Goal: Task Accomplishment & Management: Manage account settings

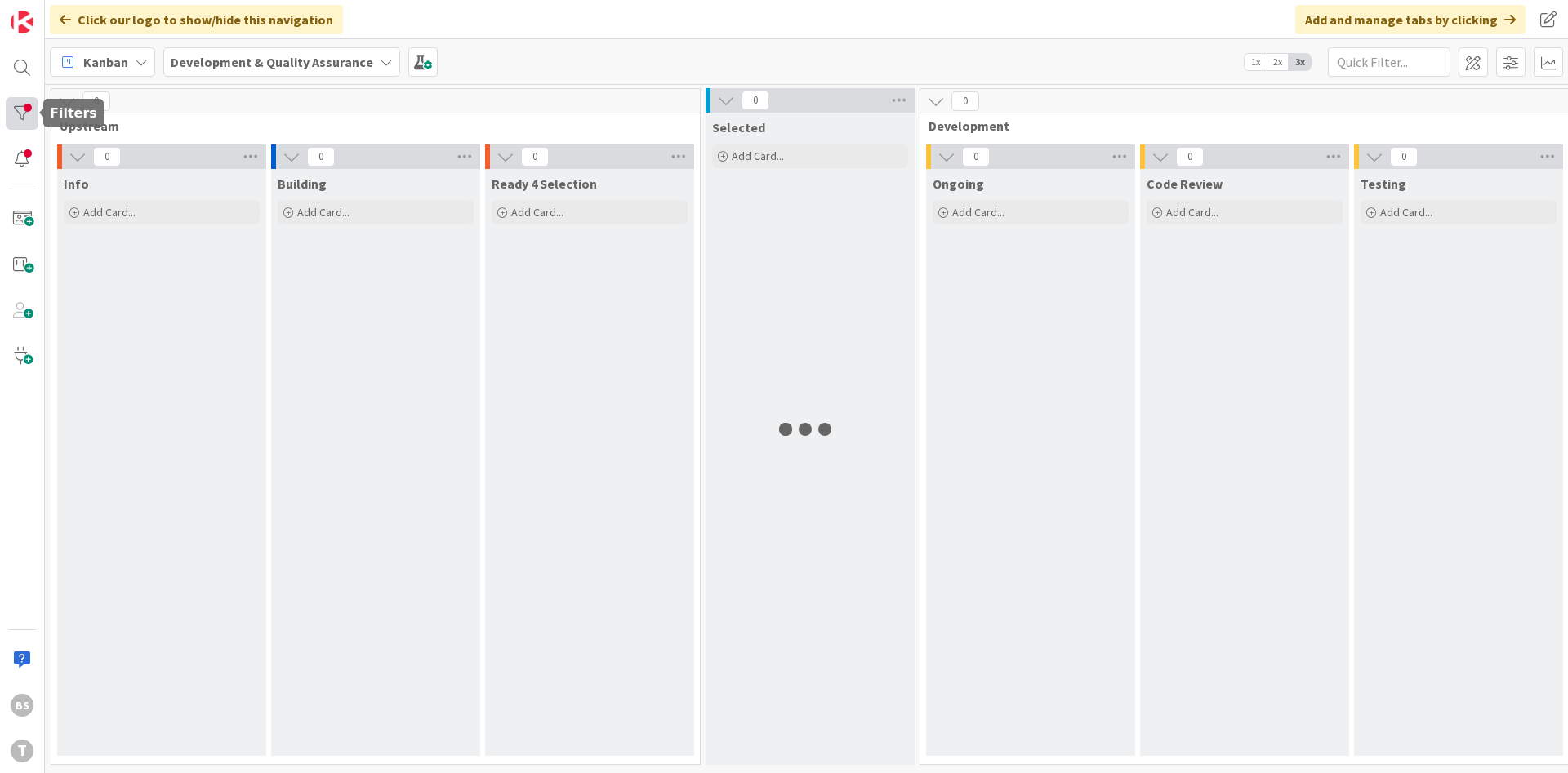
click at [28, 115] on div at bounding box center [22, 113] width 32 height 32
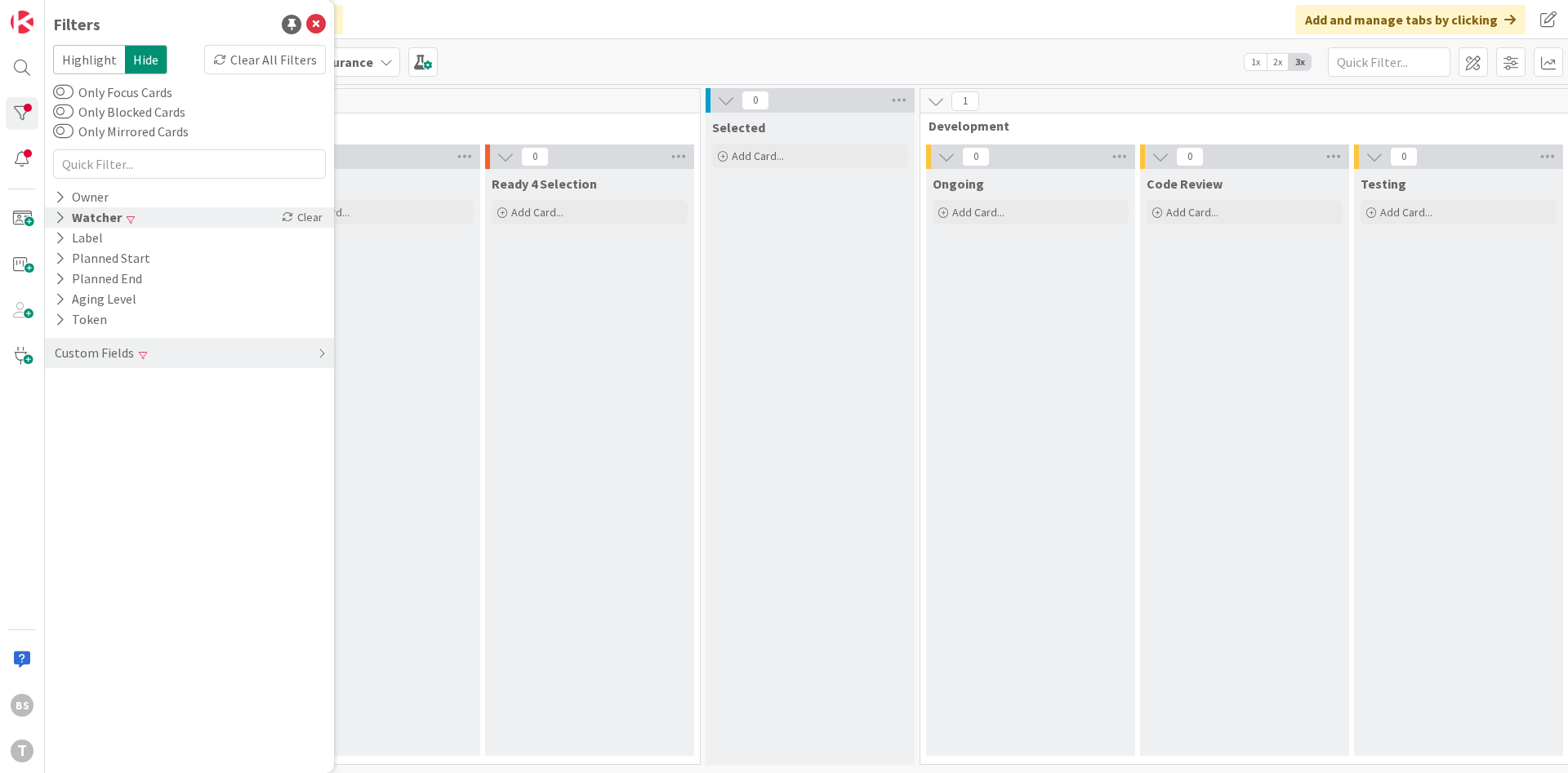
click at [149, 216] on div "Watcher Clear" at bounding box center [189, 218] width 289 height 20
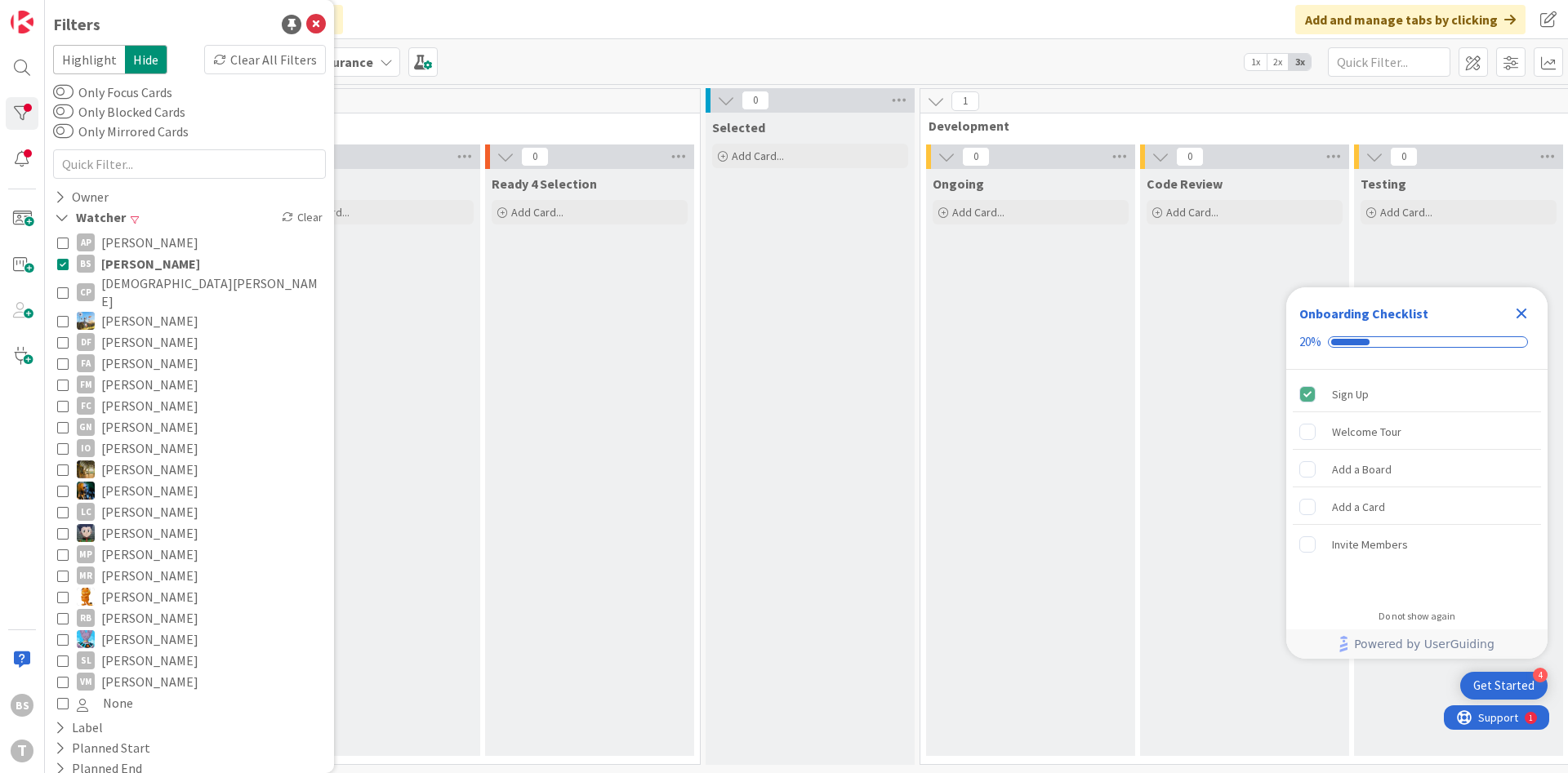
scroll to position [0, 308]
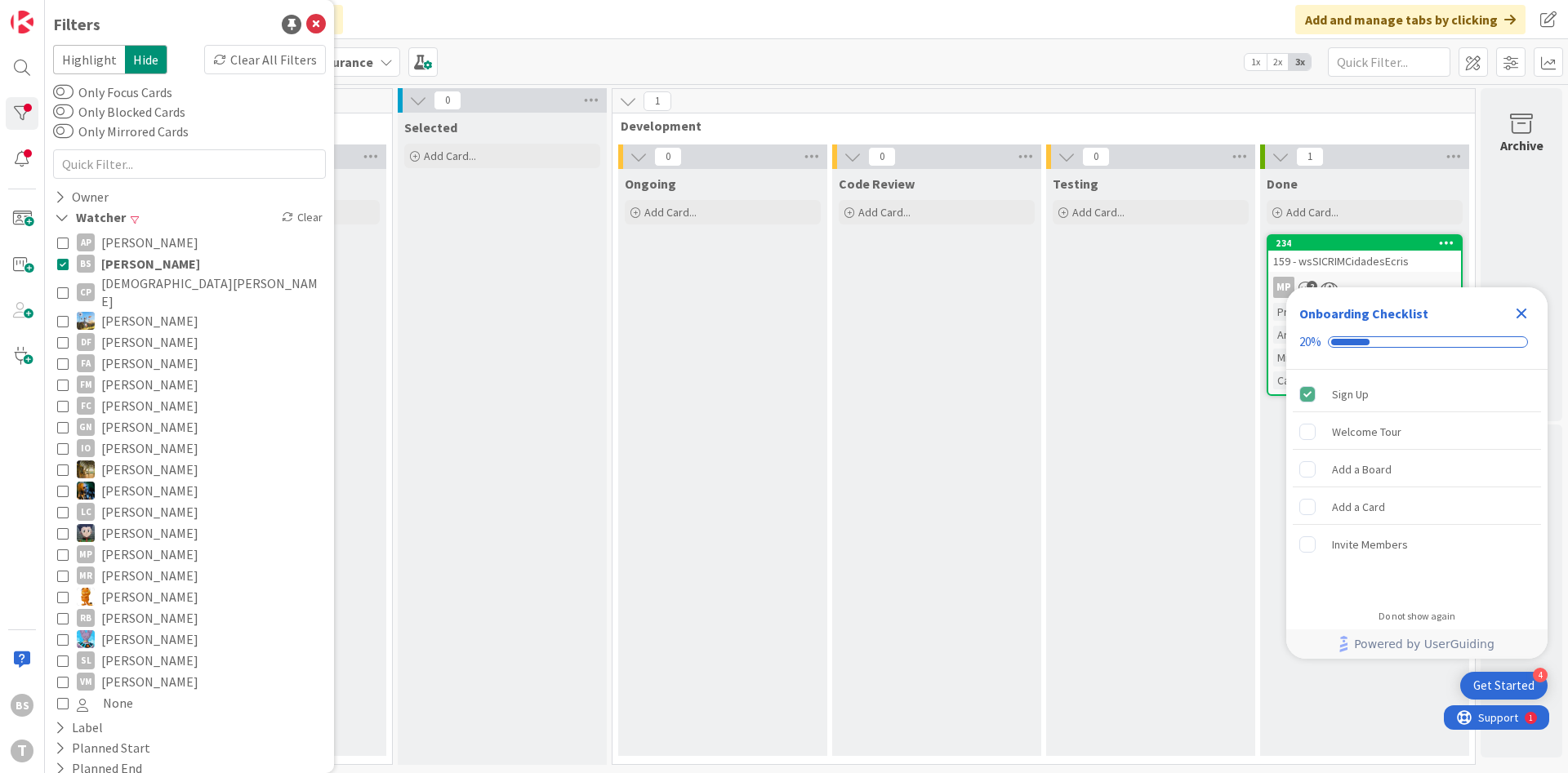
click at [1315, 264] on div "159 - wsSICRIMCidadesEcris" at bounding box center [1364, 261] width 193 height 21
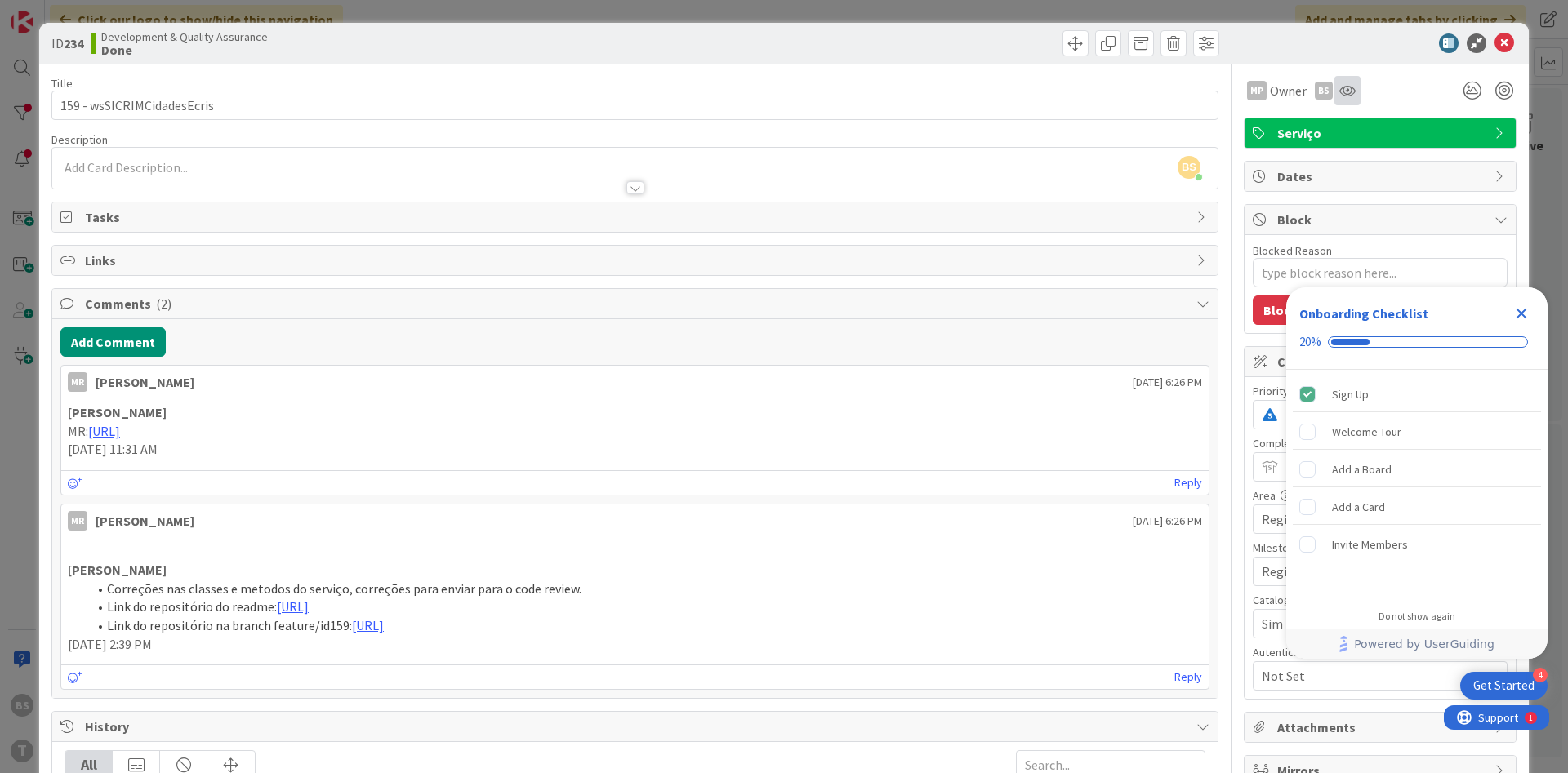
click at [1348, 91] on icon at bounding box center [1347, 90] width 16 height 13
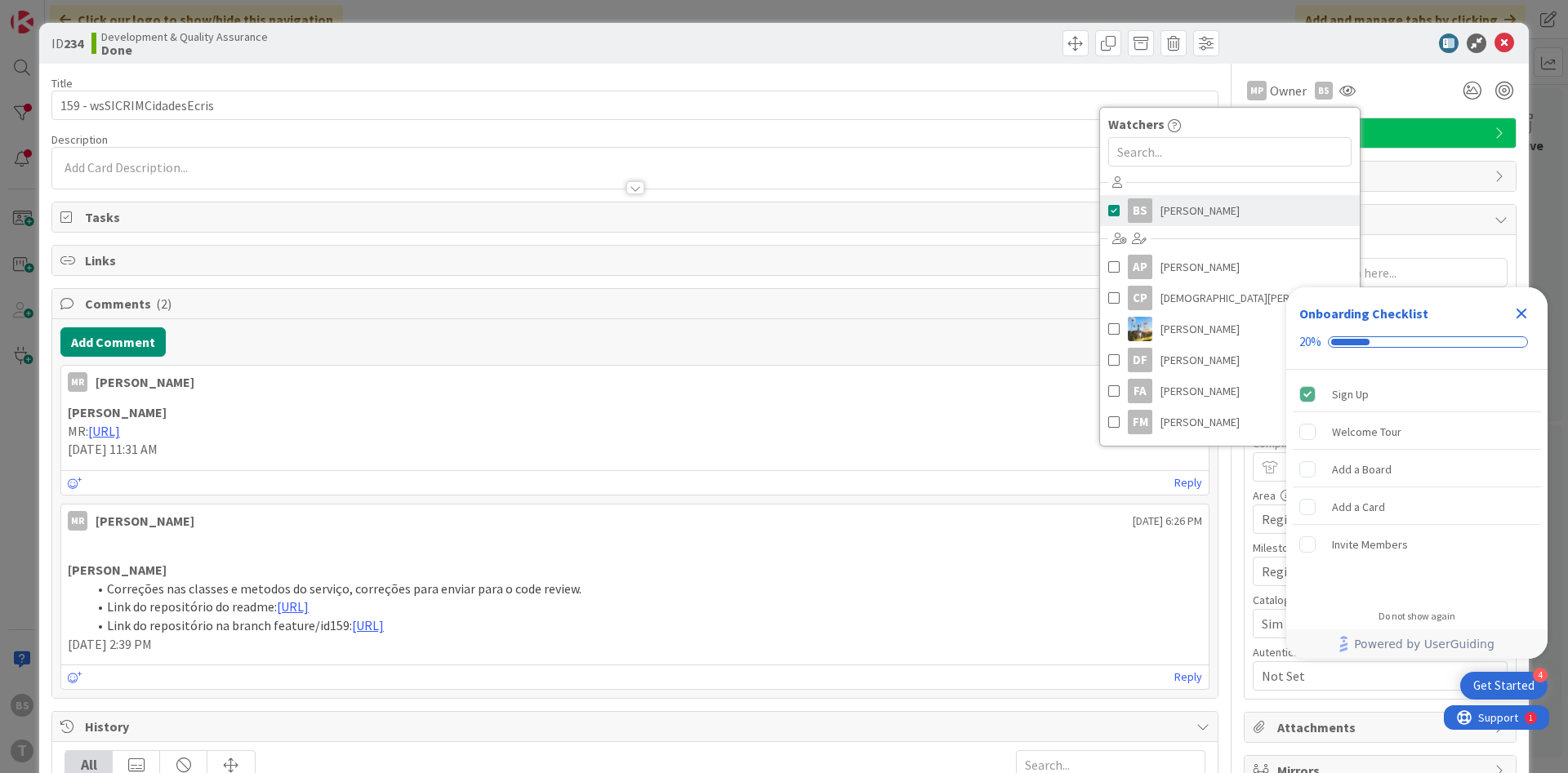
click at [1241, 211] on link "BS [PERSON_NAME]" at bounding box center [1229, 211] width 259 height 31
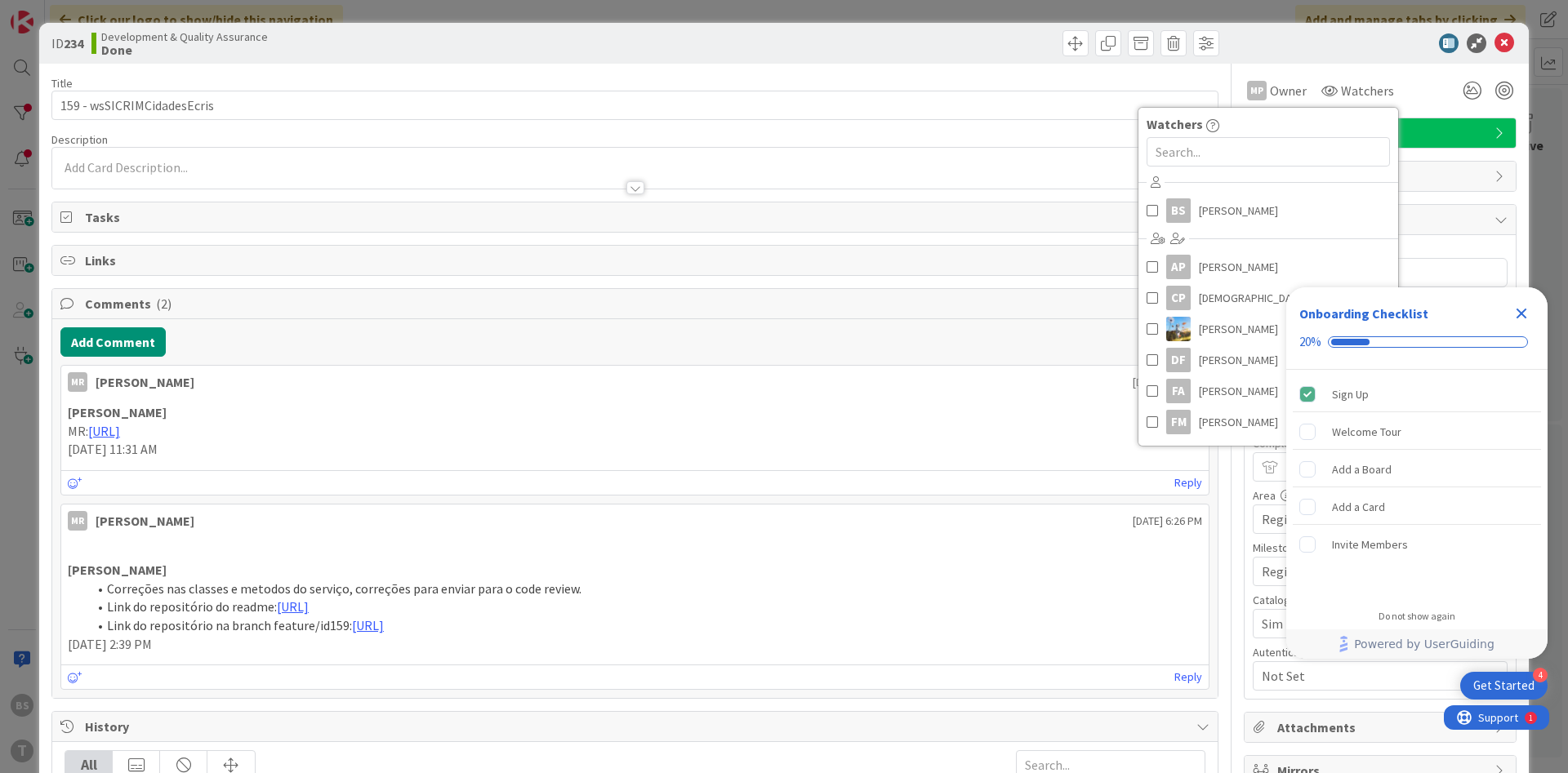
click at [1131, 80] on div "Title 26 / 128" at bounding box center [635, 83] width 1167 height 15
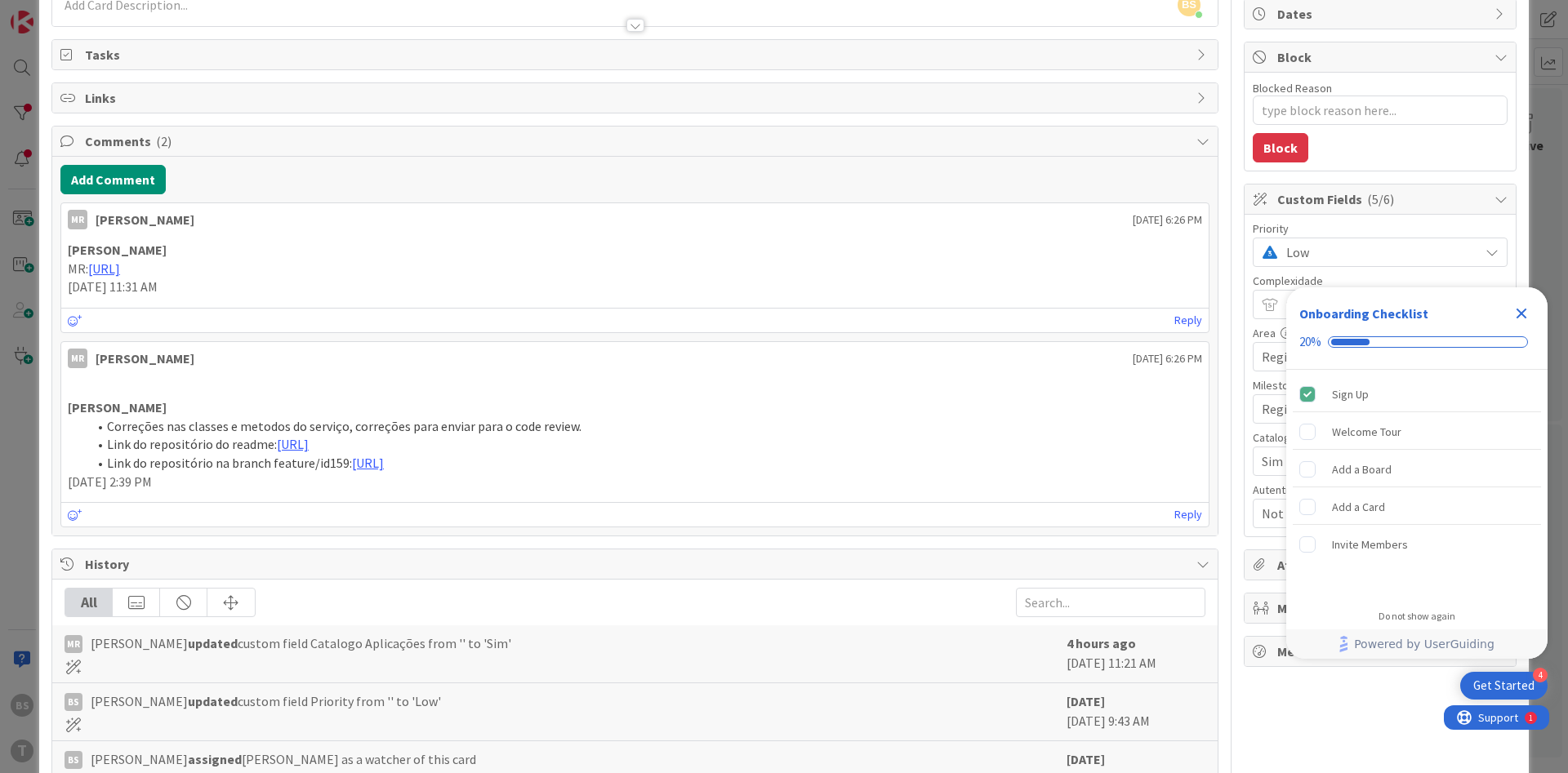
scroll to position [196, 0]
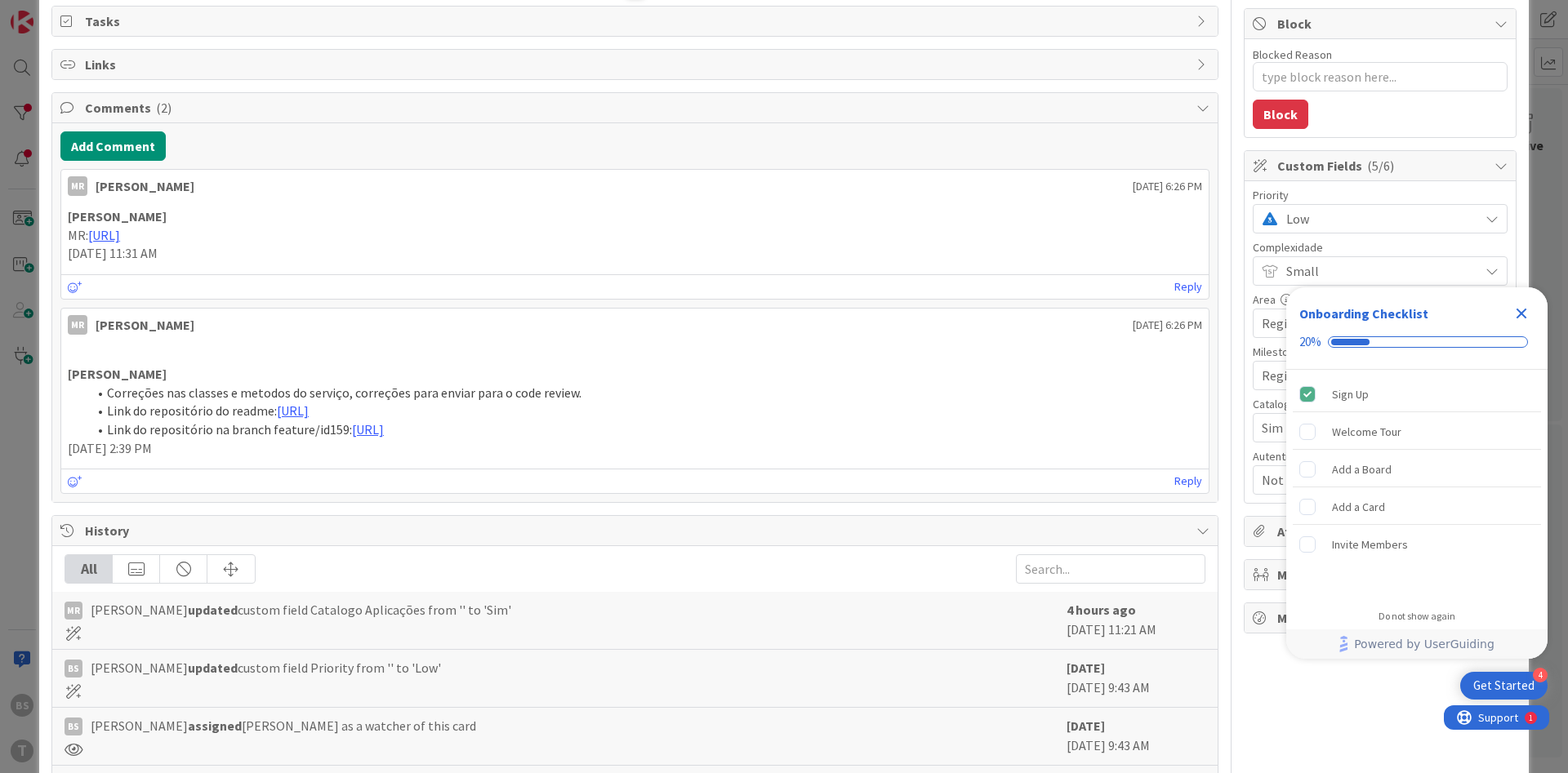
click at [1347, 222] on span "Low" at bounding box center [1378, 218] width 184 height 23
click at [1309, 283] on span "Critical" at bounding box center [1402, 288] width 189 height 25
click at [1519, 310] on icon "Close Checklist" at bounding box center [1521, 314] width 10 height 10
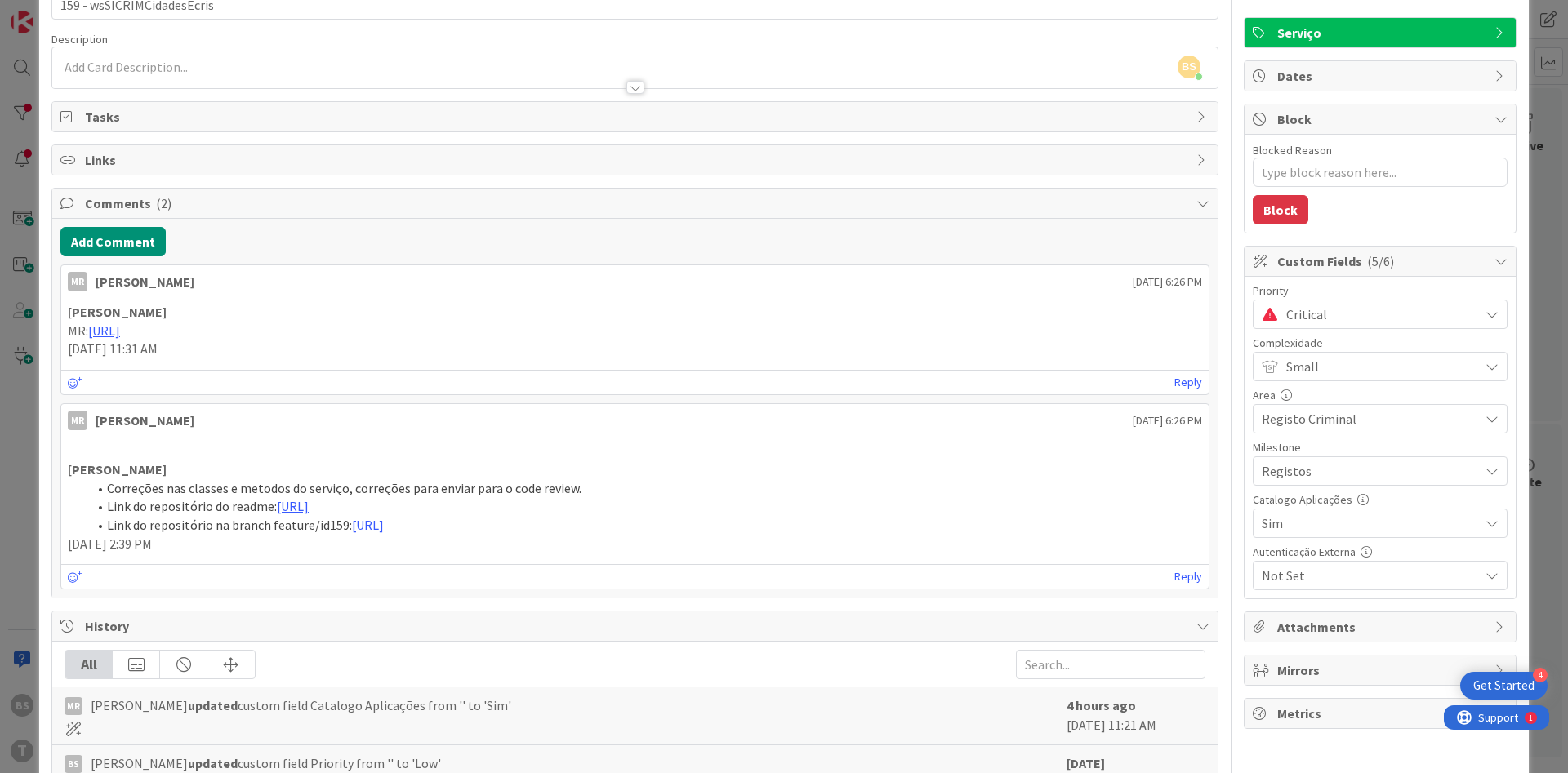
scroll to position [0, 0]
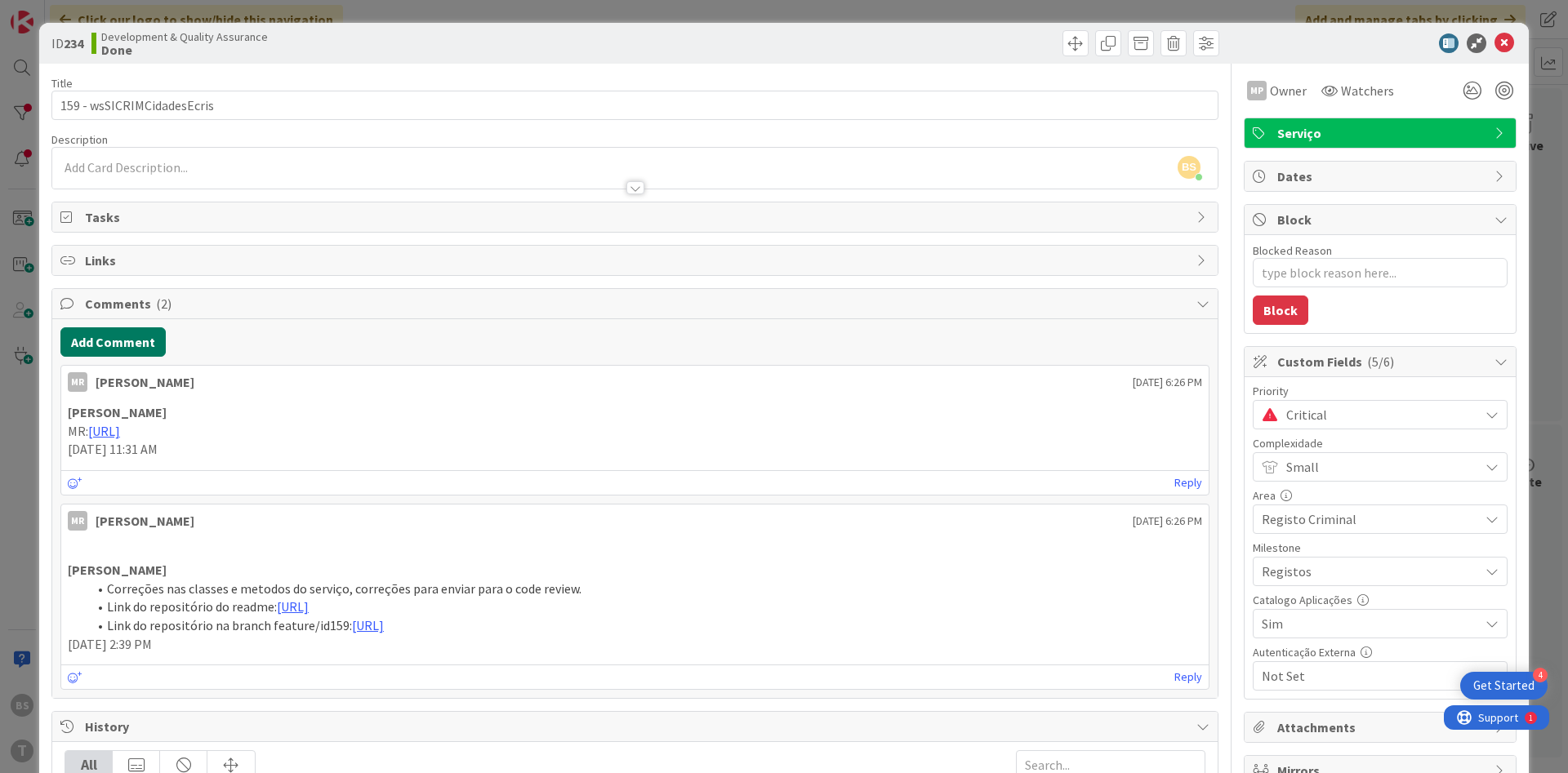
click at [133, 329] on button "Add Comment" at bounding box center [113, 342] width 105 height 29
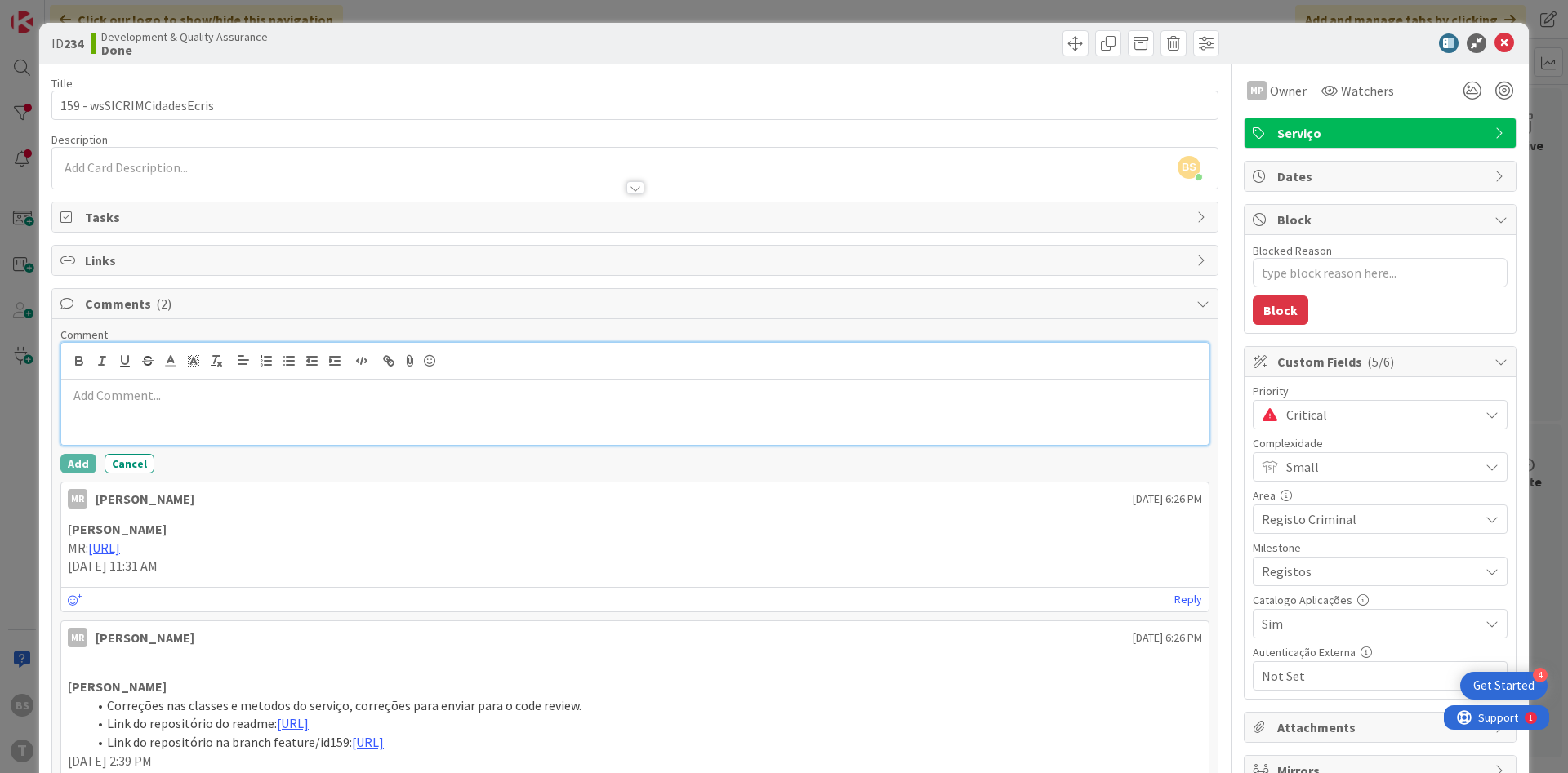
click at [231, 433] on div at bounding box center [635, 412] width 1147 height 66
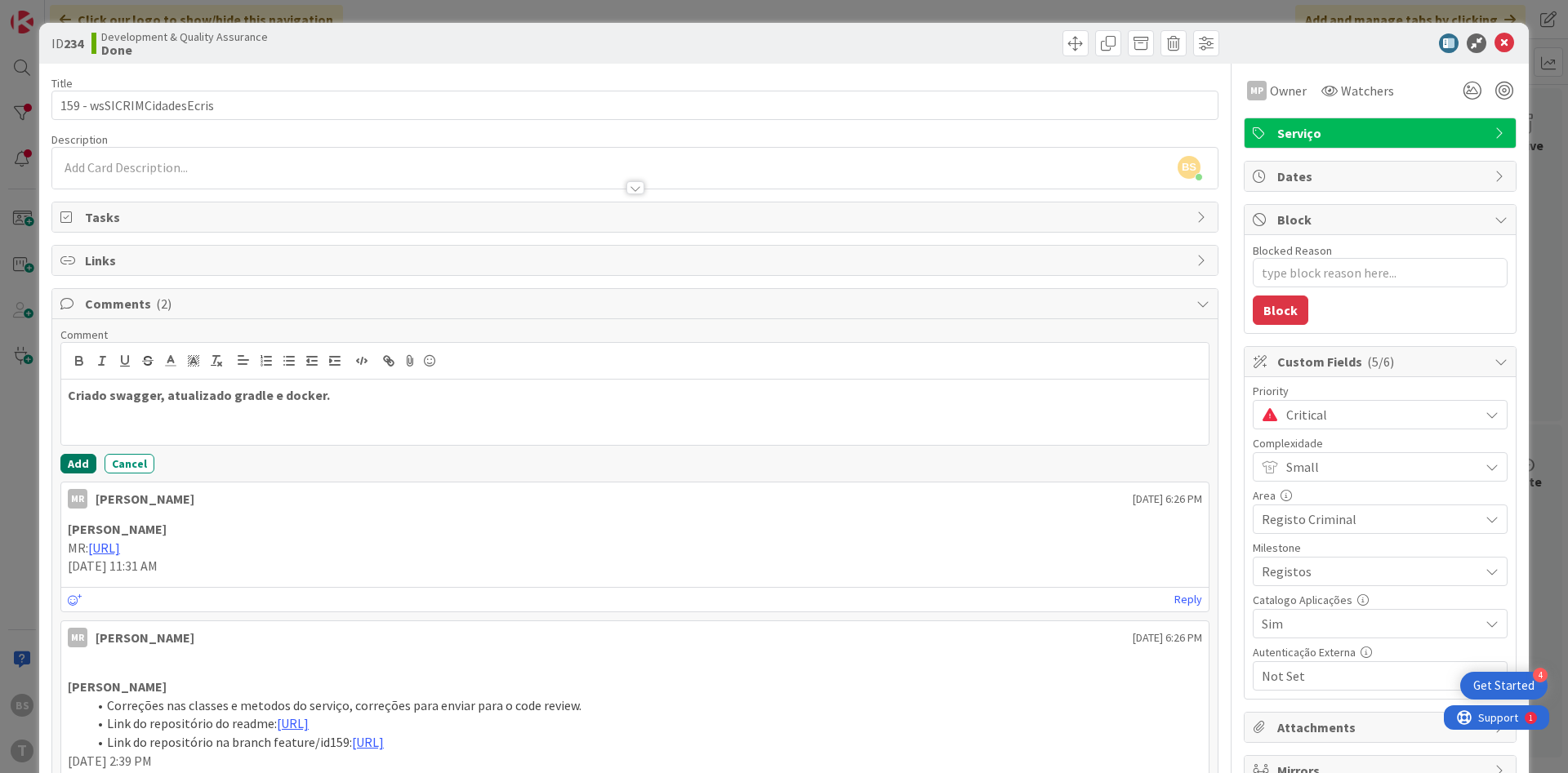
click at [81, 466] on button "Add" at bounding box center [78, 463] width 36 height 20
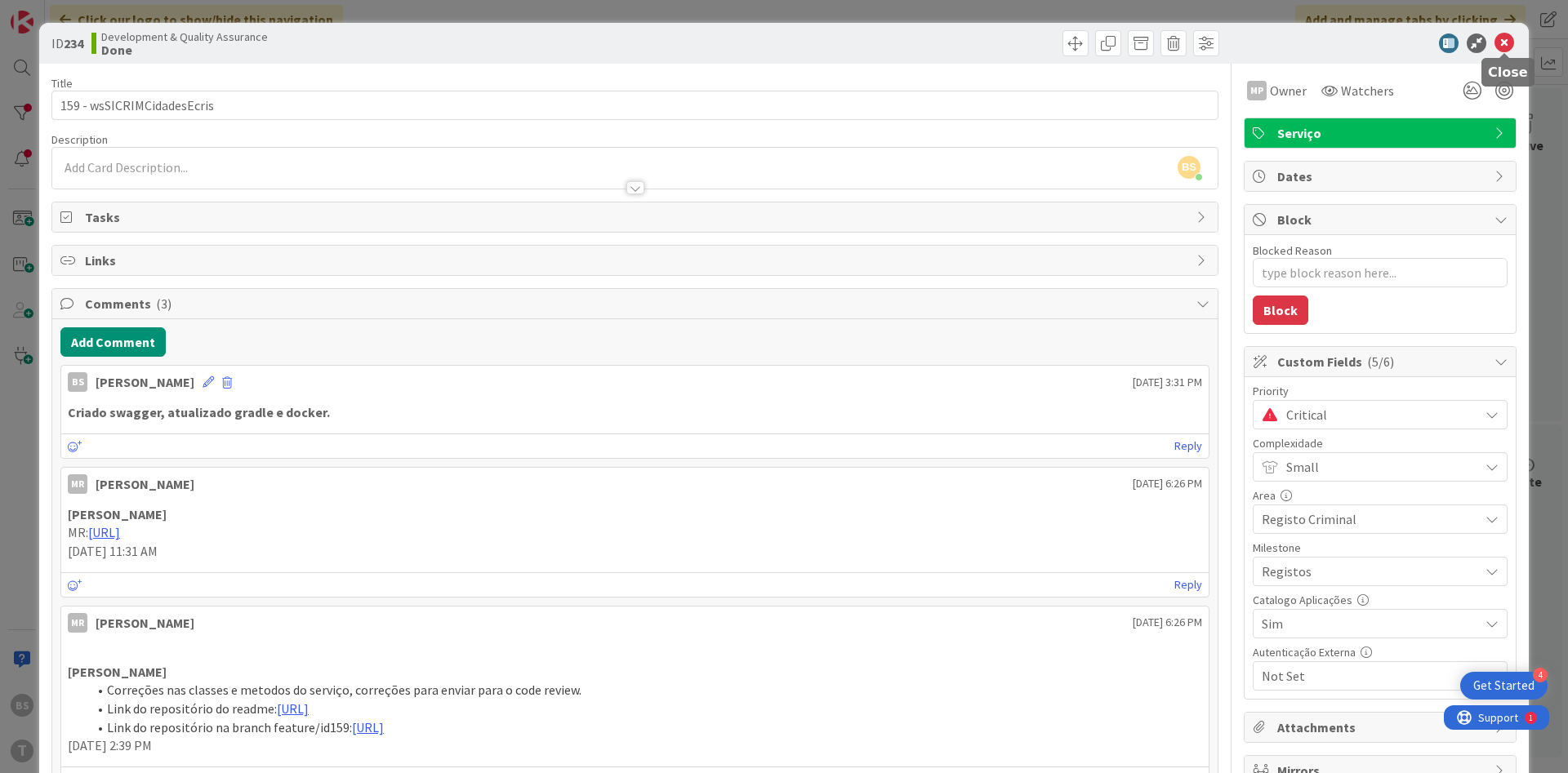
click at [1503, 49] on icon at bounding box center [1504, 43] width 20 height 20
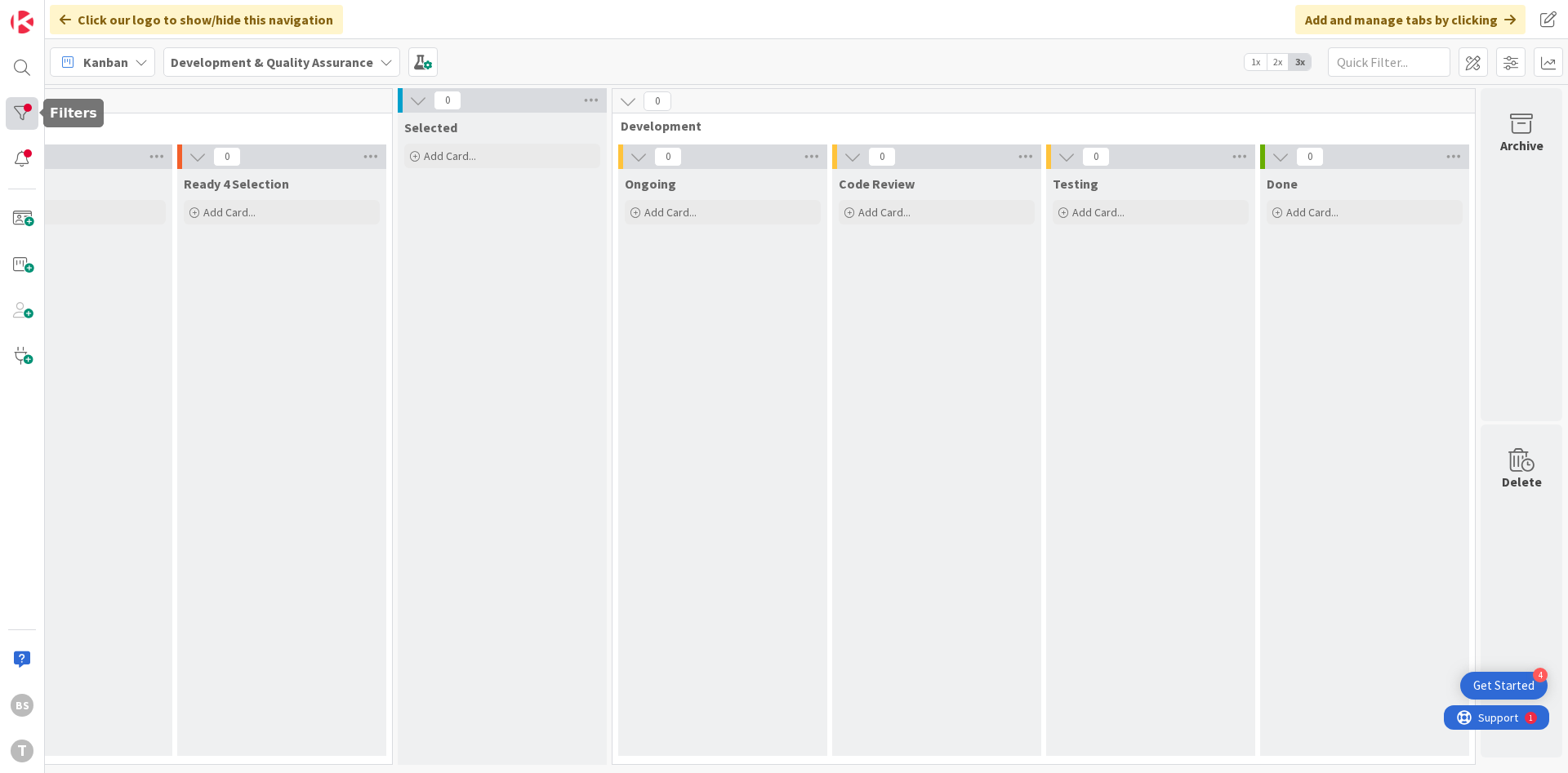
click at [22, 122] on div at bounding box center [22, 113] width 32 height 32
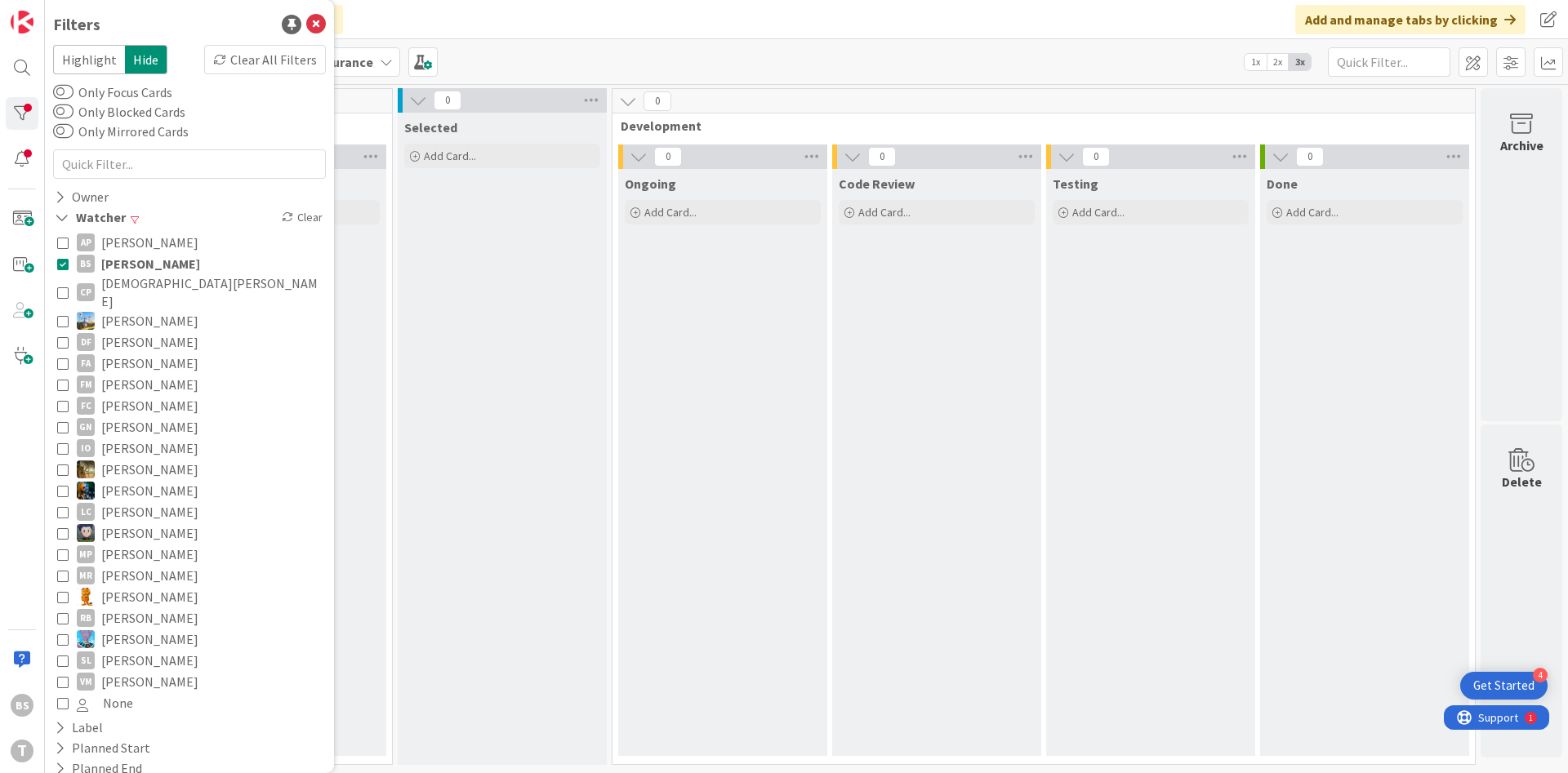
click at [69, 266] on button "BS [PERSON_NAME]" at bounding box center [189, 264] width 264 height 21
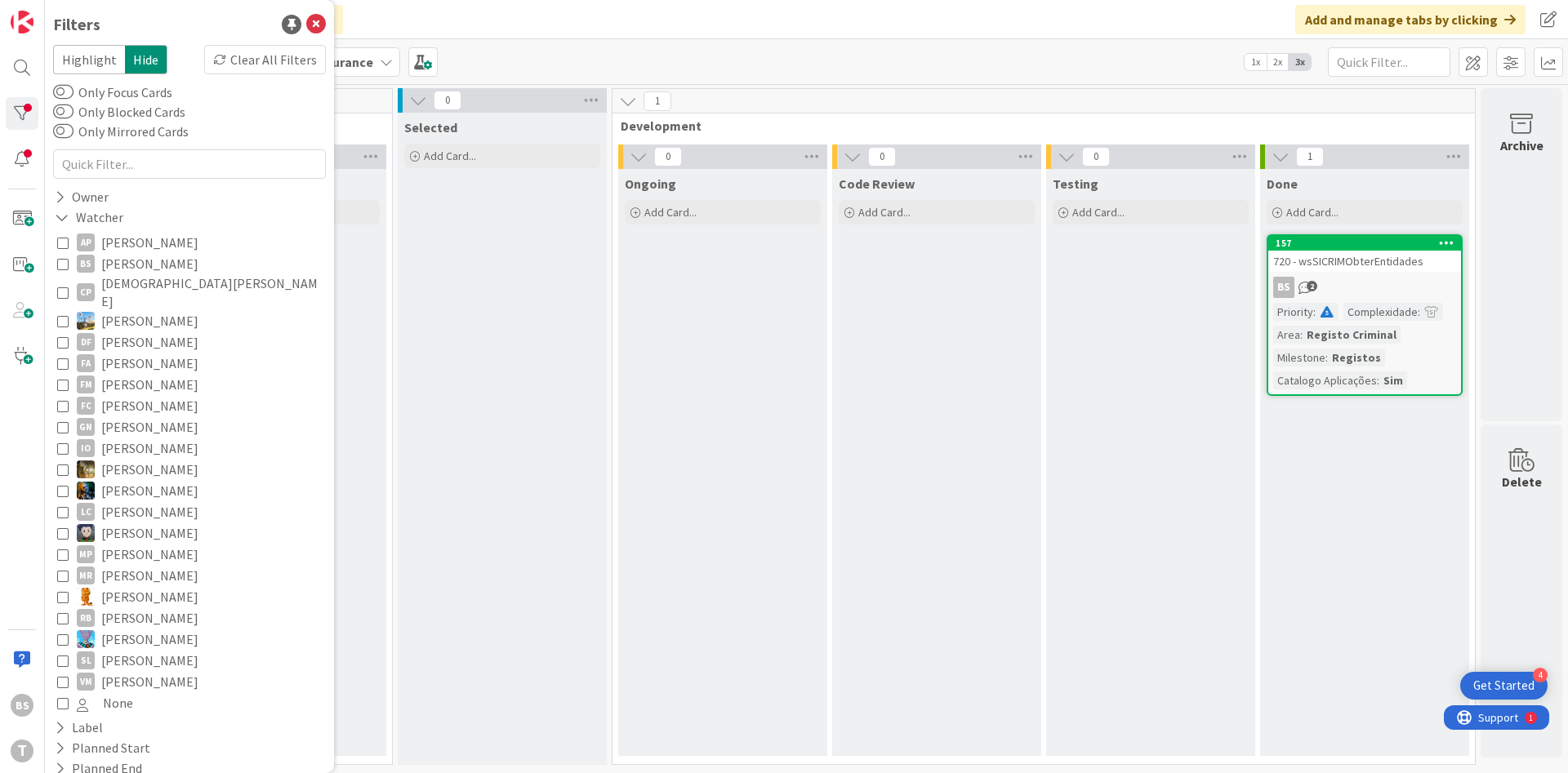
scroll to position [90, 0]
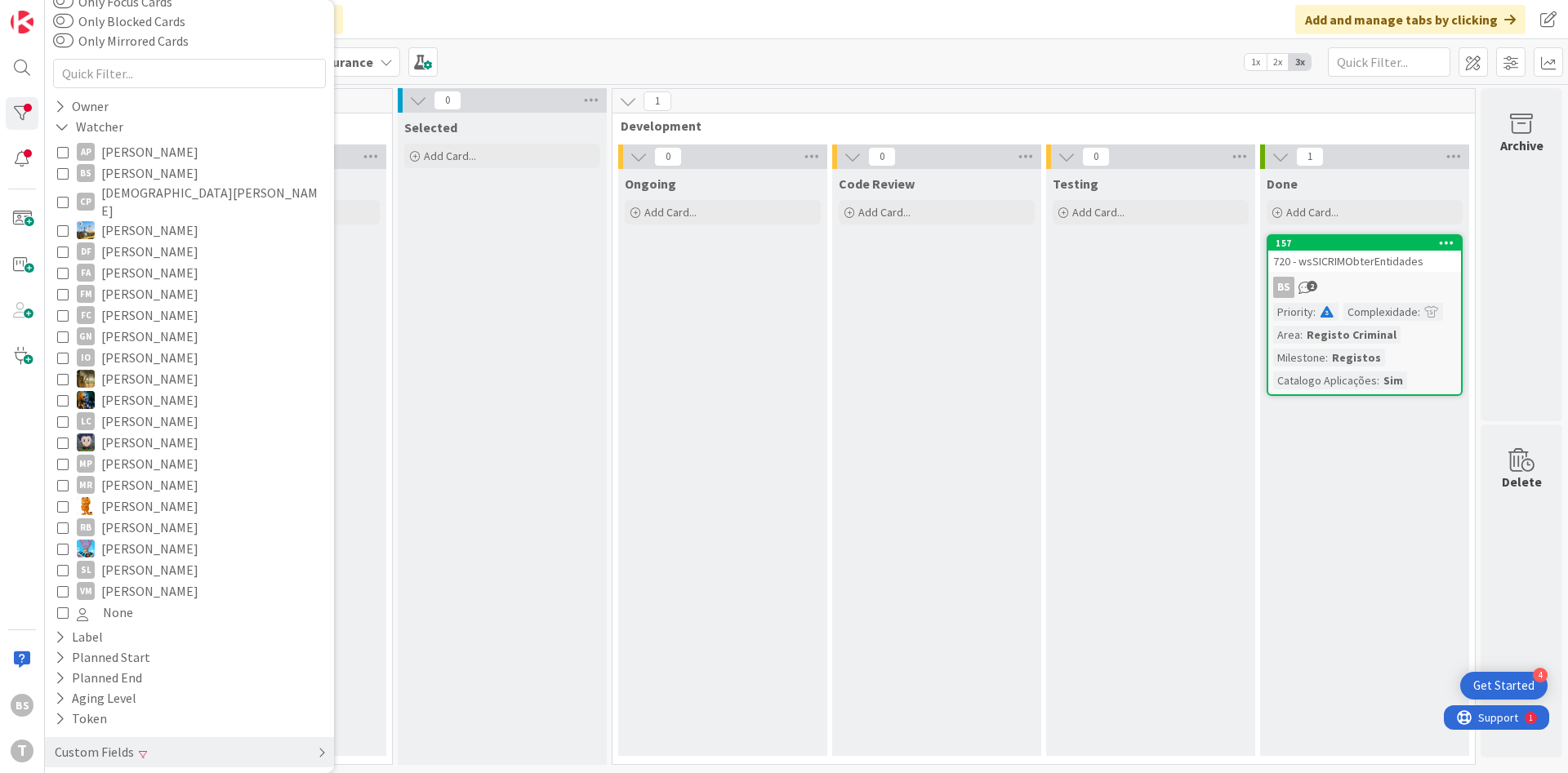
click at [140, 750] on span at bounding box center [143, 754] width 9 height 9
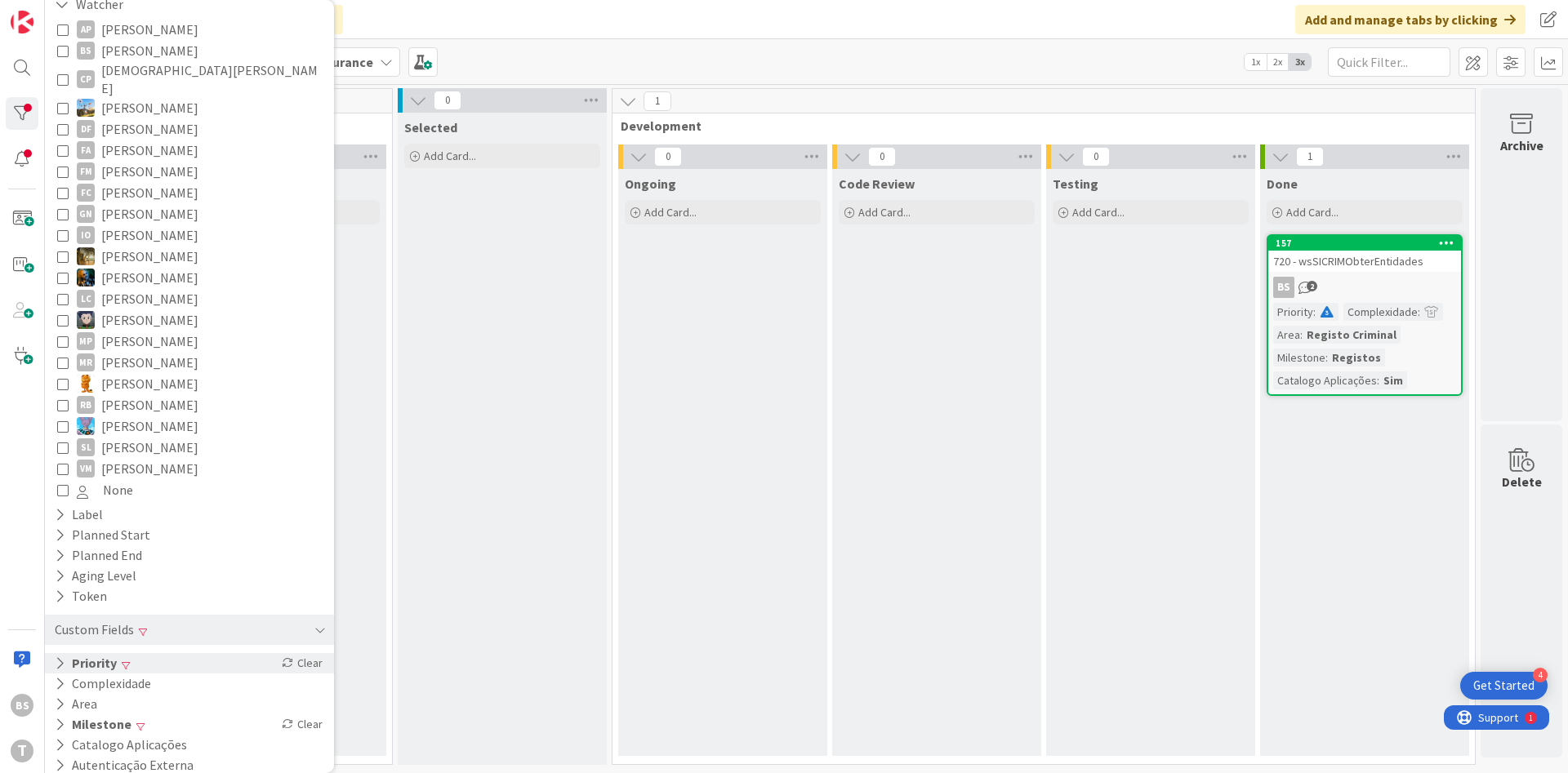
click at [177, 654] on div "Priority Clear" at bounding box center [189, 664] width 289 height 20
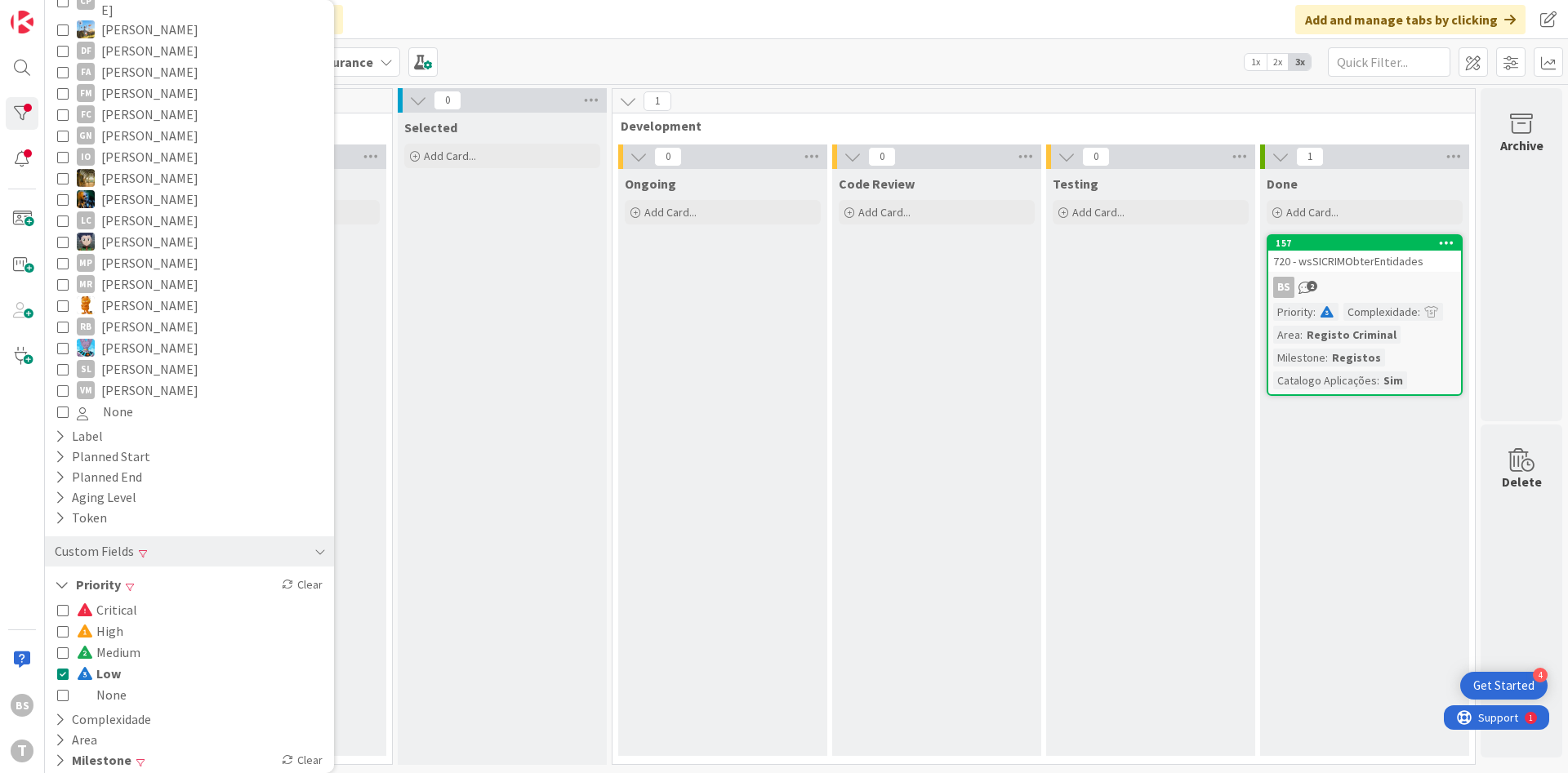
scroll to position [328, 0]
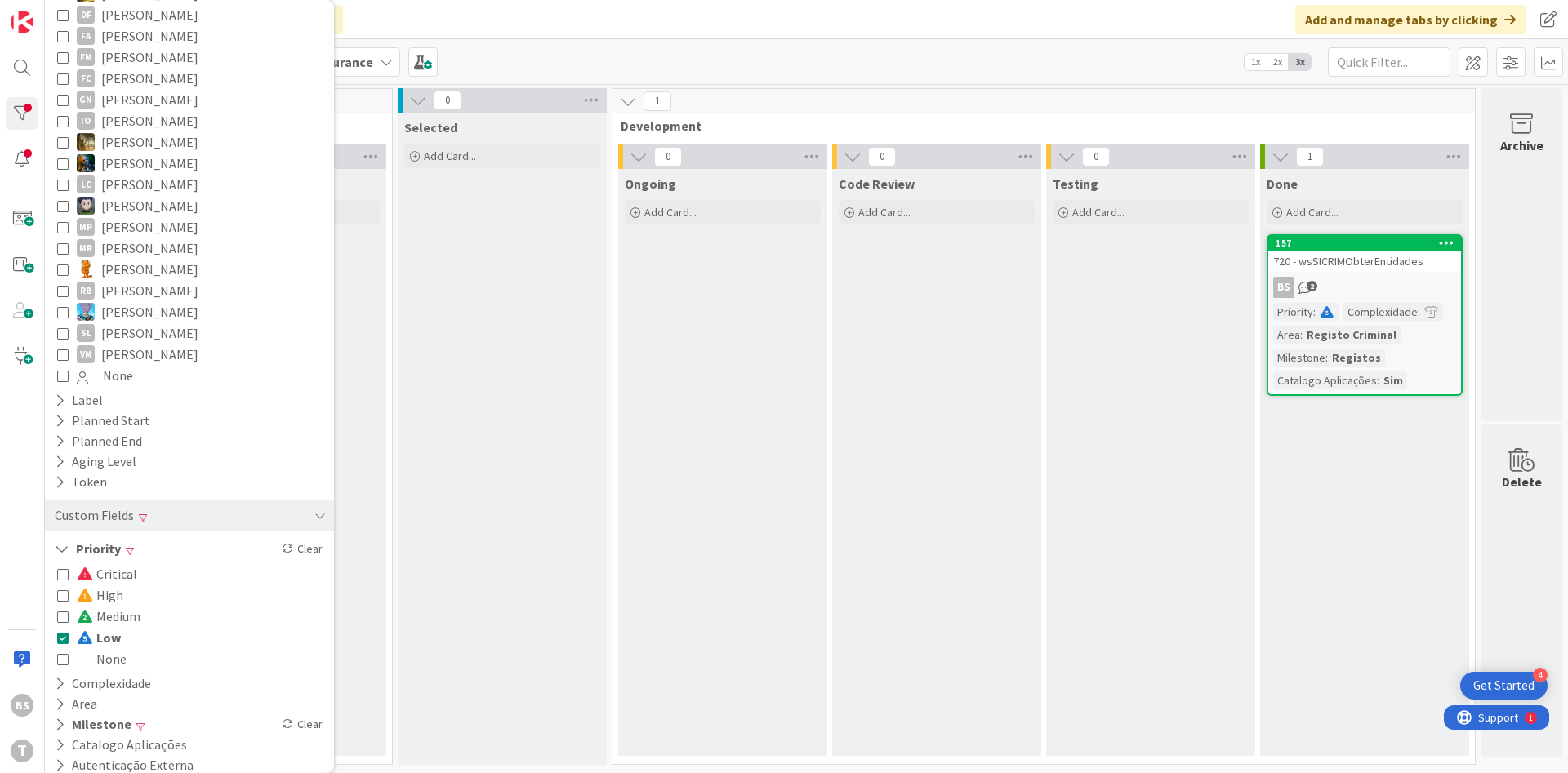
click at [64, 632] on icon at bounding box center [62, 637] width 11 height 11
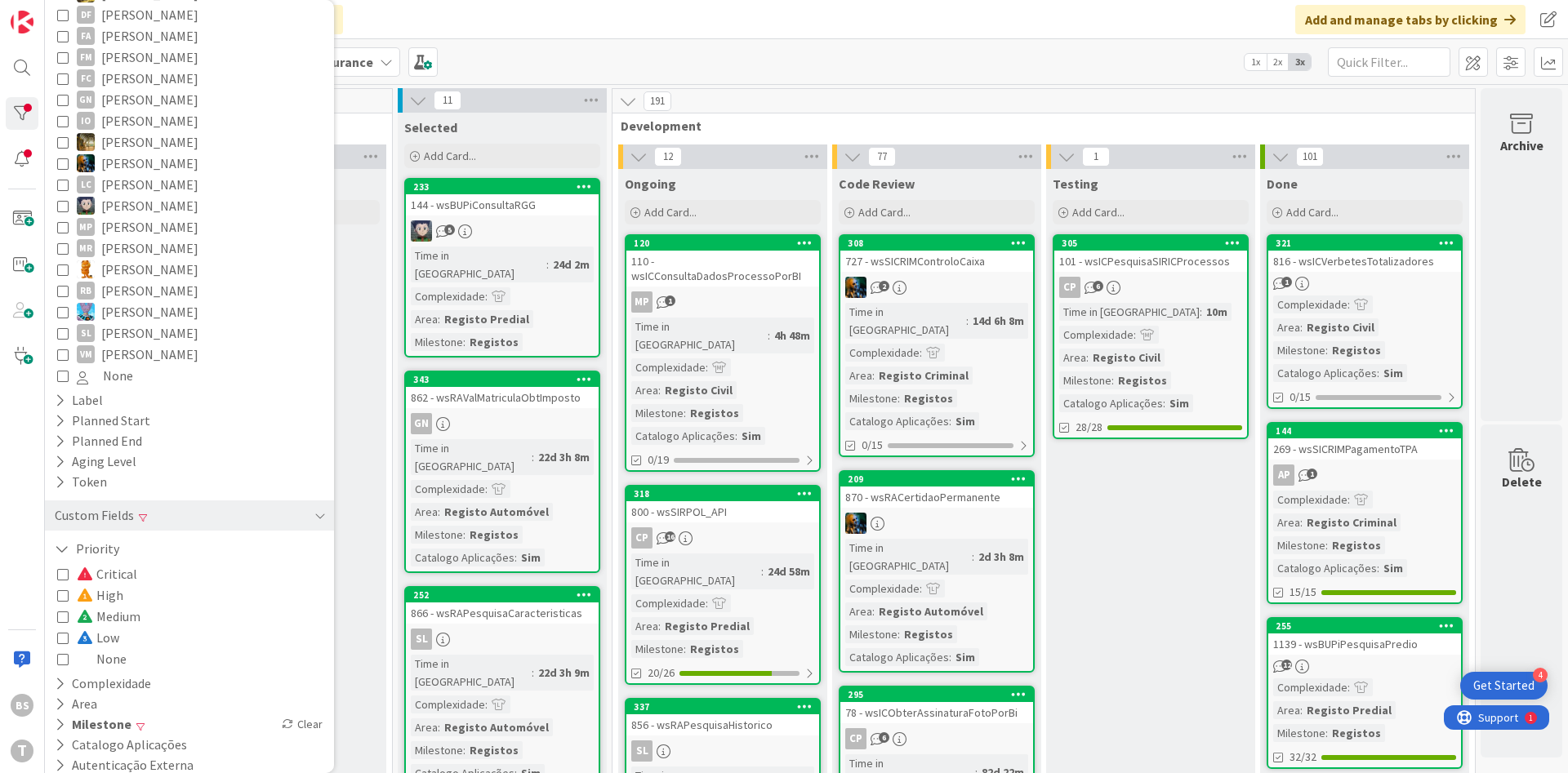
click at [61, 568] on icon at bounding box center [62, 573] width 11 height 11
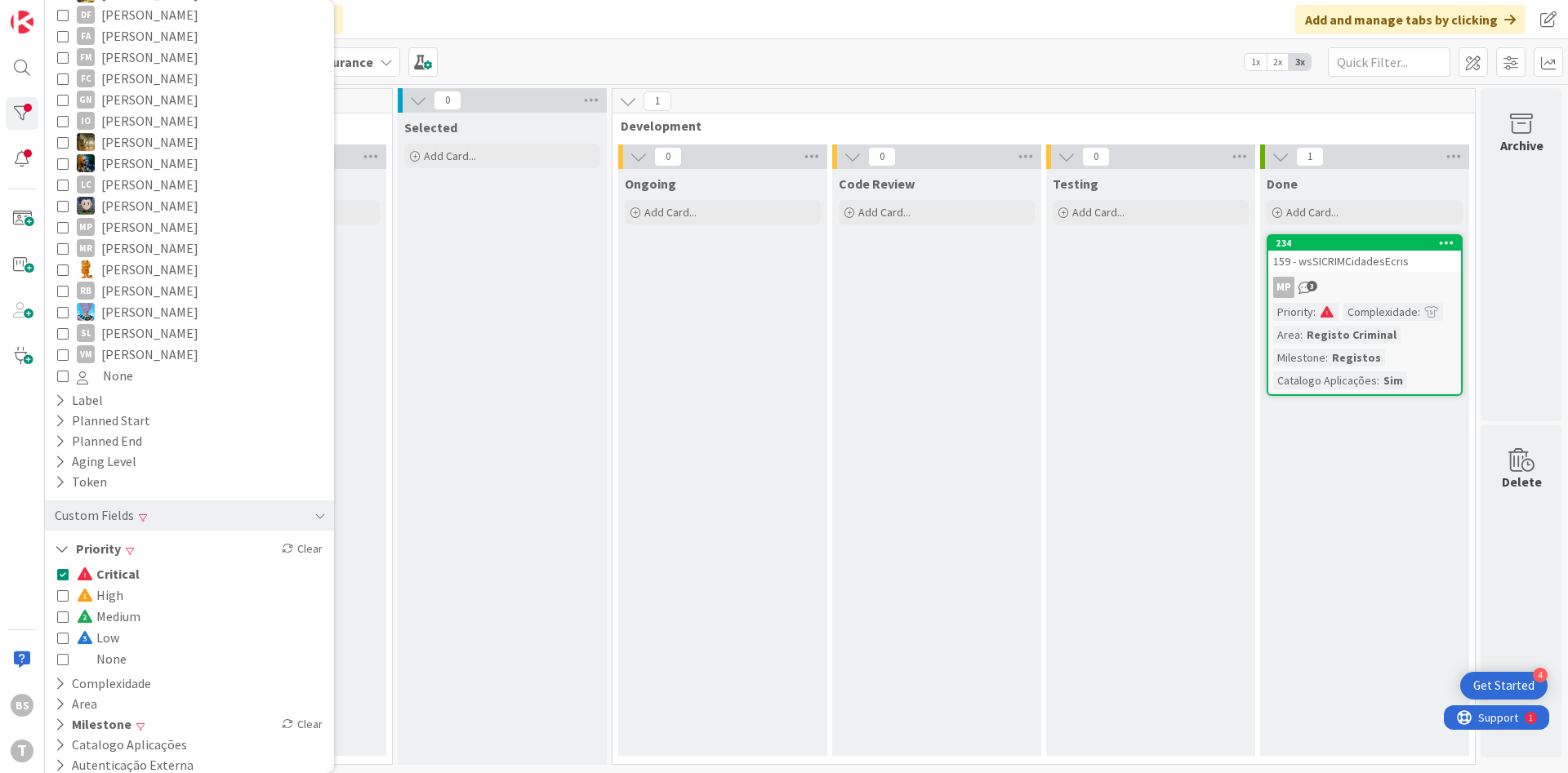
click at [61, 568] on icon at bounding box center [62, 573] width 11 height 11
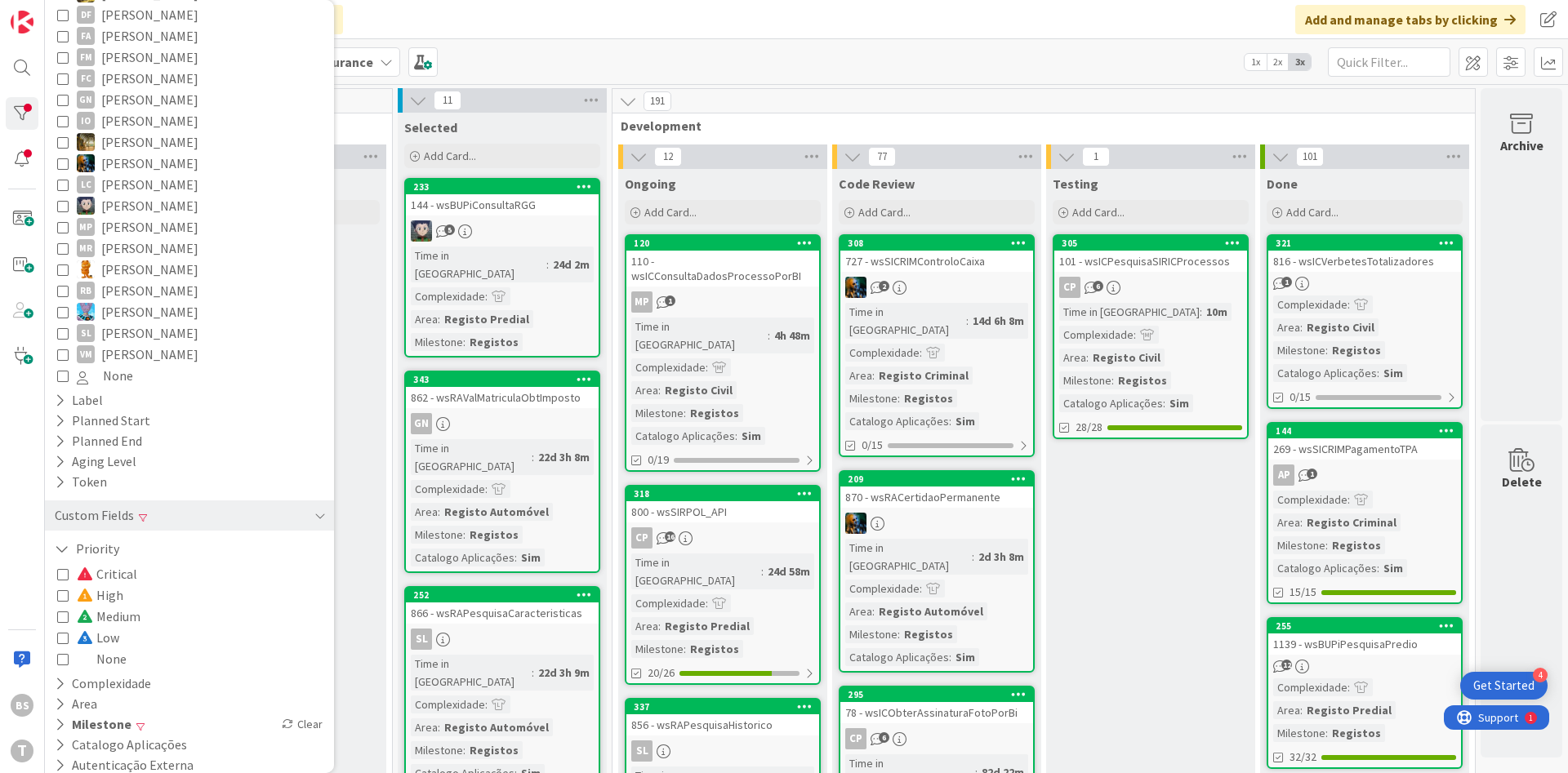
click at [67, 654] on icon at bounding box center [62, 659] width 11 height 11
click at [64, 611] on icon at bounding box center [62, 616] width 11 height 11
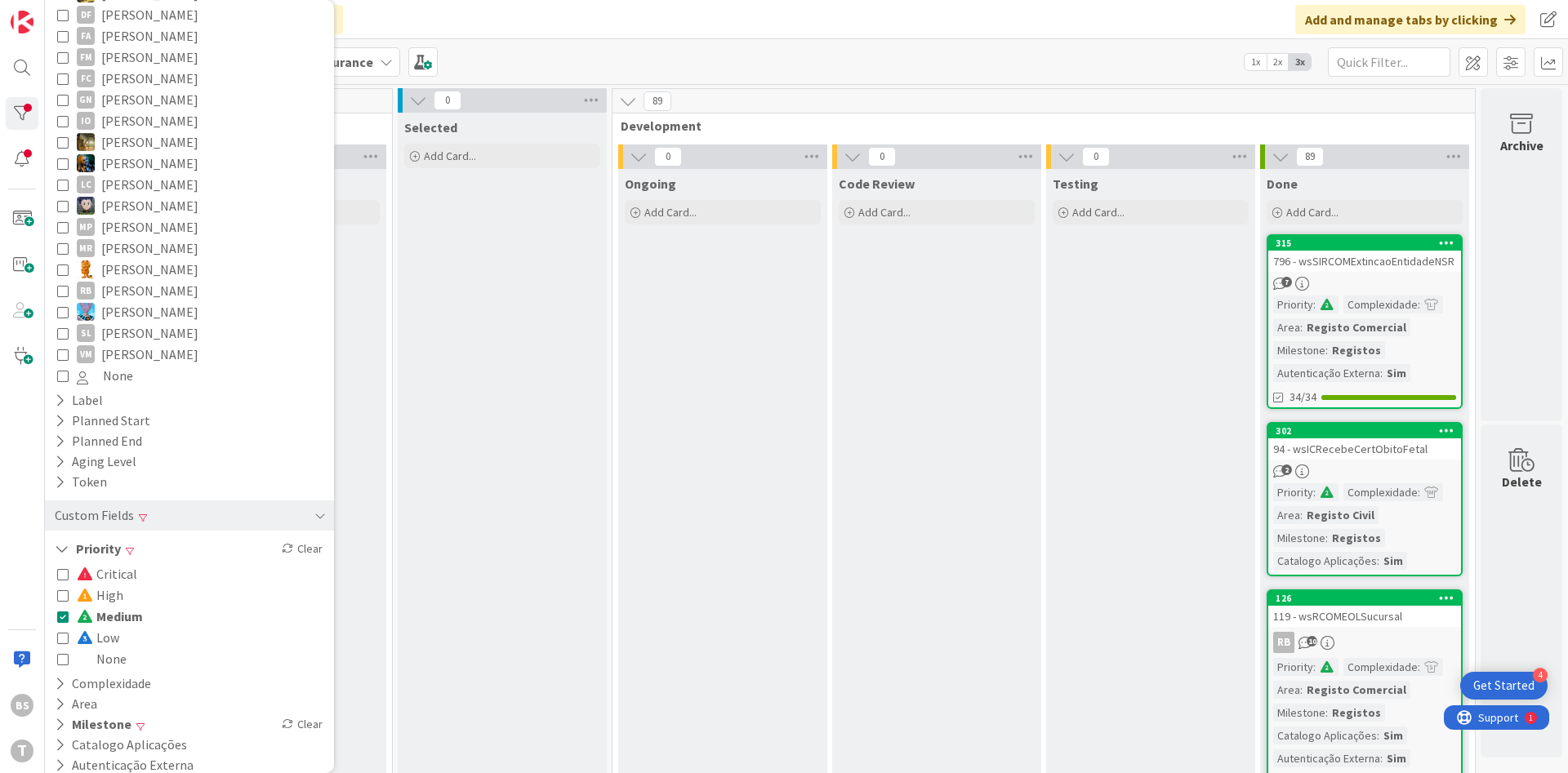
click at [64, 611] on icon at bounding box center [62, 616] width 11 height 11
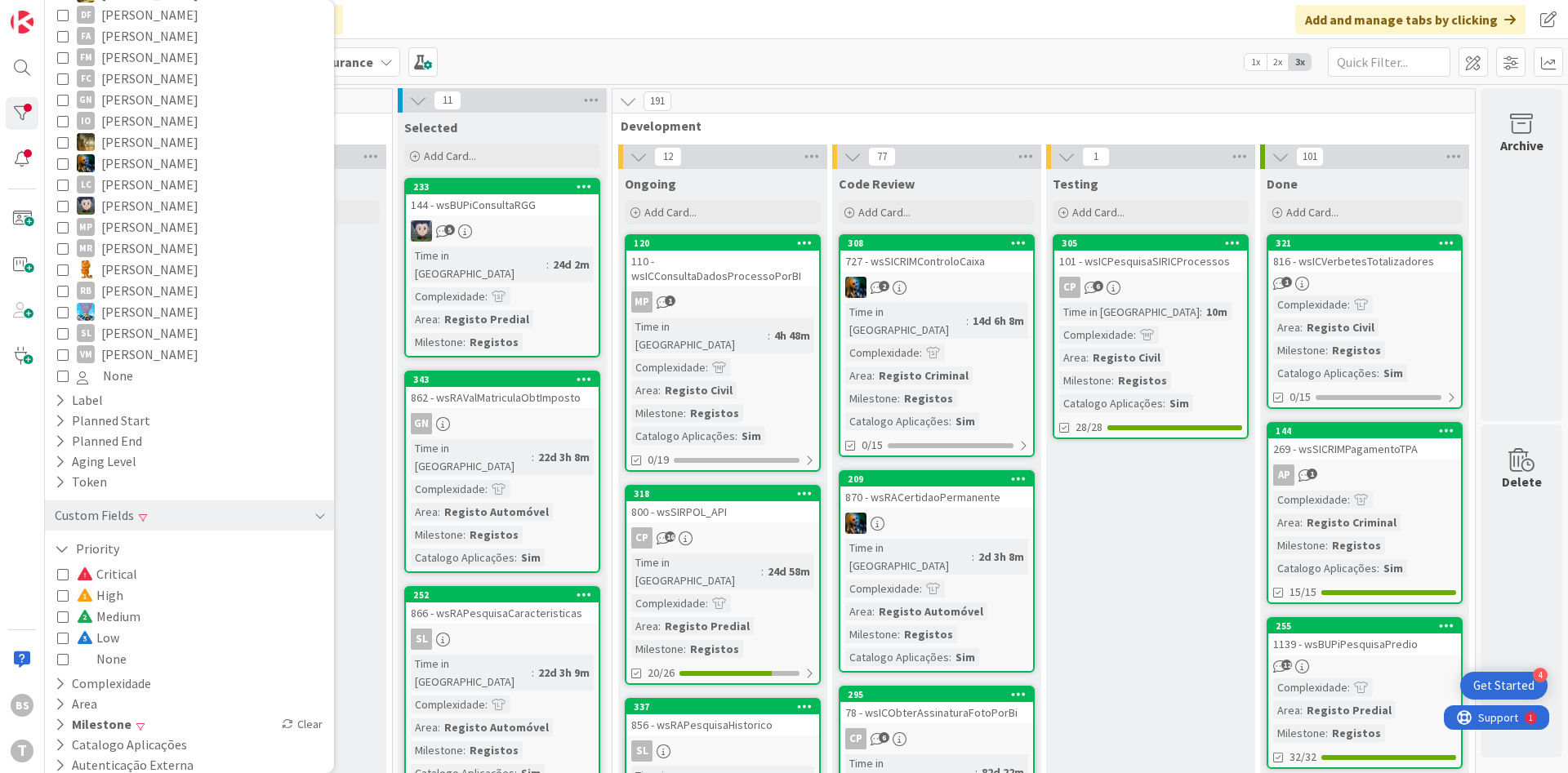
click at [59, 654] on icon at bounding box center [62, 659] width 11 height 11
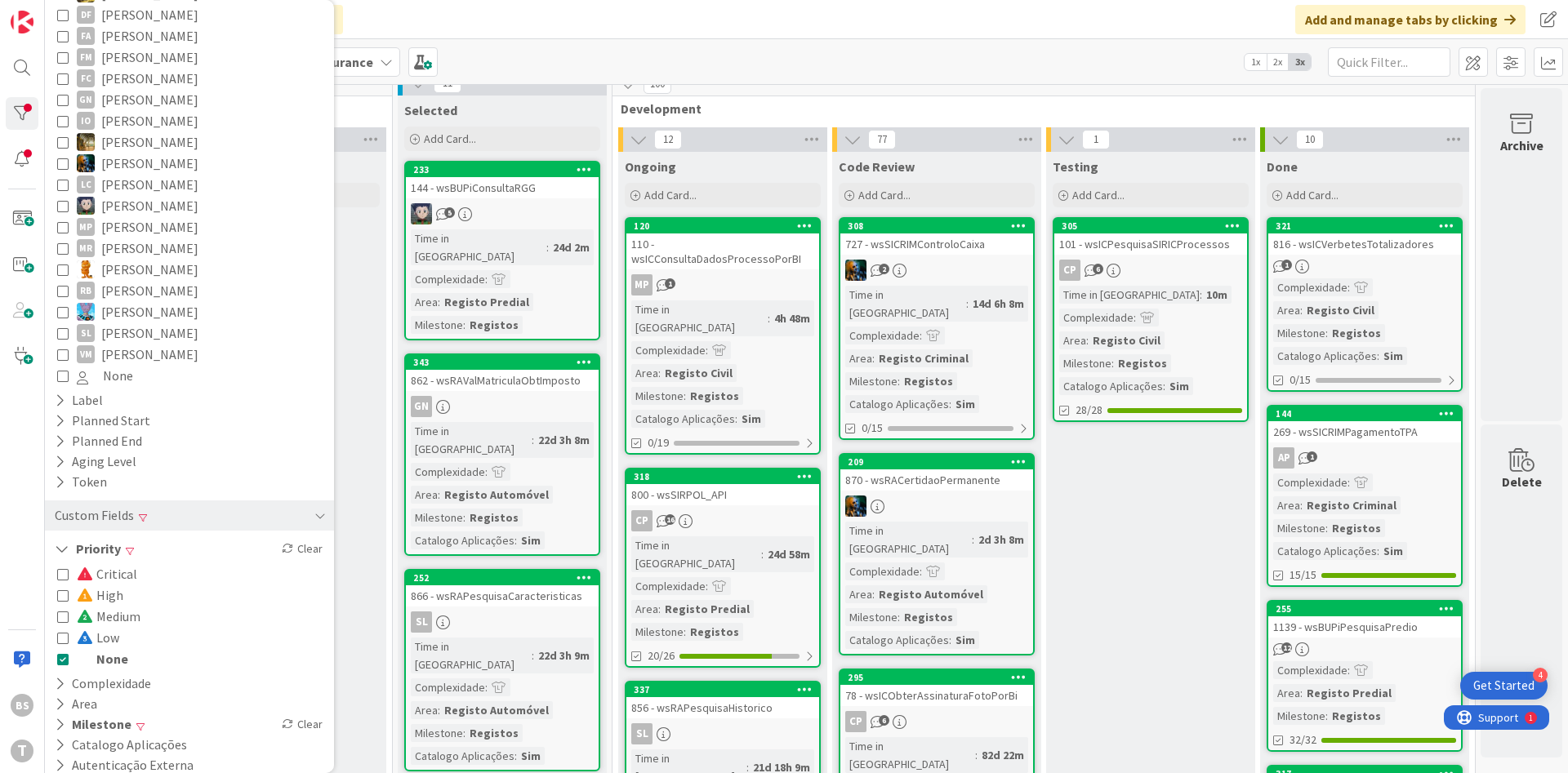
scroll to position [0, 308]
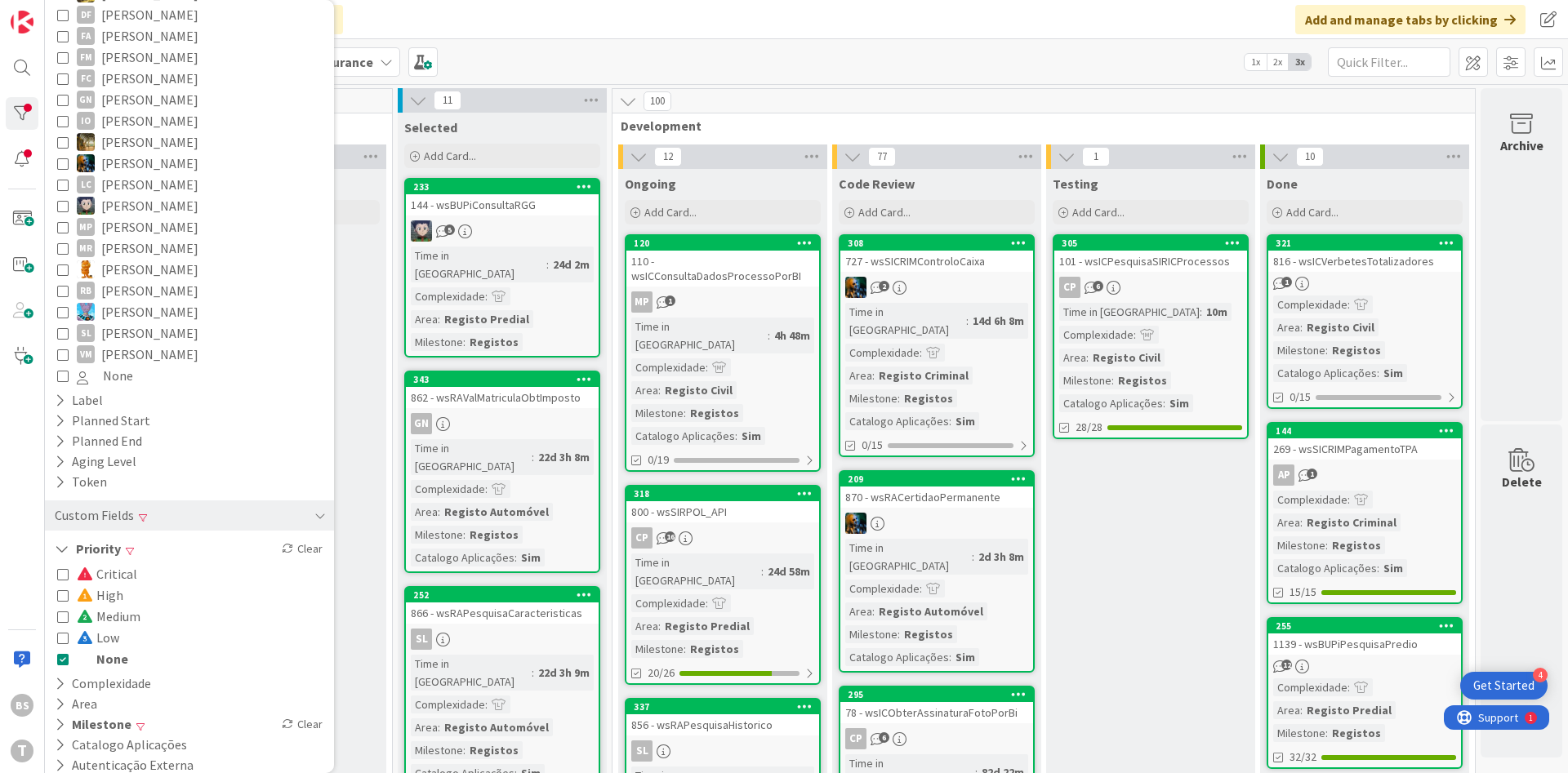
click at [1373, 262] on div "816 - wsICVerbetesTotalizadores" at bounding box center [1364, 261] width 193 height 21
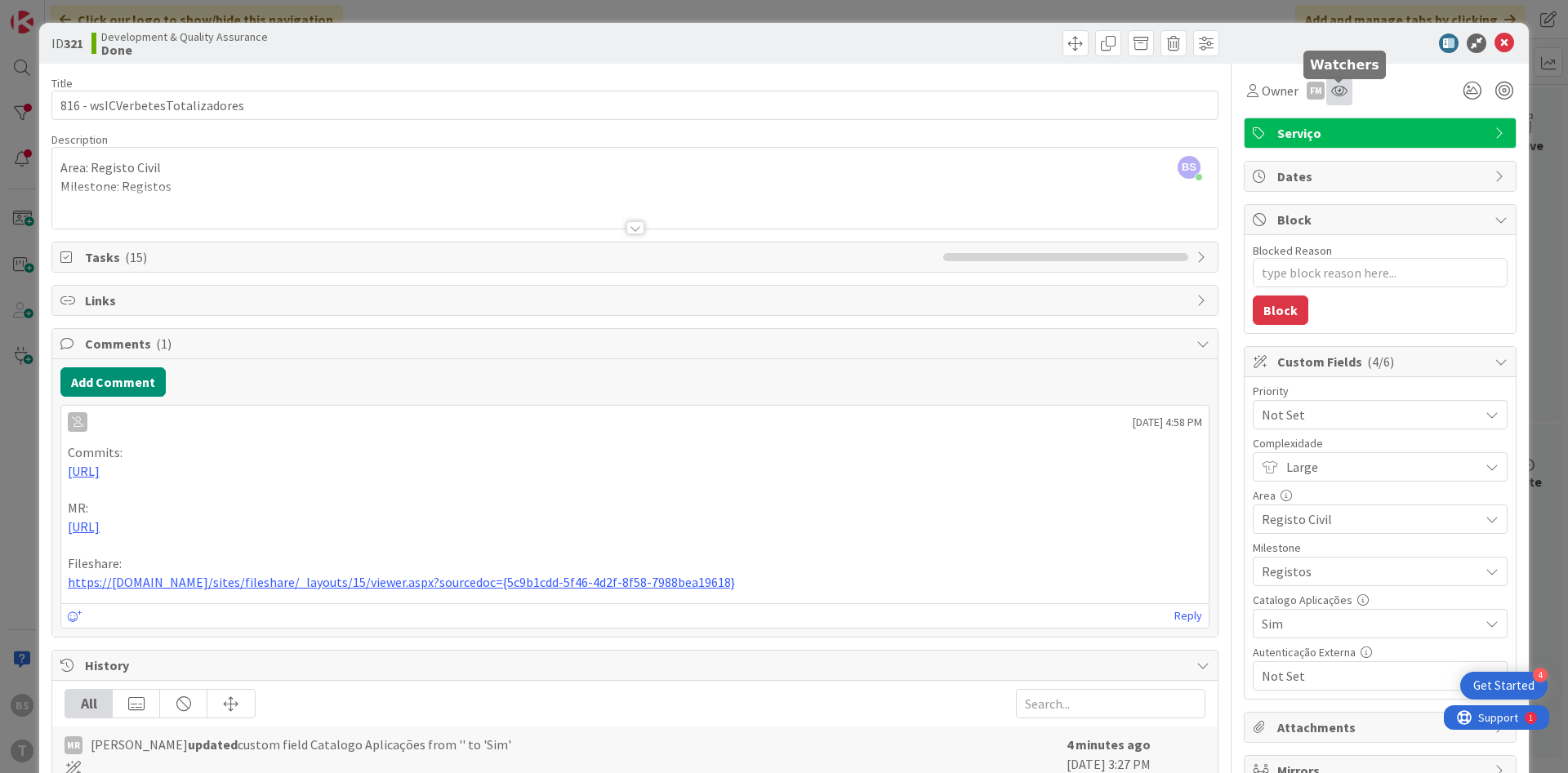
click at [1350, 89] on div at bounding box center [1339, 90] width 26 height 29
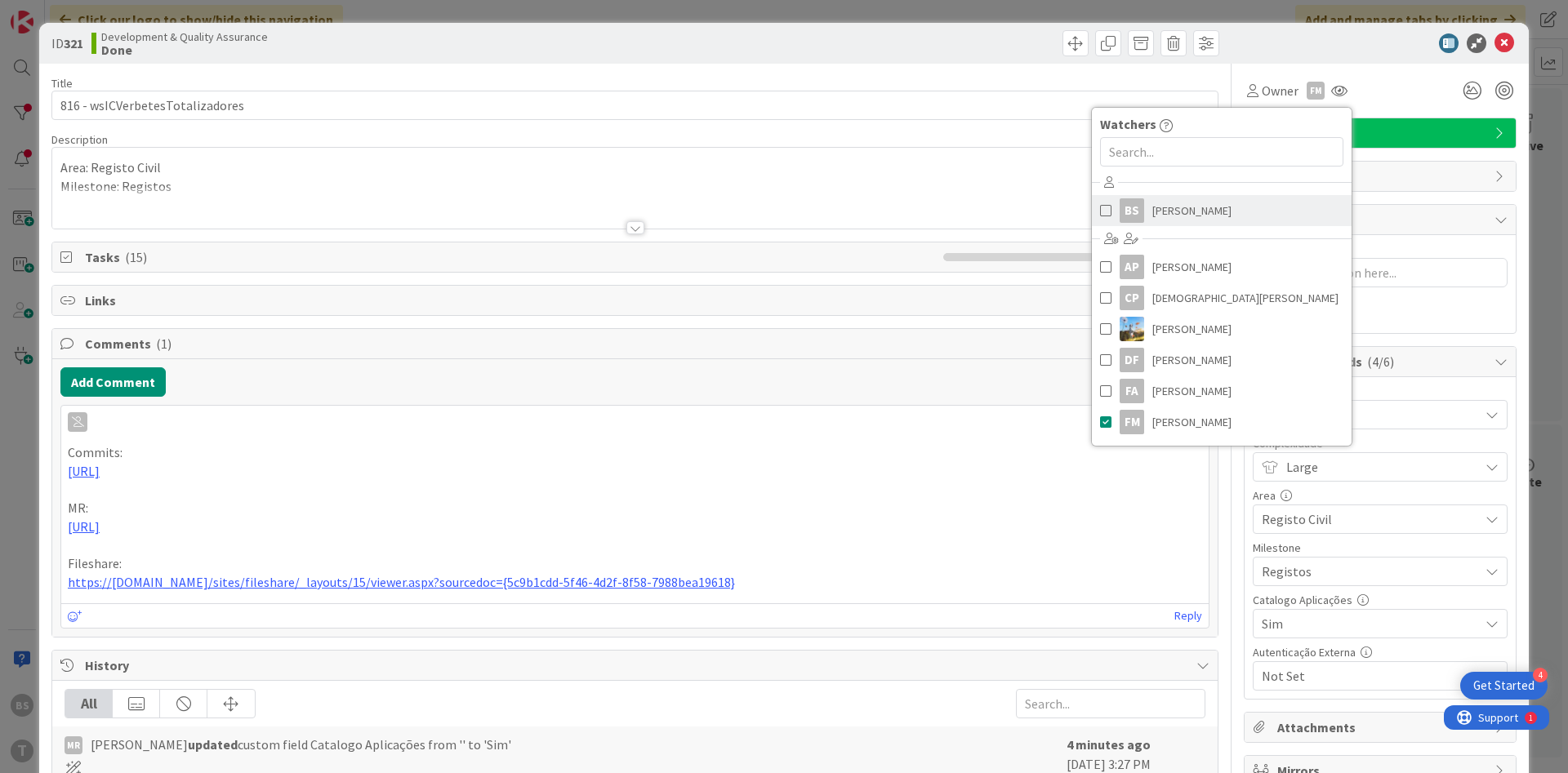
click at [1185, 204] on span "[PERSON_NAME]" at bounding box center [1191, 211] width 79 height 25
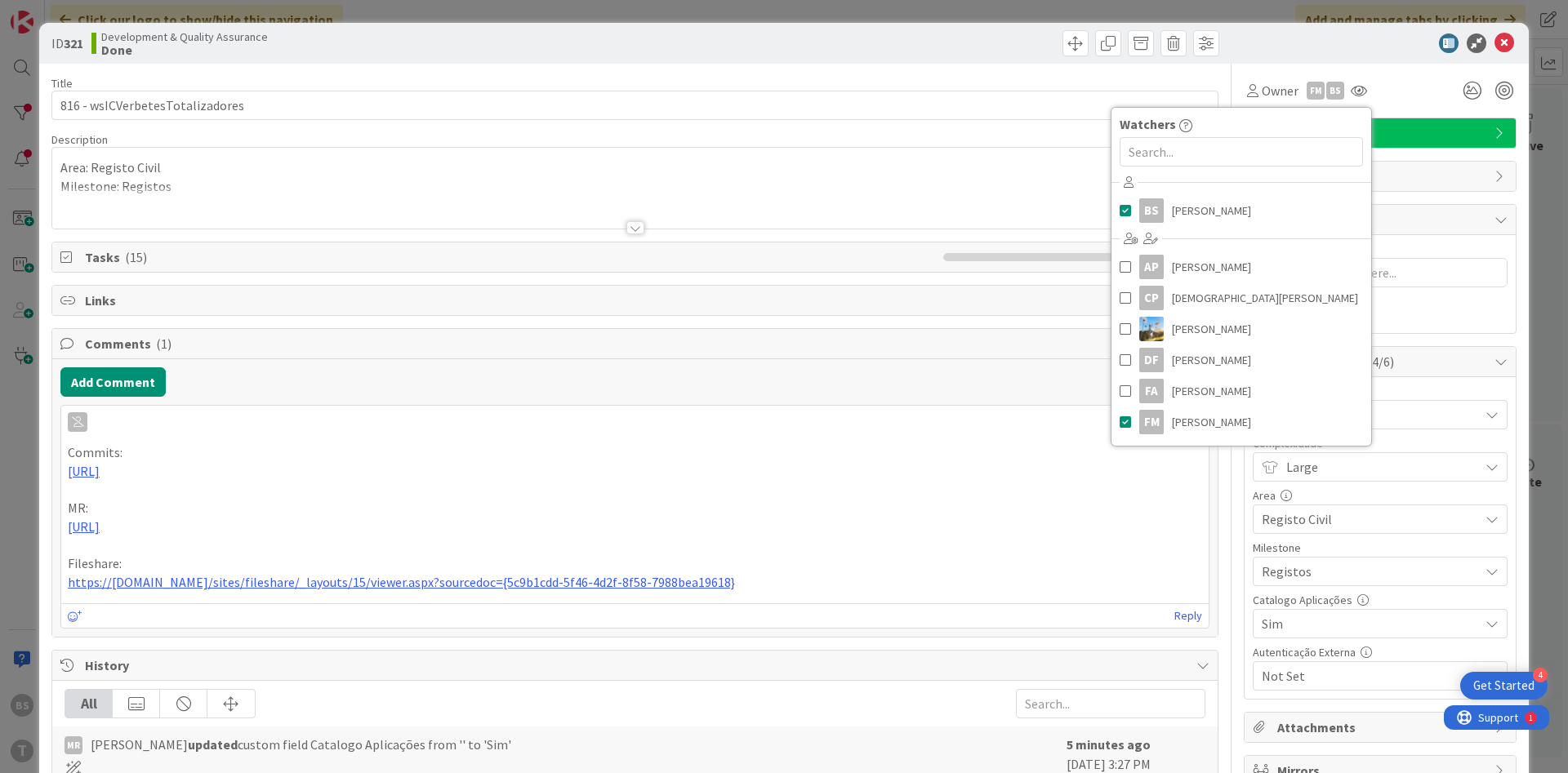
click at [1106, 545] on p at bounding box center [634, 546] width 1134 height 19
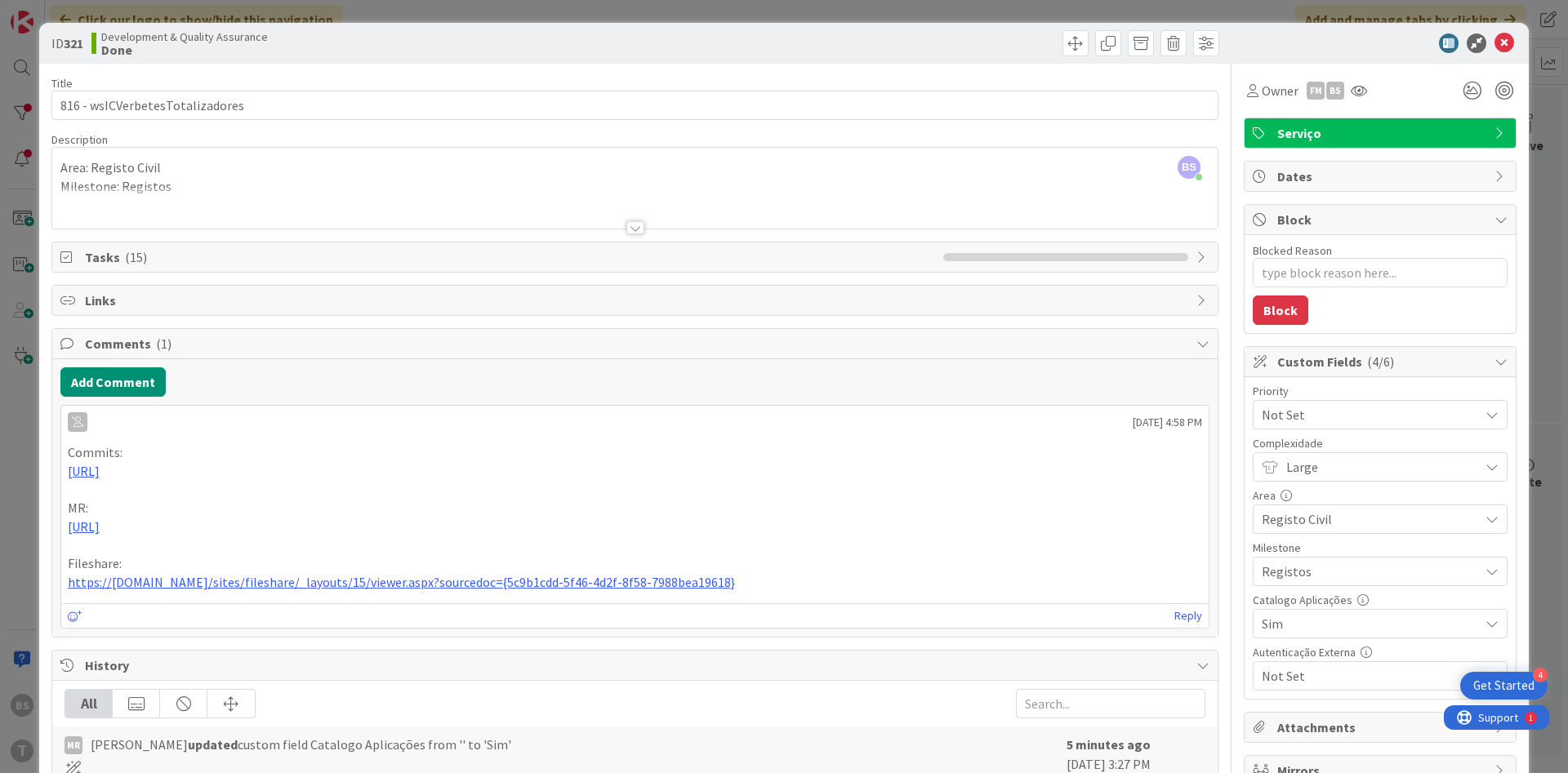
click at [1351, 410] on span "Not Set" at bounding box center [1366, 415] width 209 height 23
click at [1331, 561] on span "Low" at bounding box center [1402, 572] width 189 height 25
click at [1507, 42] on icon at bounding box center [1504, 43] width 20 height 20
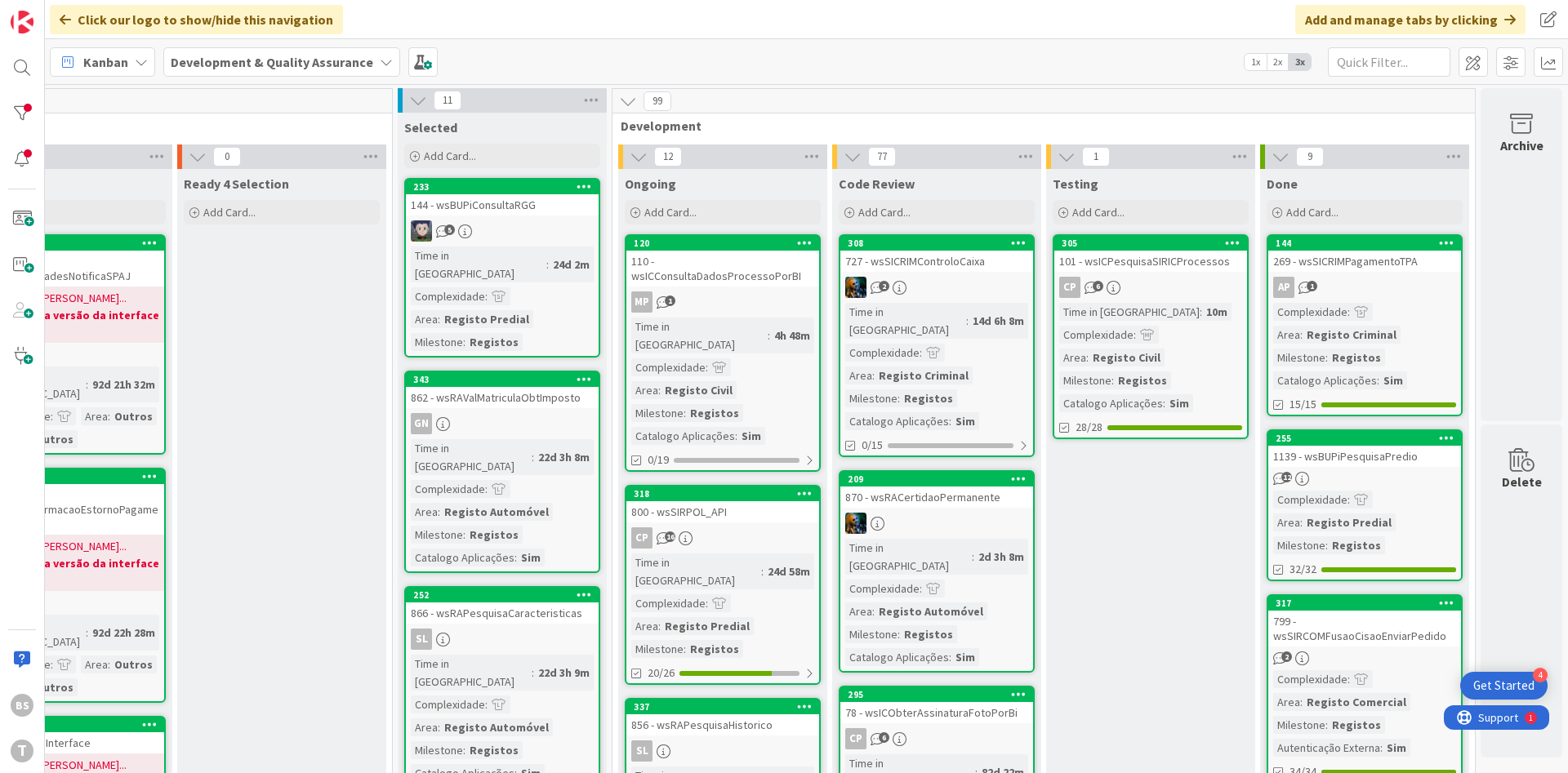
scroll to position [98, 308]
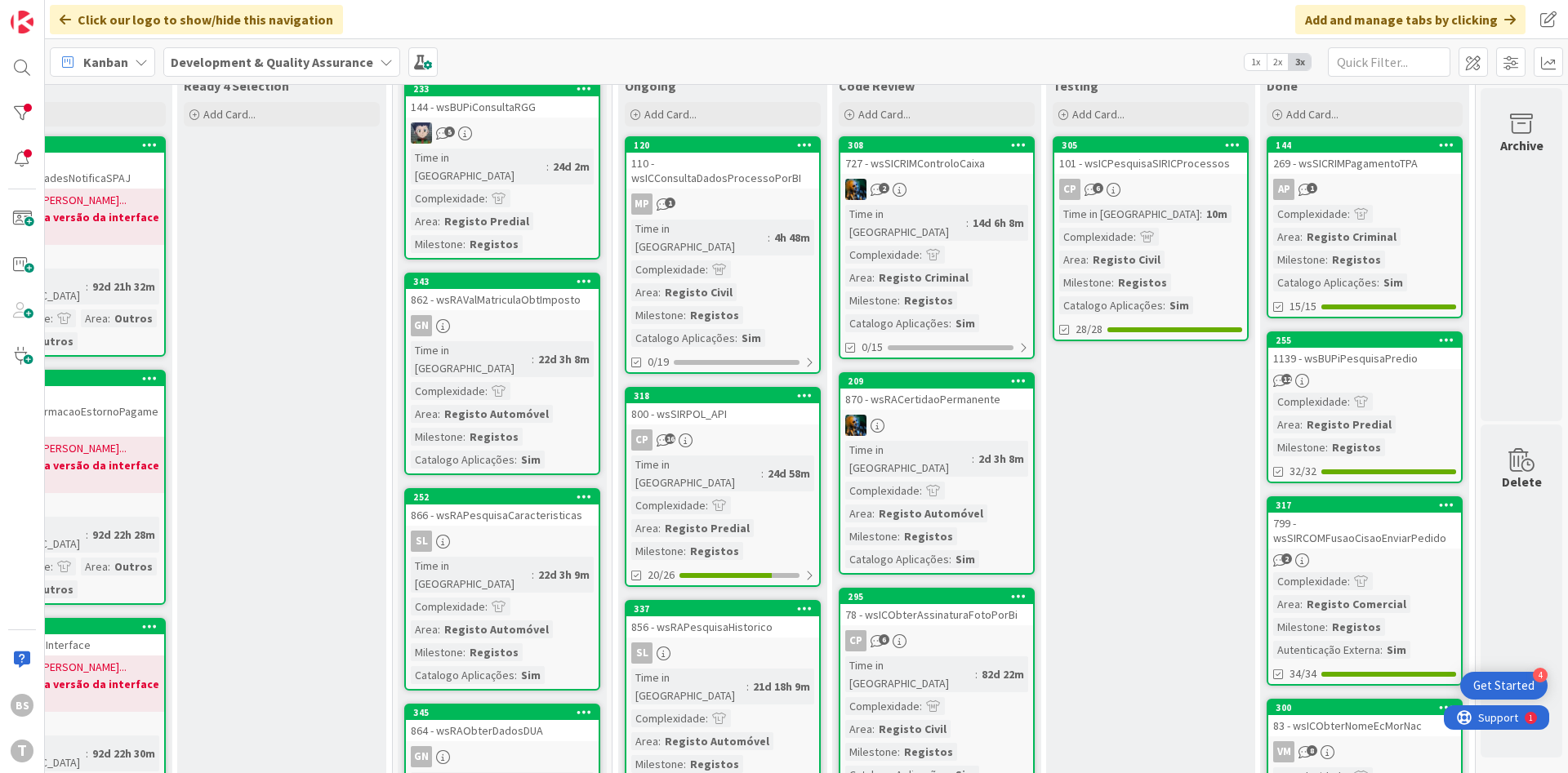
click at [1422, 186] on div "AP 1" at bounding box center [1364, 189] width 193 height 21
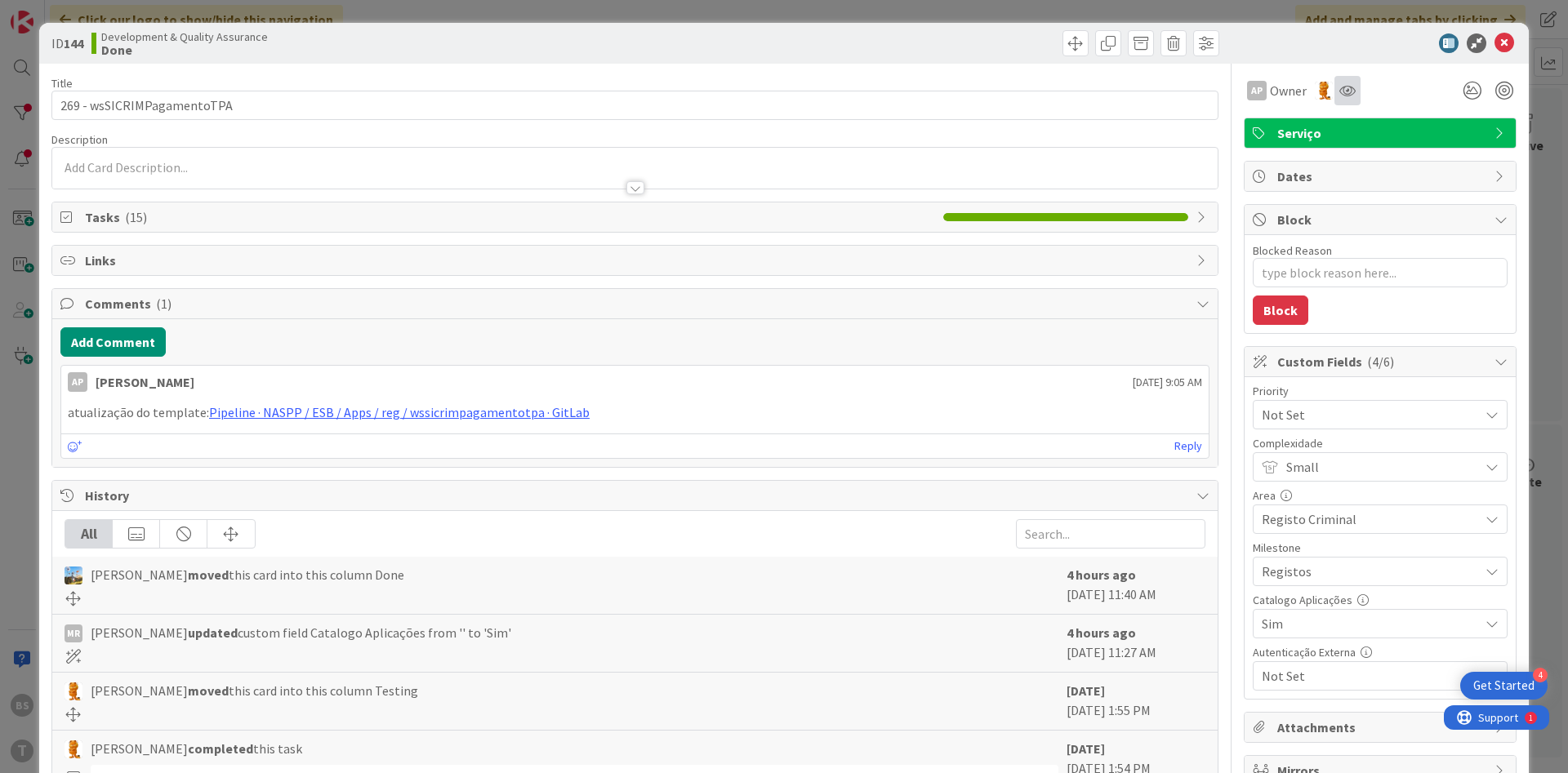
click at [1359, 96] on div at bounding box center [1347, 90] width 26 height 29
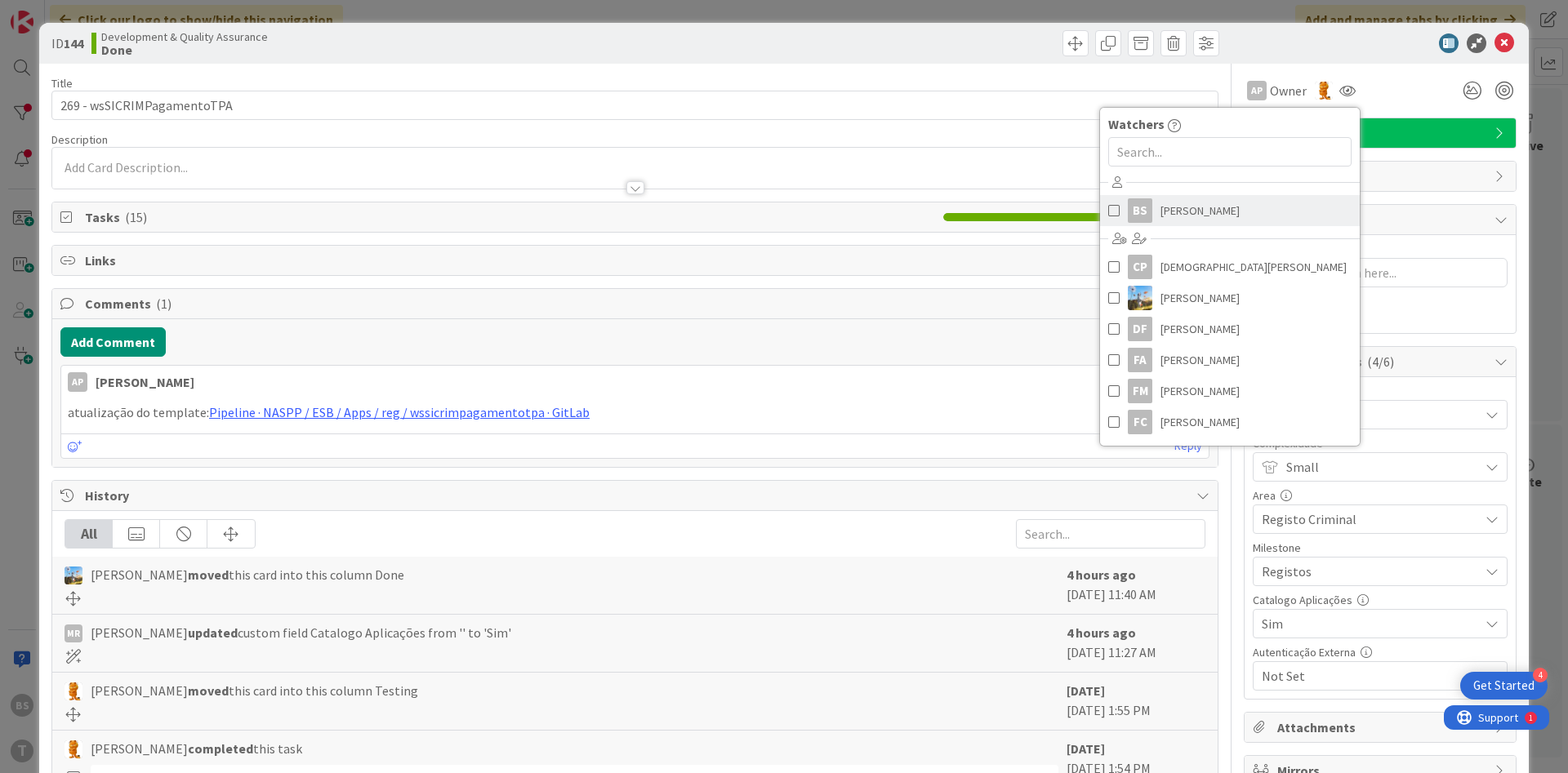
click at [1160, 218] on span "[PERSON_NAME]" at bounding box center [1199, 211] width 79 height 25
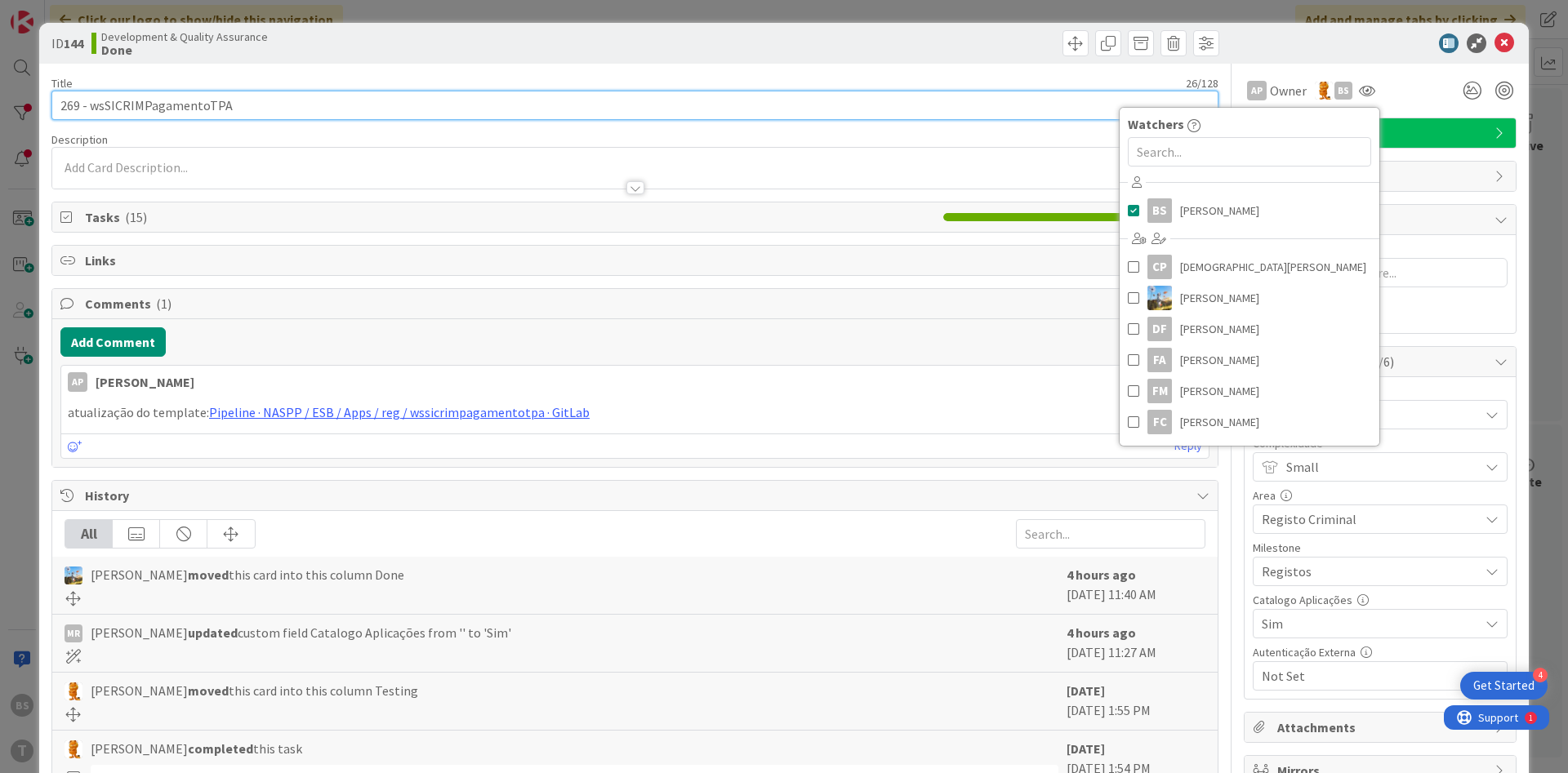
click at [727, 113] on input "269 - wsSICRIMPagamentoTPA" at bounding box center [635, 105] width 1167 height 29
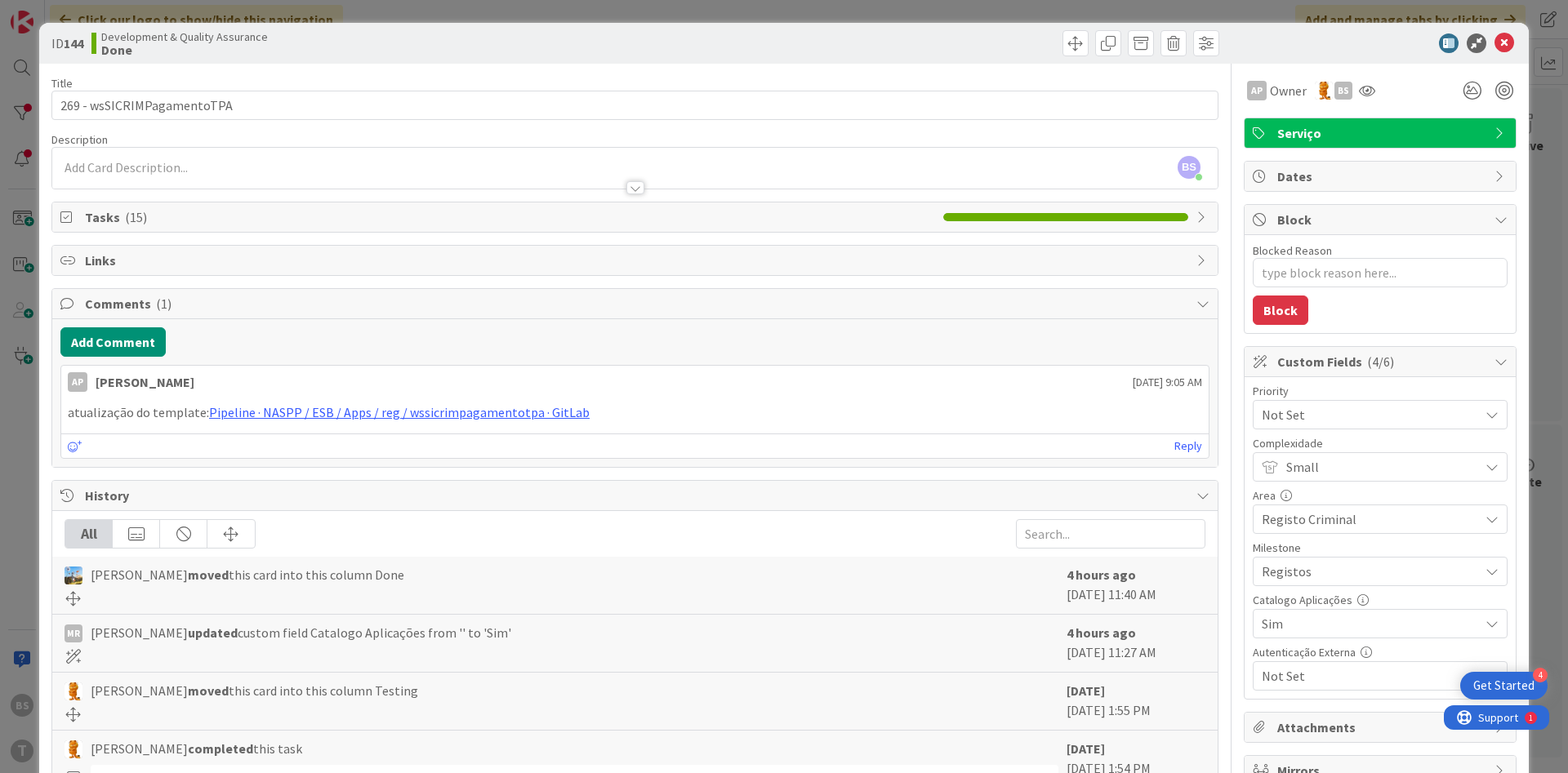
click at [1339, 419] on span "Not Set" at bounding box center [1366, 415] width 209 height 23
click at [1337, 562] on span "Low" at bounding box center [1402, 572] width 189 height 25
click at [1513, 50] on icon at bounding box center [1504, 43] width 20 height 20
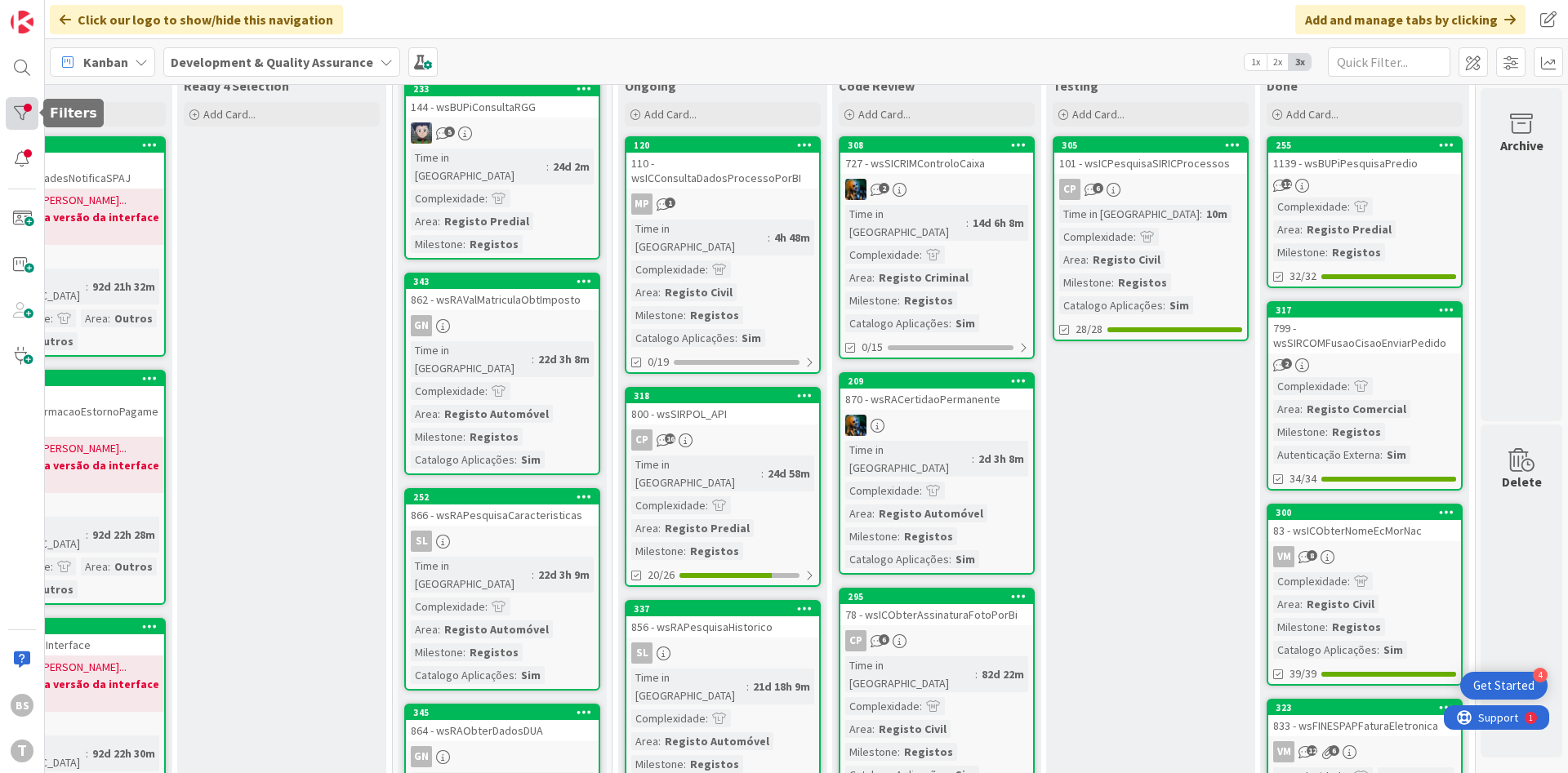
click at [25, 98] on div at bounding box center [22, 113] width 32 height 32
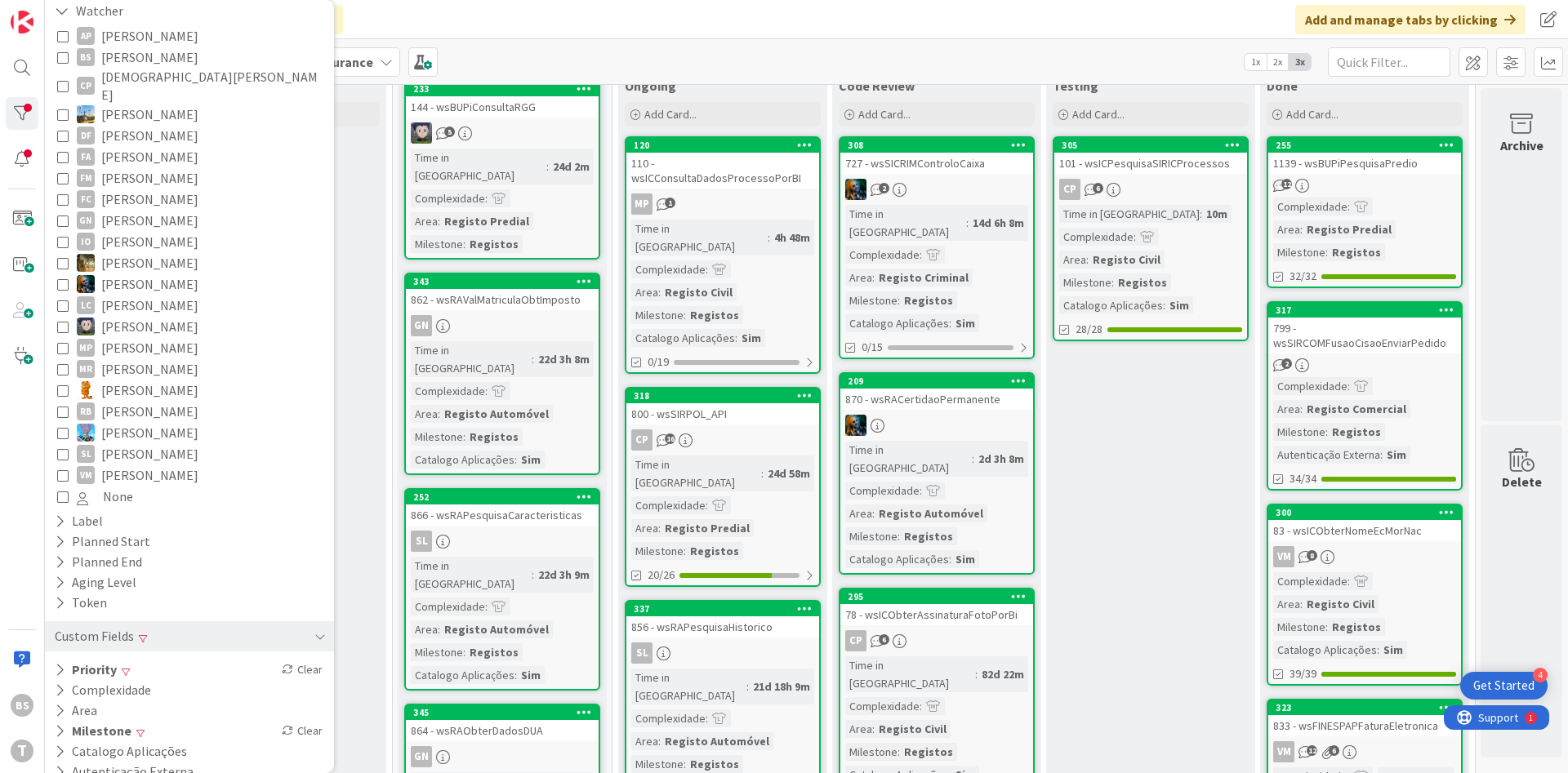
scroll to position [213, 0]
click at [163, 654] on div "Priority Clear" at bounding box center [189, 664] width 289 height 20
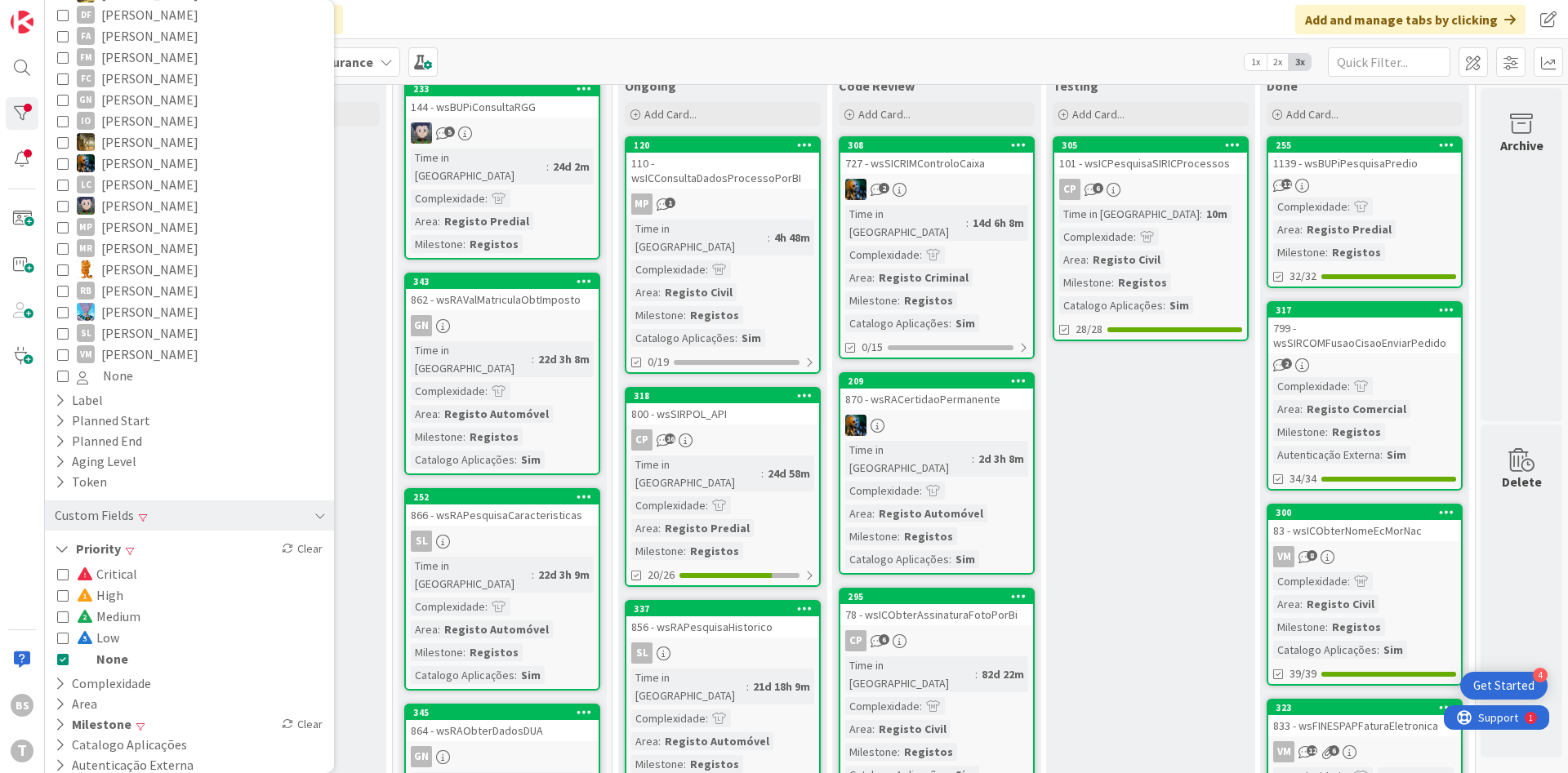
click at [114, 648] on span "None" at bounding box center [102, 659] width 51 height 21
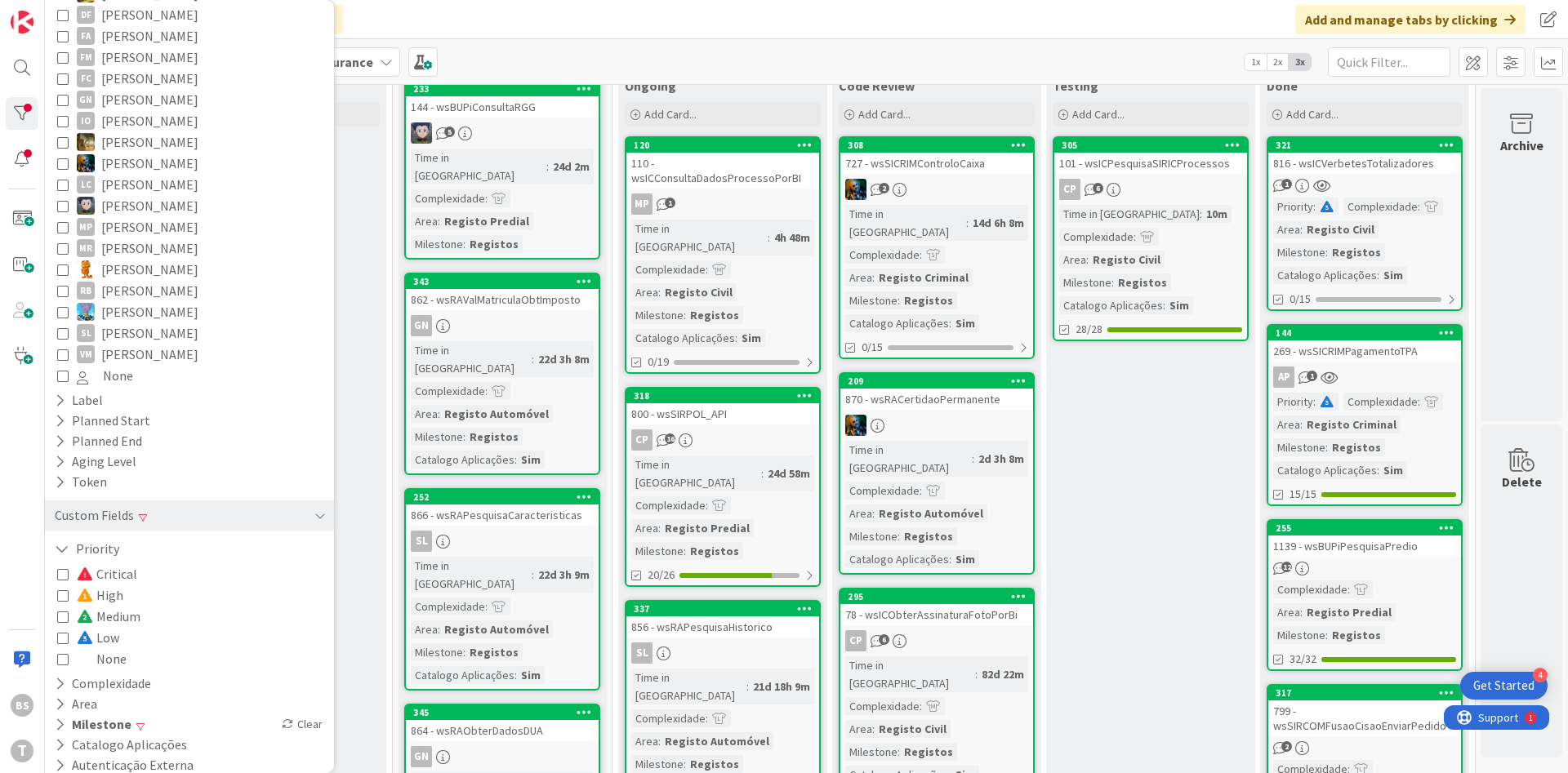
click at [69, 628] on button "Low" at bounding box center [88, 637] width 62 height 21
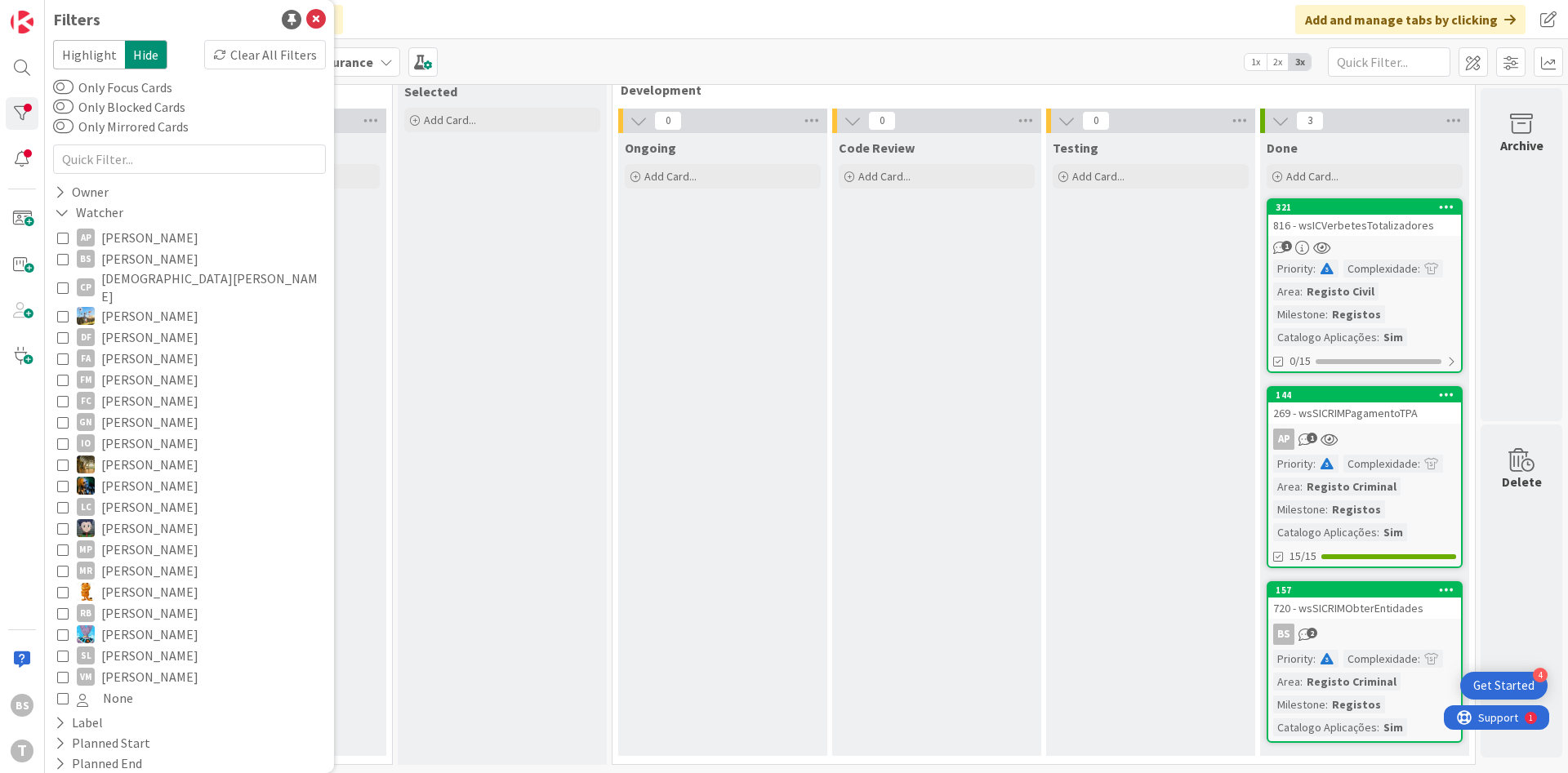
scroll to position [0, 0]
click at [69, 266] on button "BS [PERSON_NAME]" at bounding box center [189, 264] width 264 height 21
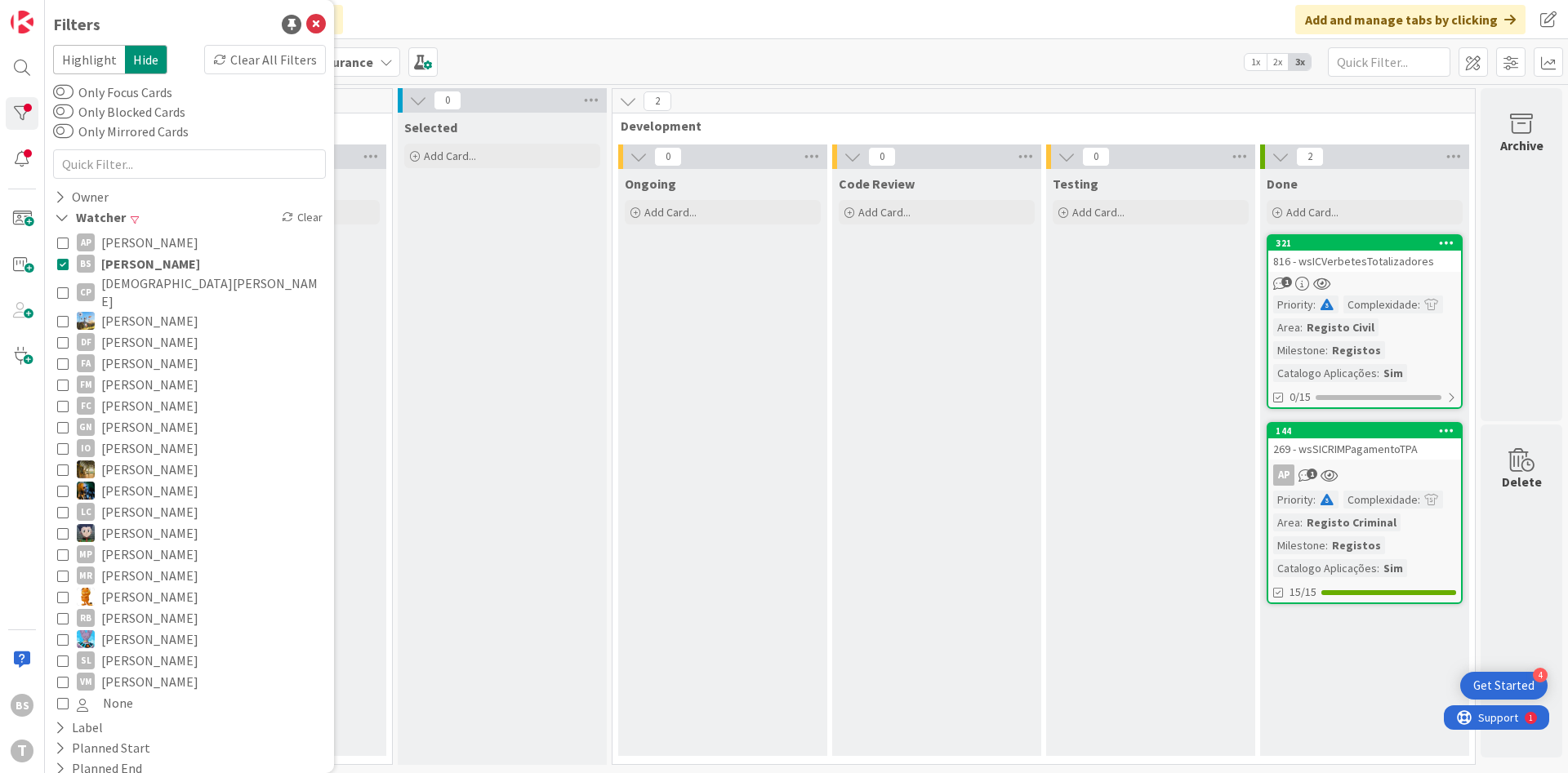
click at [69, 266] on button "BS [PERSON_NAME]" at bounding box center [189, 264] width 264 height 21
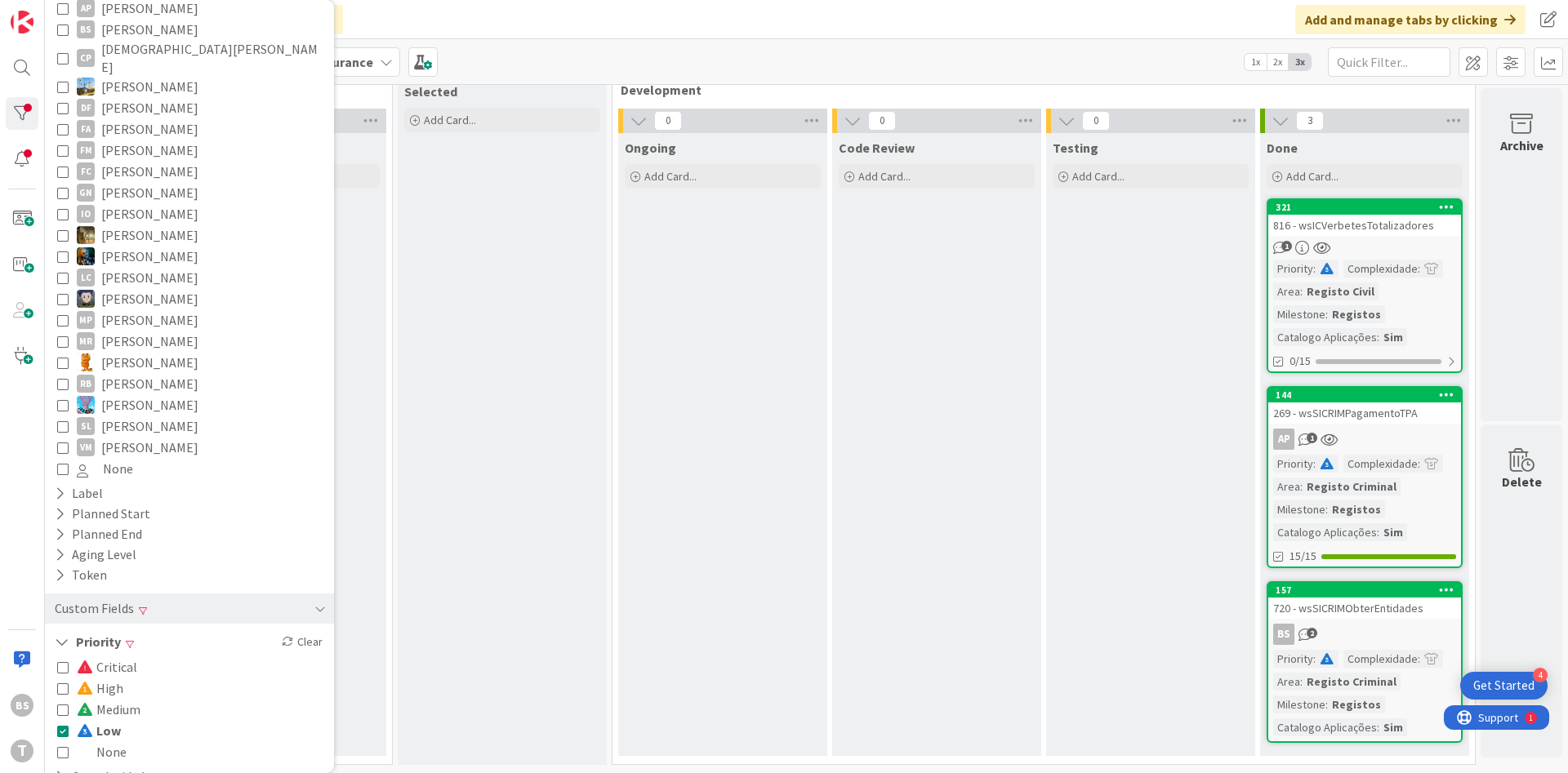
scroll to position [328, 0]
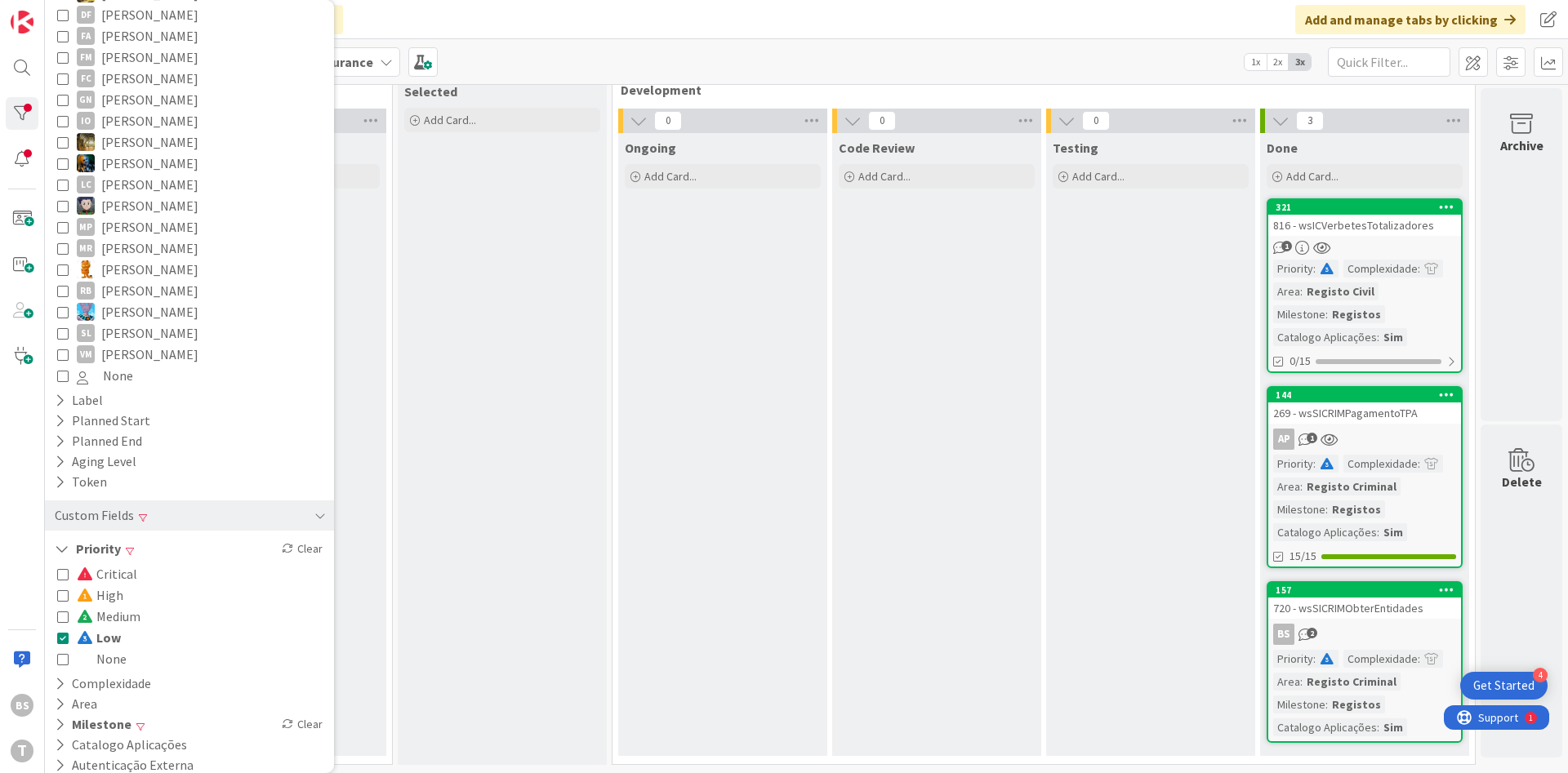
click at [111, 628] on span "Low" at bounding box center [99, 637] width 44 height 21
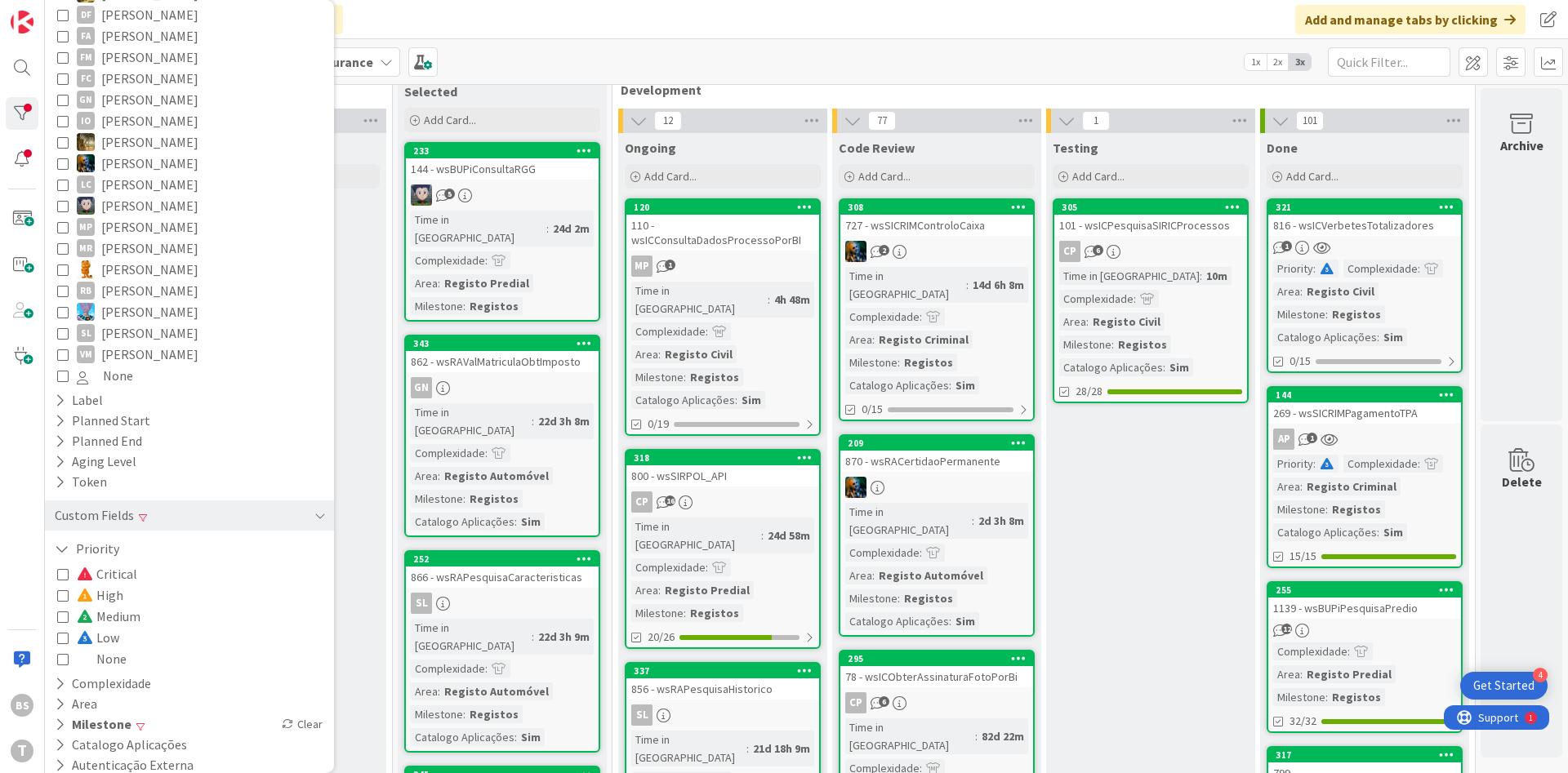
click at [66, 654] on icon at bounding box center [62, 659] width 11 height 11
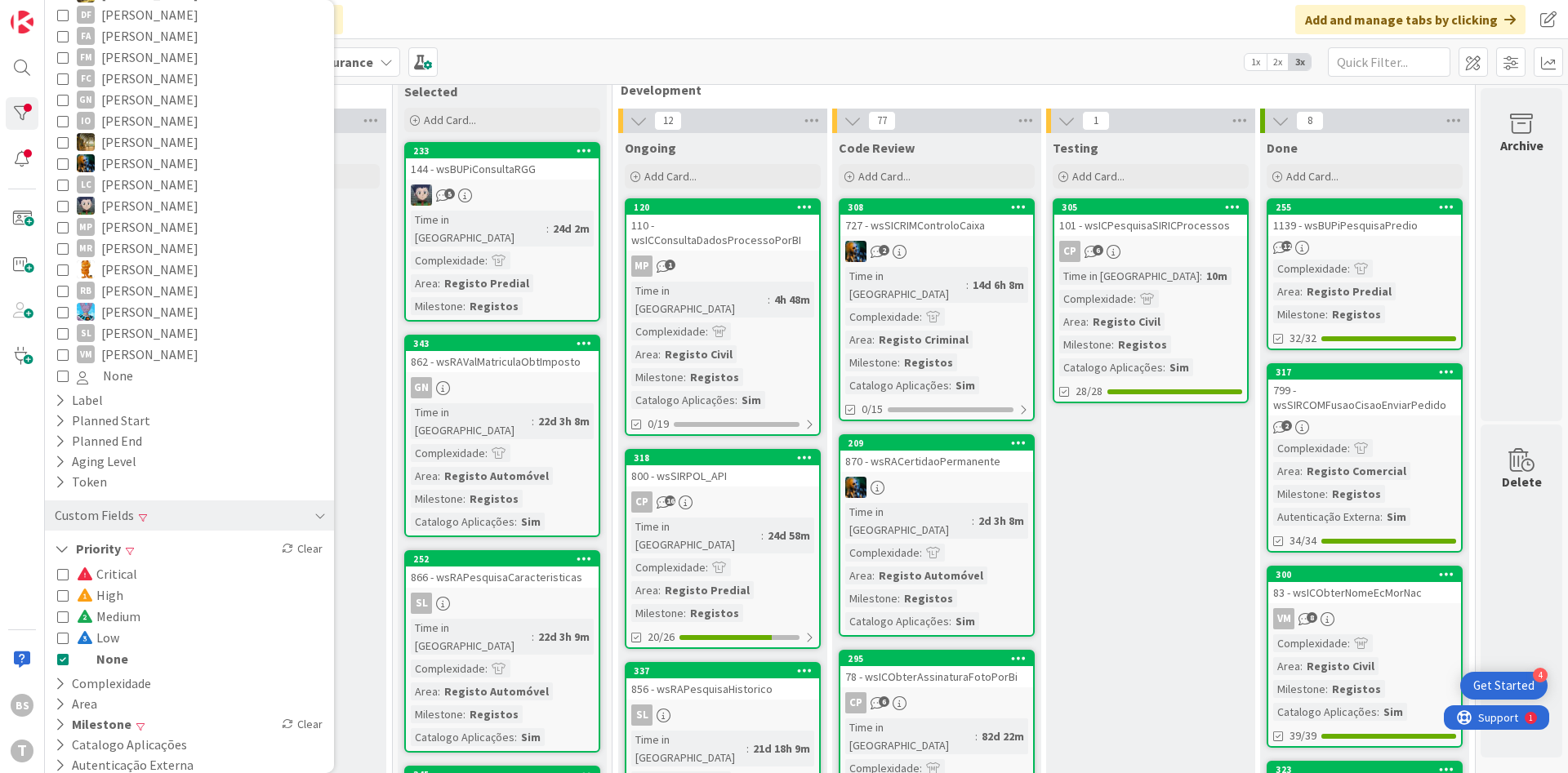
click at [1433, 232] on div "1139 - wsBUPiPesquisaPredio" at bounding box center [1364, 225] width 193 height 21
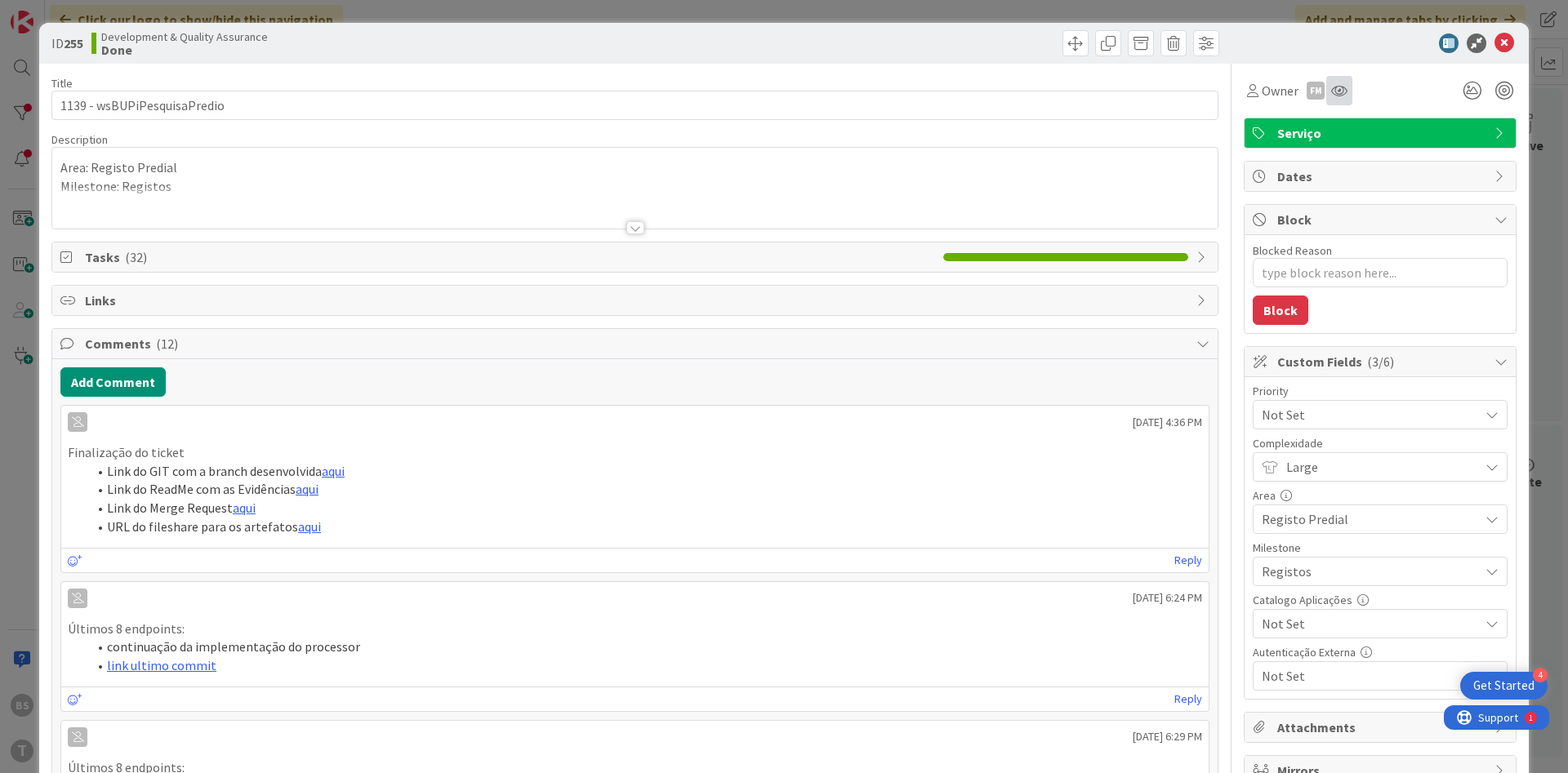
click at [1342, 99] on div at bounding box center [1339, 90] width 26 height 29
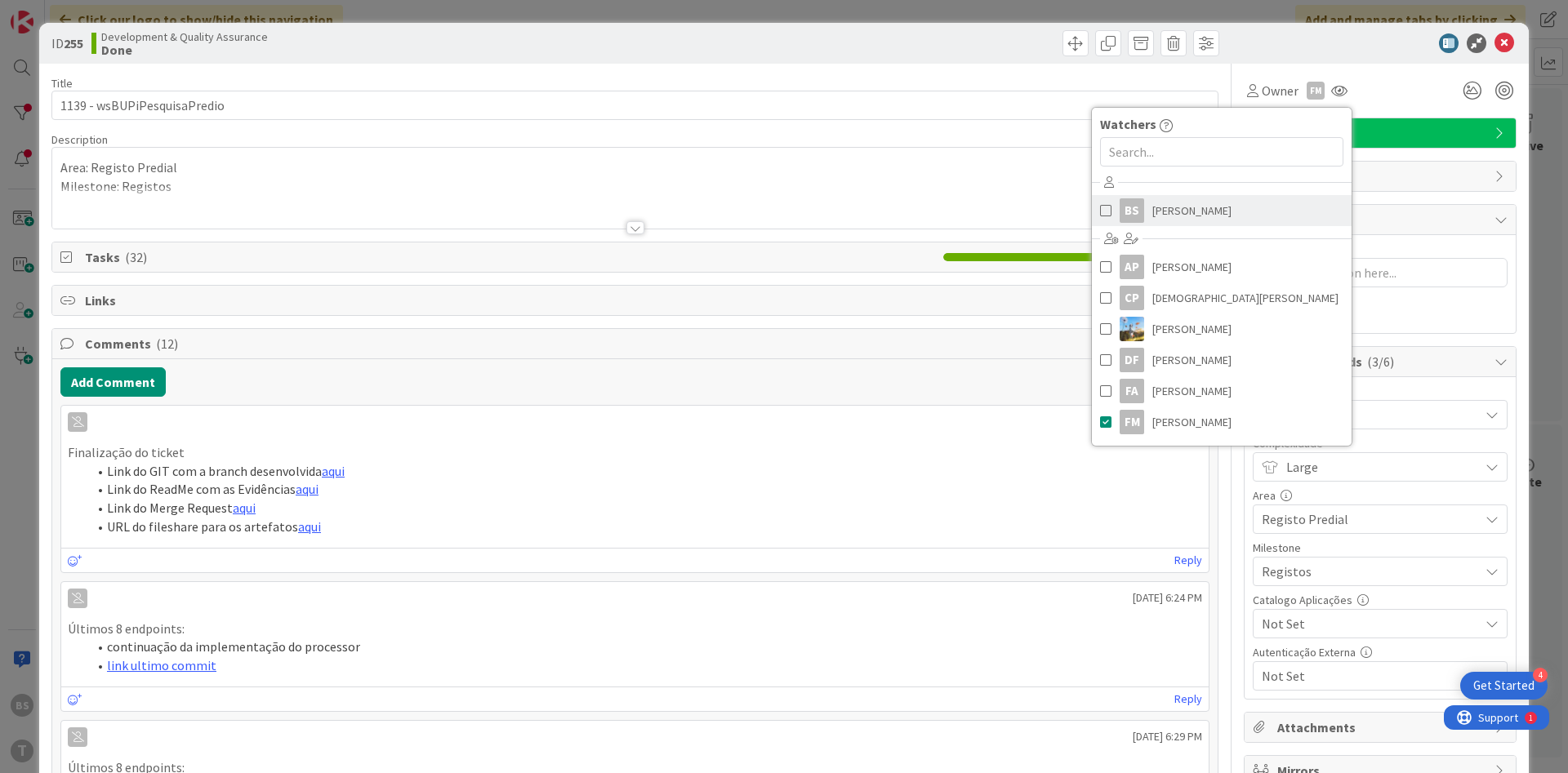
click at [1193, 214] on span "[PERSON_NAME]" at bounding box center [1191, 211] width 79 height 25
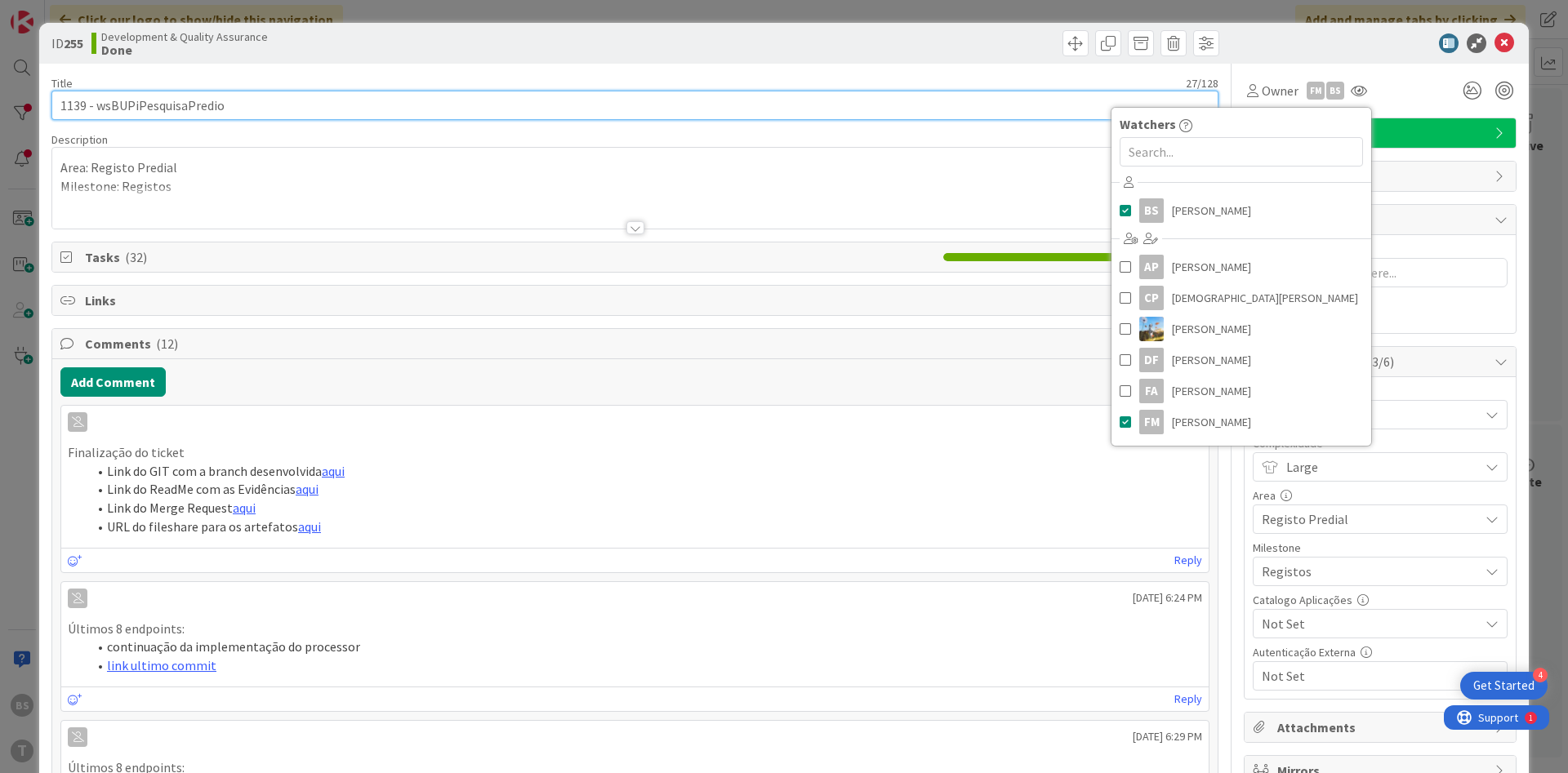
click at [892, 111] on input "1139 - wsBUPiPesquisaPredio" at bounding box center [635, 105] width 1167 height 29
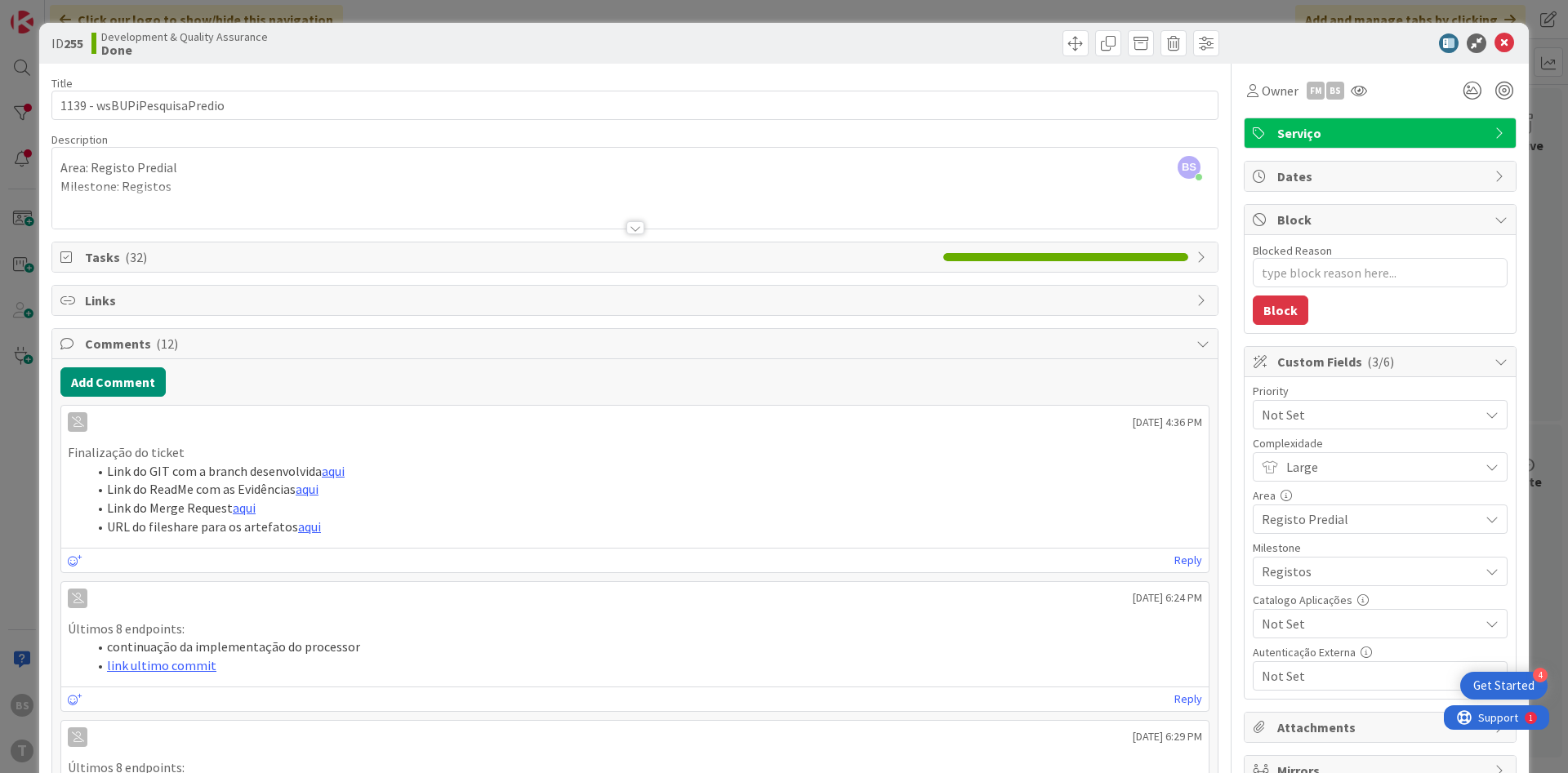
click at [1325, 414] on span "Not Set" at bounding box center [1366, 415] width 209 height 23
click at [1333, 572] on span "Low" at bounding box center [1402, 572] width 189 height 25
click at [1497, 48] on icon at bounding box center [1504, 43] width 20 height 20
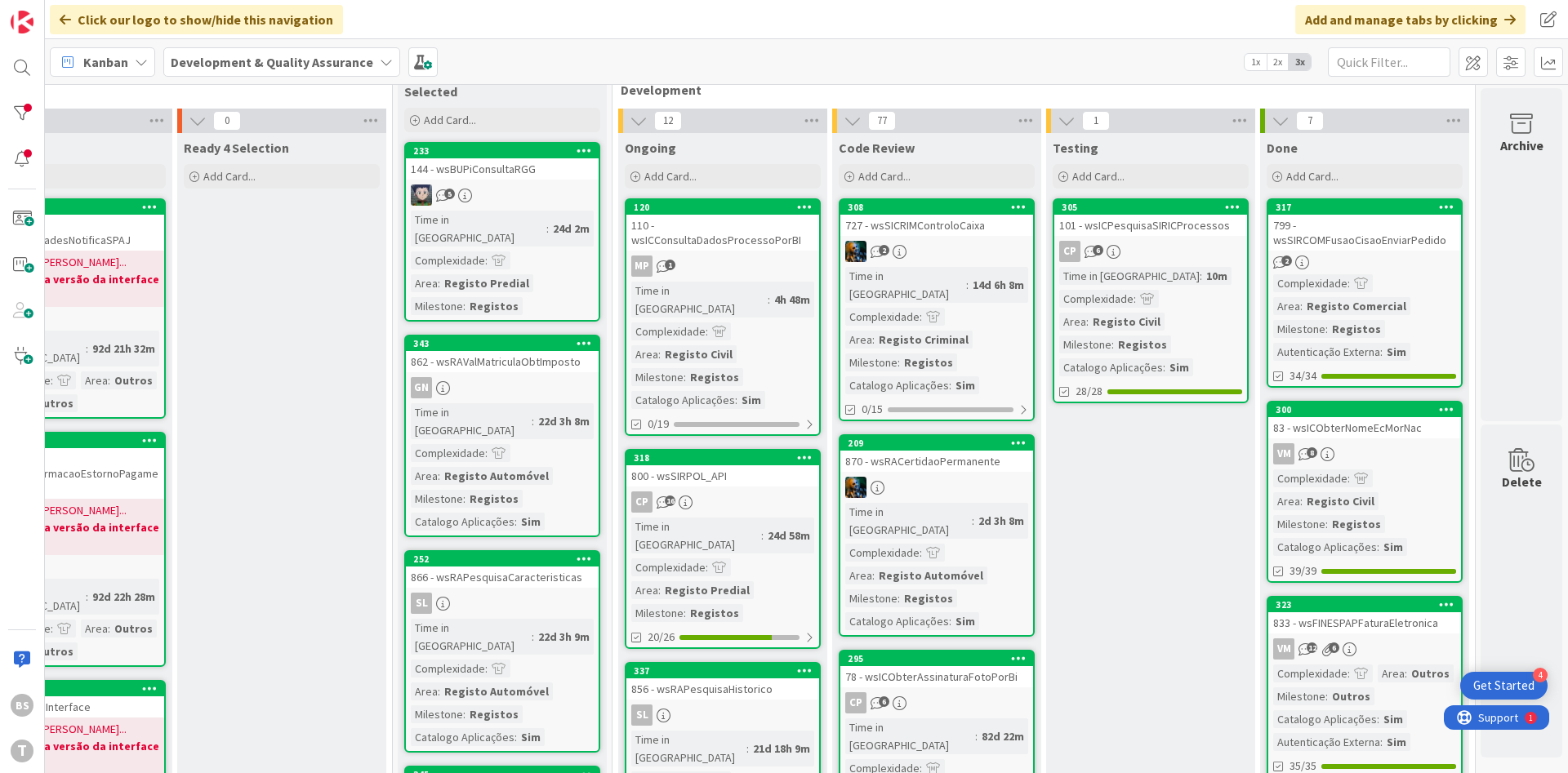
click at [1386, 244] on div "799 - wsSIRCOMFusaoCisaoEnviarPedido" at bounding box center [1364, 233] width 193 height 36
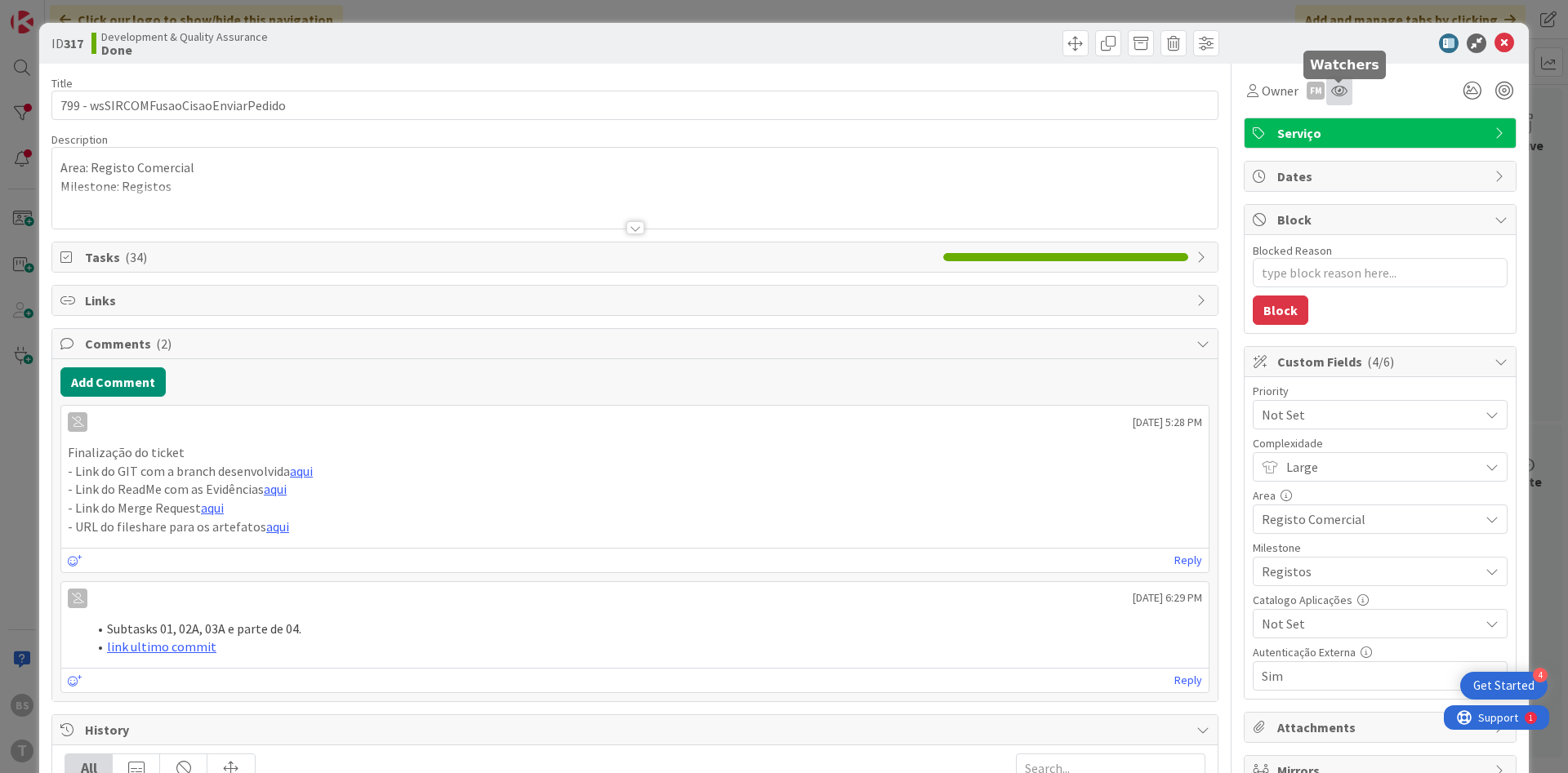
click at [1342, 92] on icon at bounding box center [1339, 90] width 16 height 13
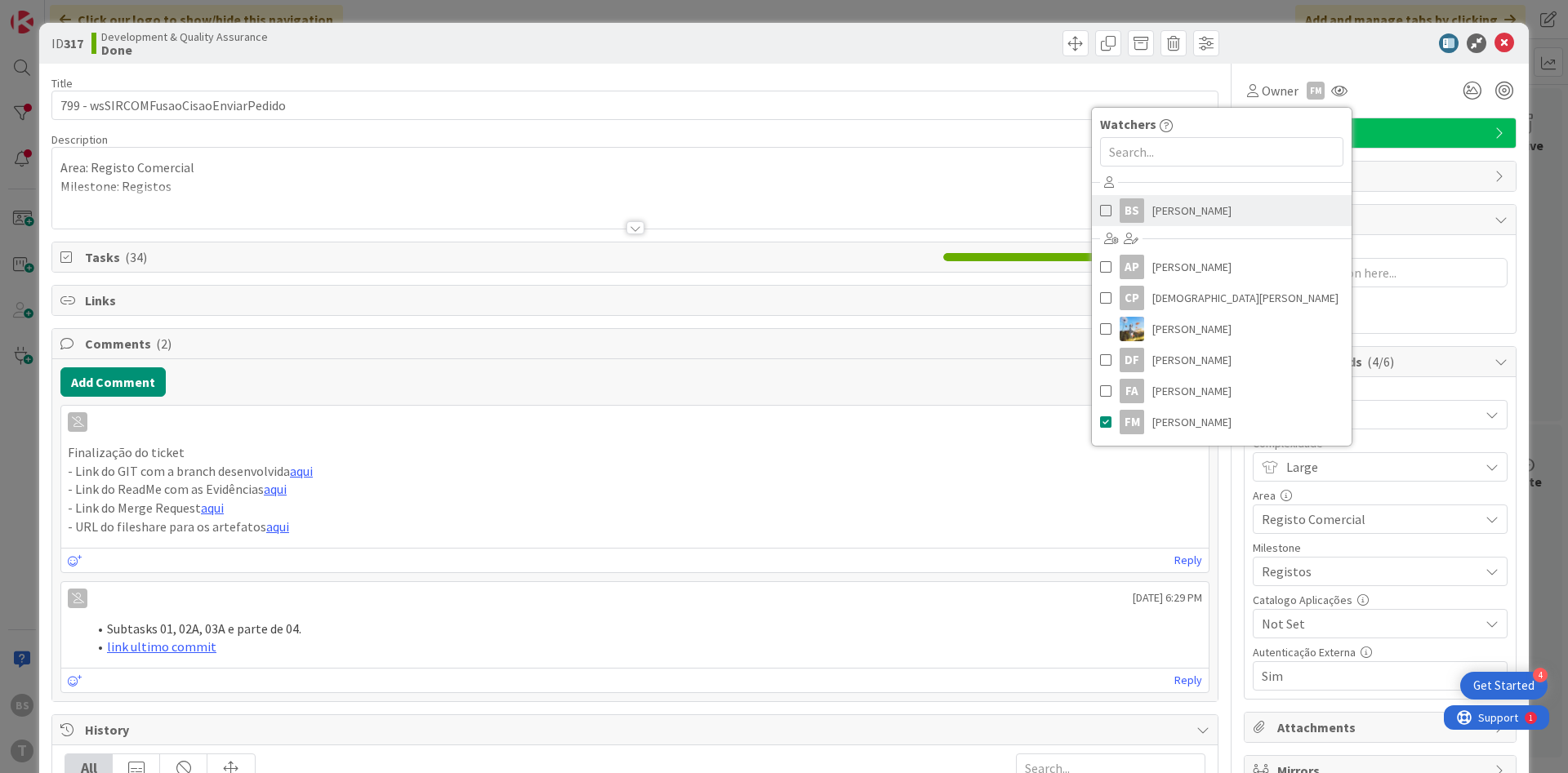
click at [1226, 209] on link "BS [PERSON_NAME]" at bounding box center [1222, 211] width 259 height 31
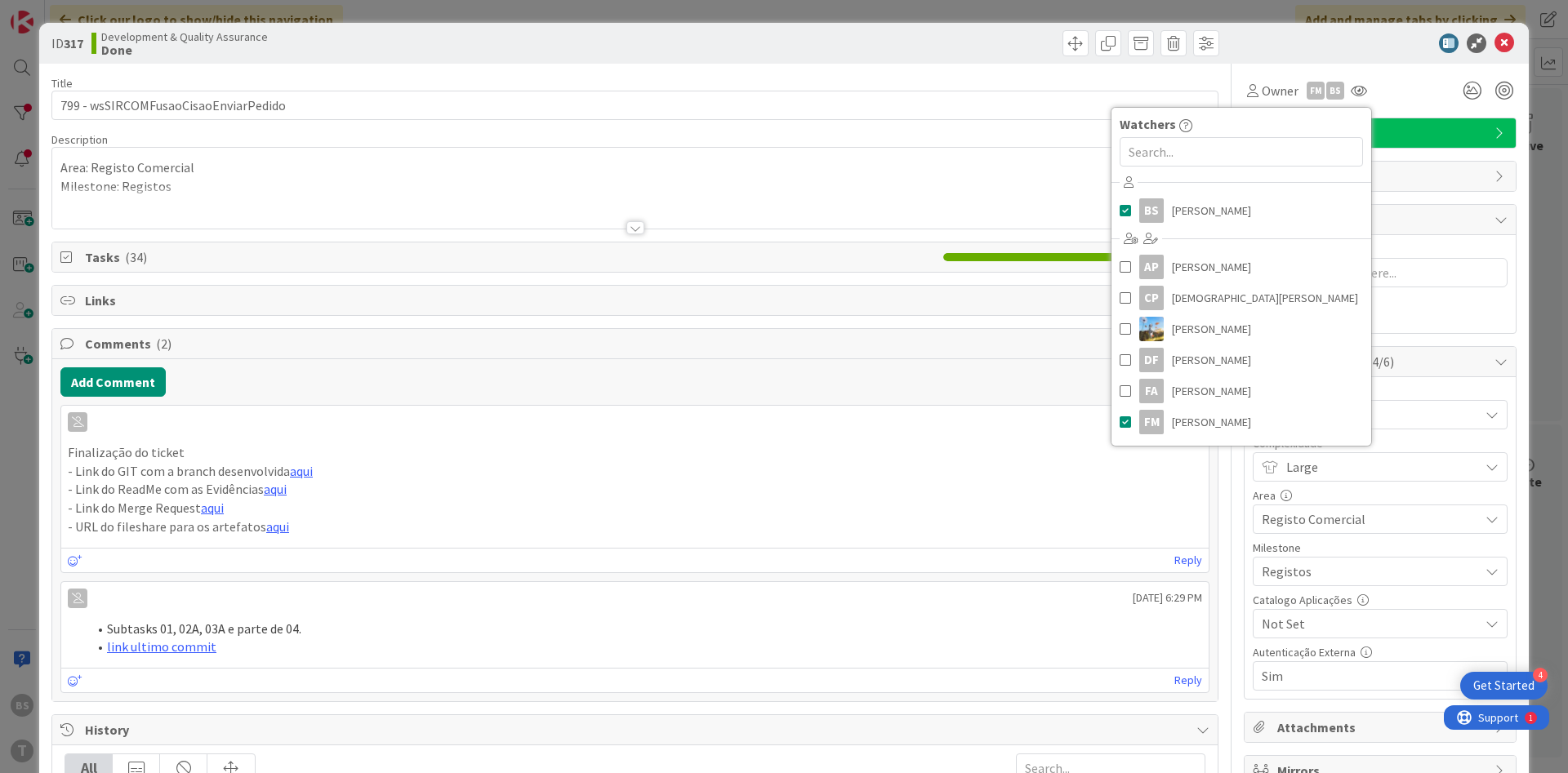
click at [1330, 48] on div at bounding box center [1372, 43] width 289 height 20
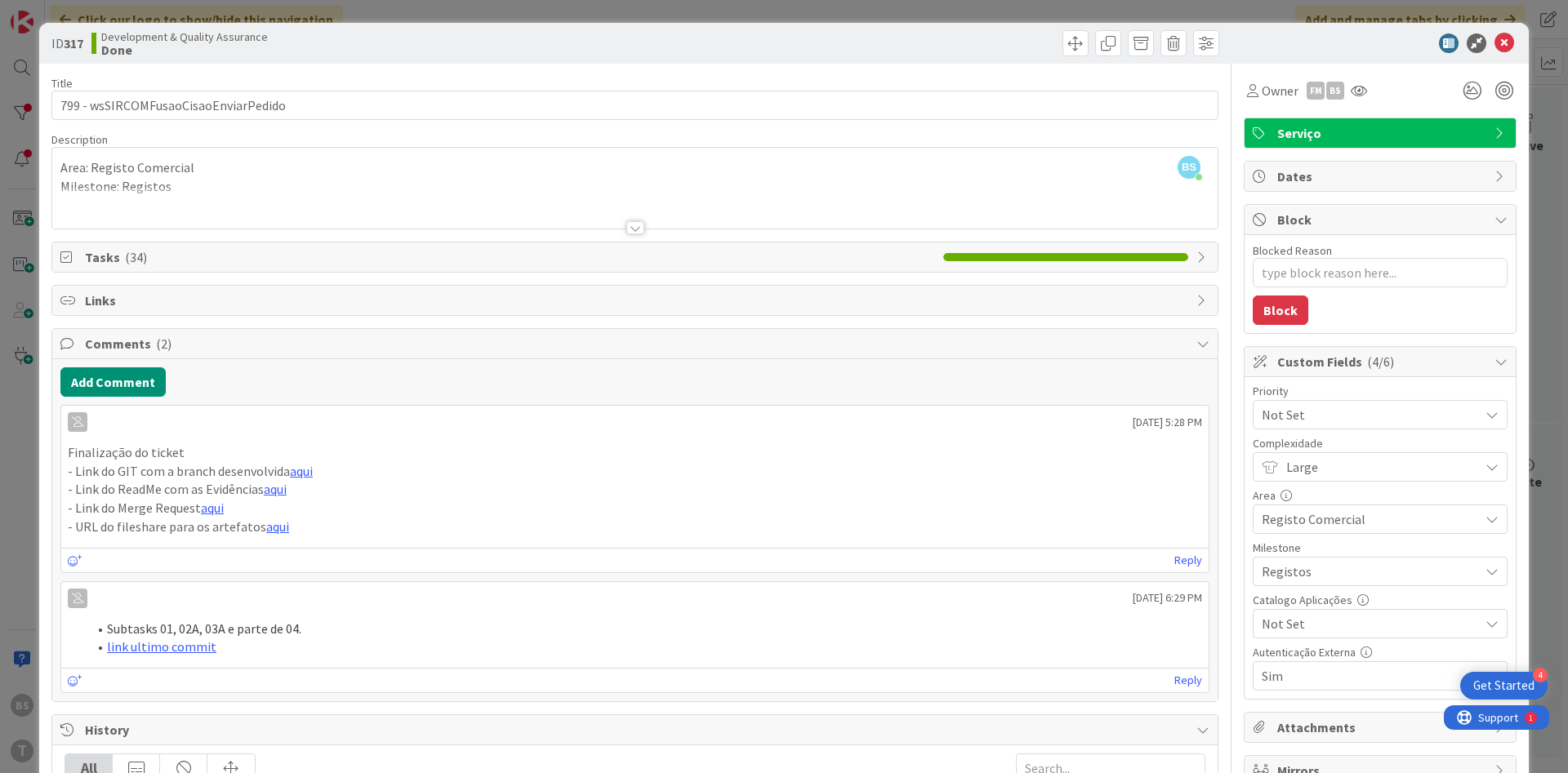
click at [1311, 415] on span "Not Set" at bounding box center [1366, 415] width 209 height 23
click at [1335, 564] on span "Low" at bounding box center [1402, 572] width 189 height 25
click at [1509, 42] on icon at bounding box center [1504, 43] width 20 height 20
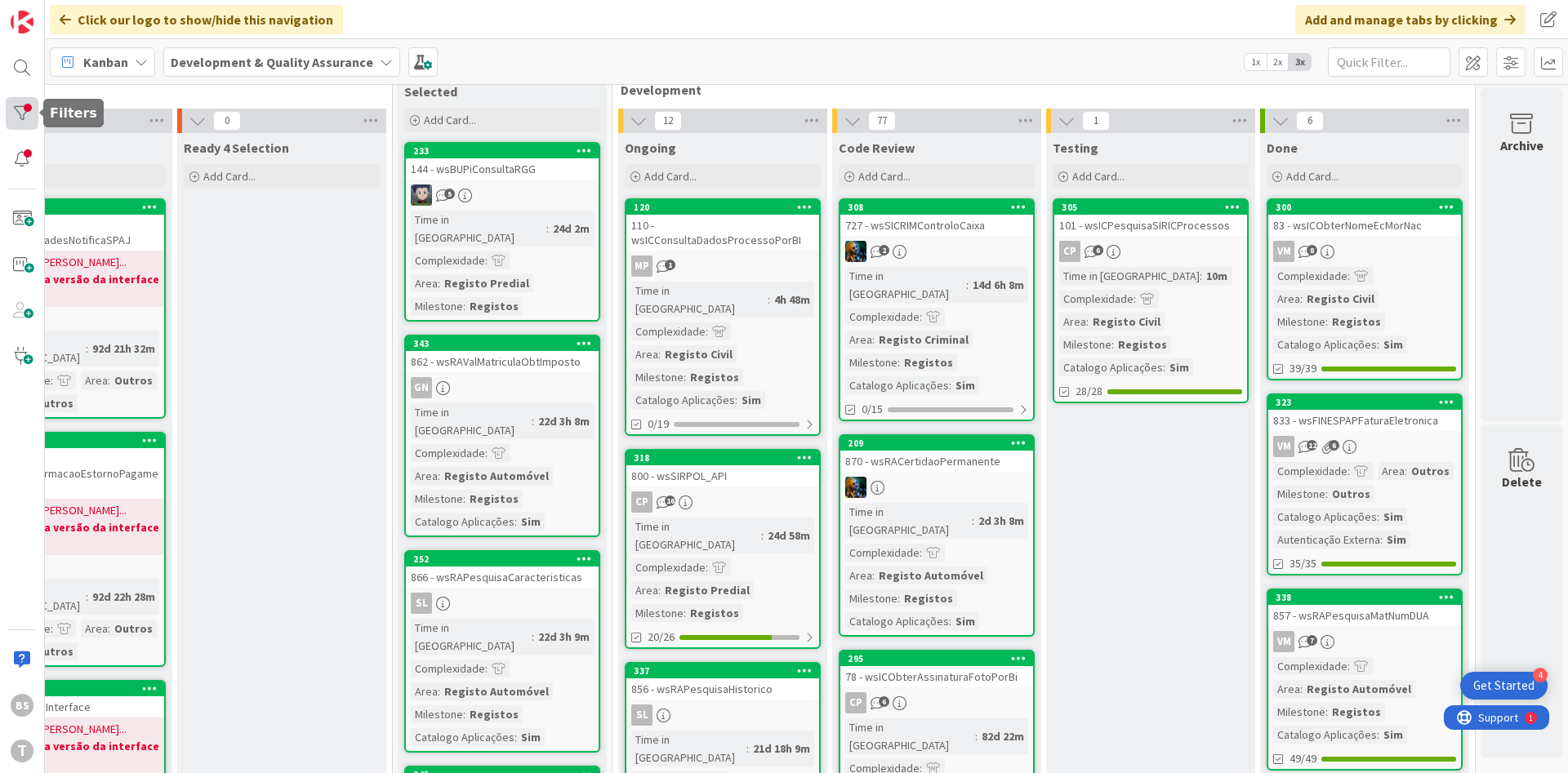
click at [32, 113] on div at bounding box center [22, 113] width 32 height 32
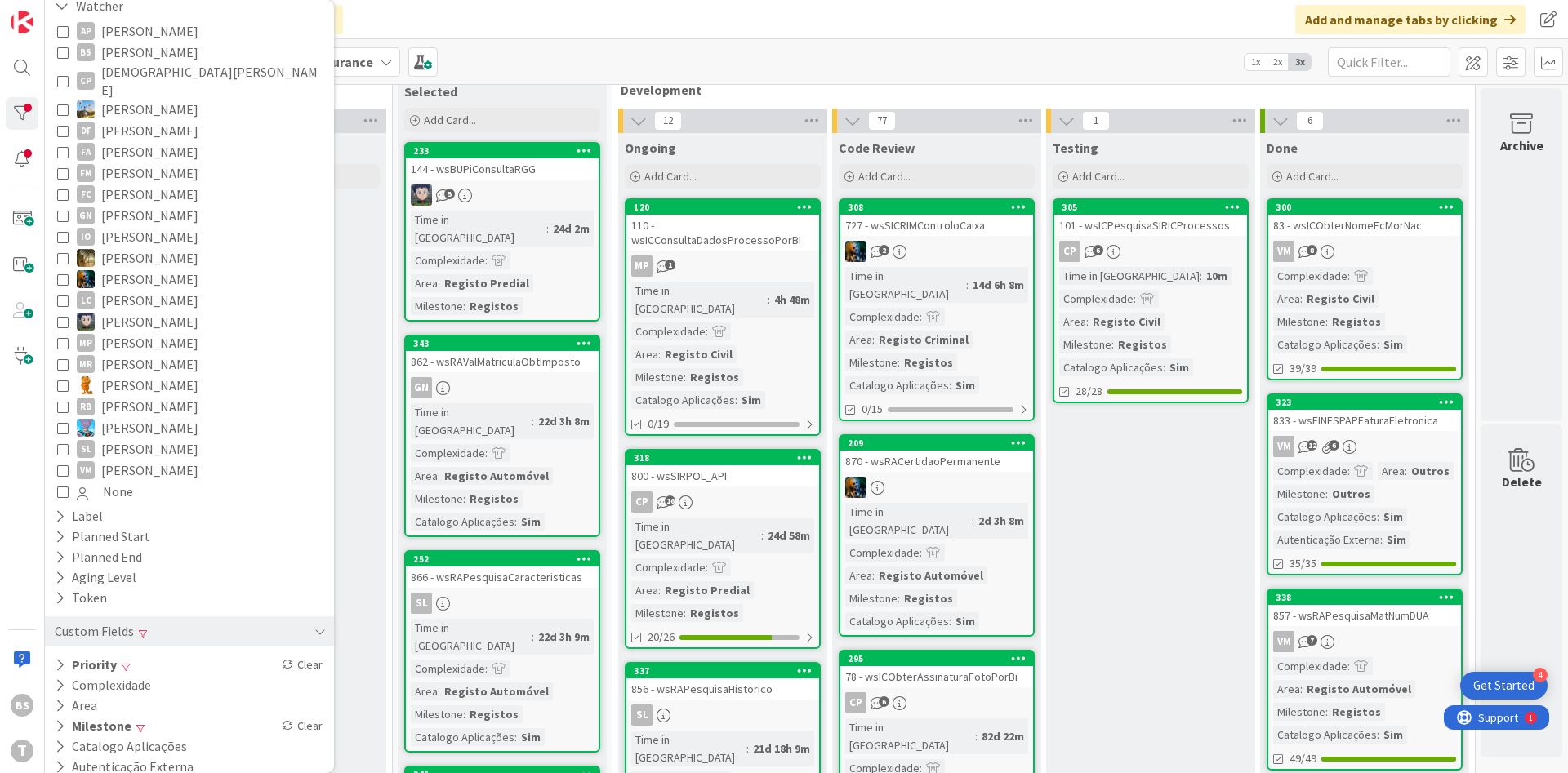
scroll to position [213, 0]
click at [202, 714] on div "Milestone Clear" at bounding box center [189, 724] width 289 height 20
click at [216, 654] on div "Priority Clear" at bounding box center [189, 664] width 289 height 20
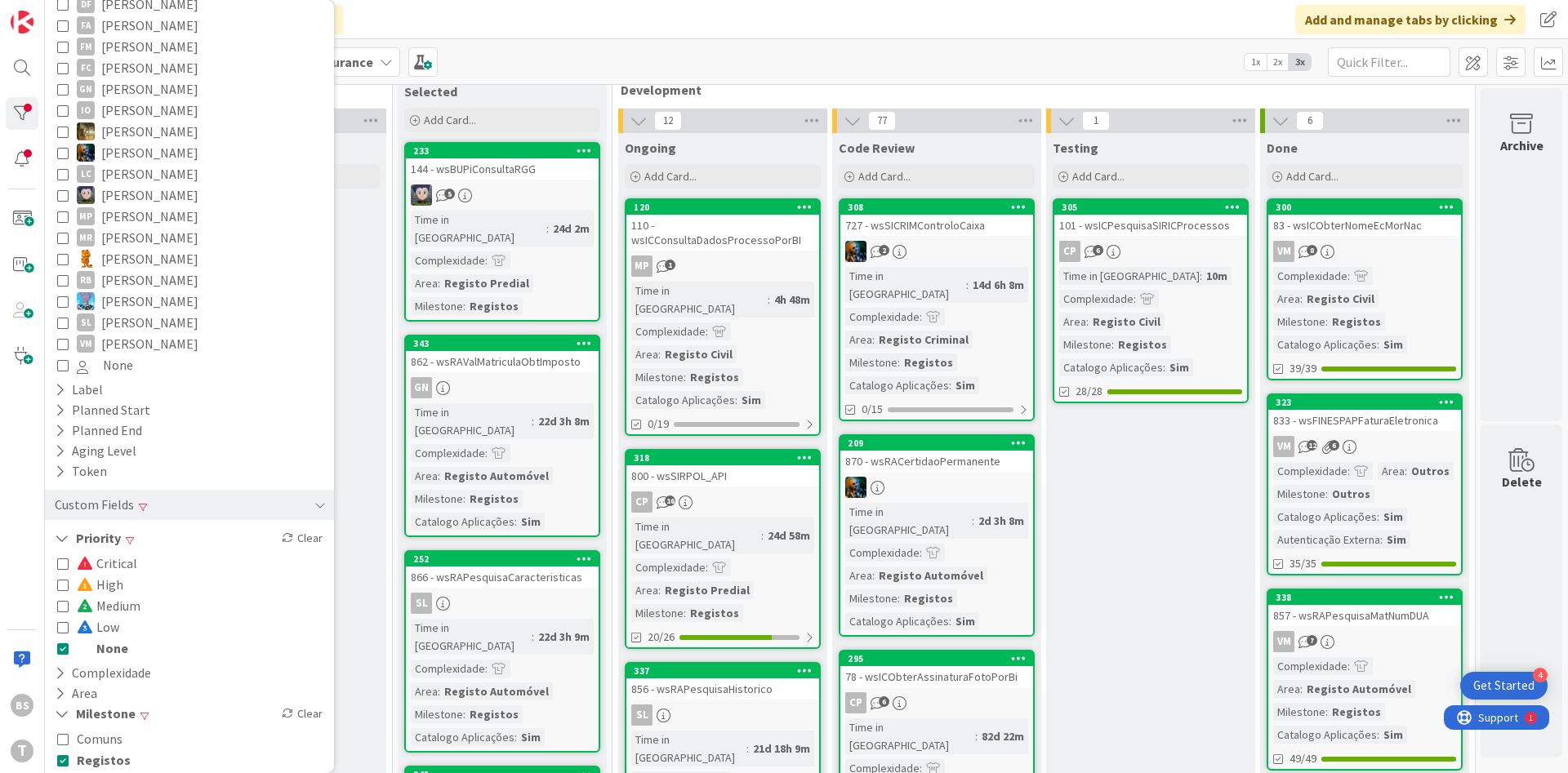
scroll to position [410, 0]
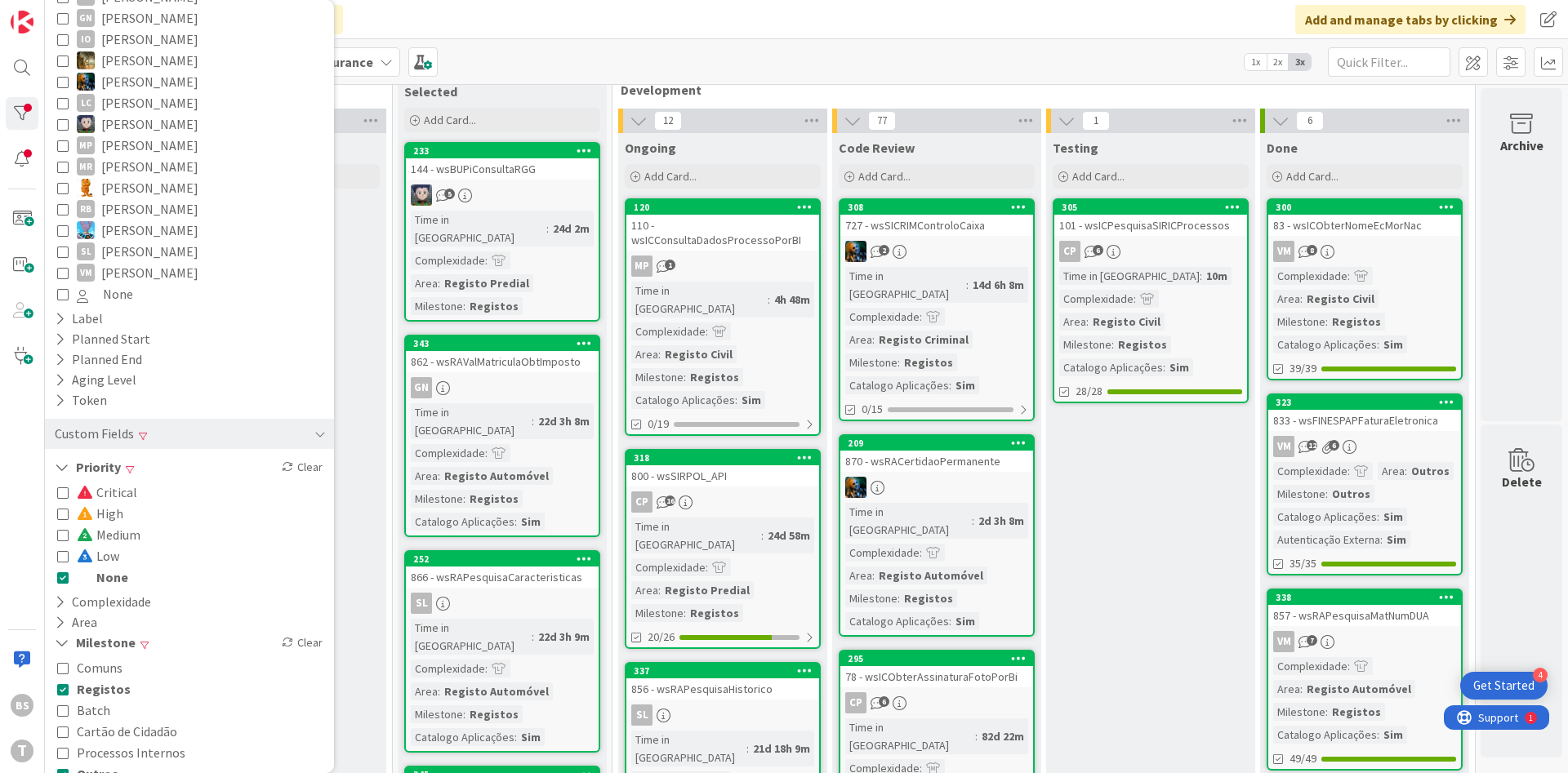
click at [66, 572] on icon at bounding box center [62, 577] width 11 height 11
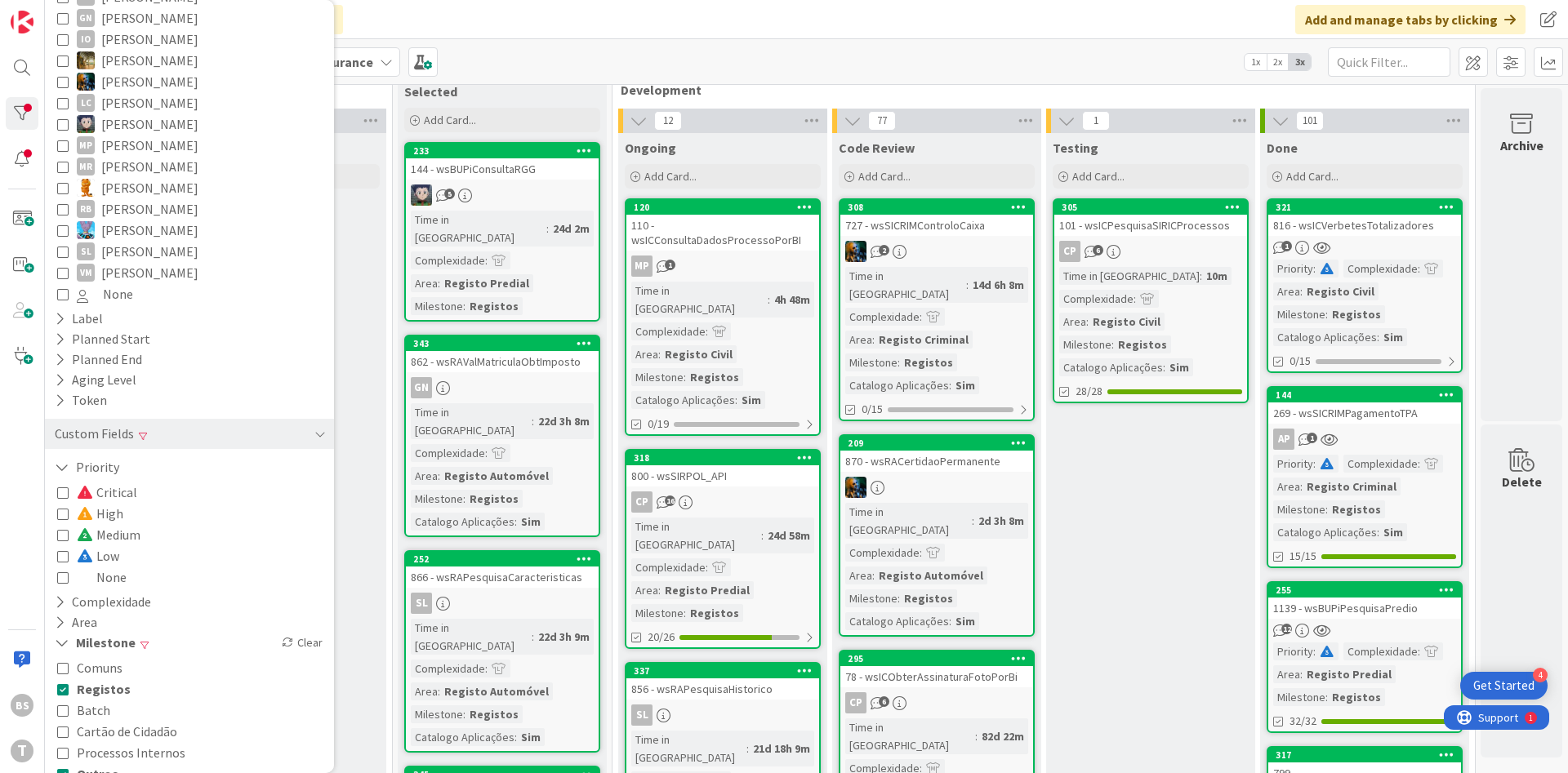
click at [64, 549] on button "Low" at bounding box center [88, 555] width 62 height 21
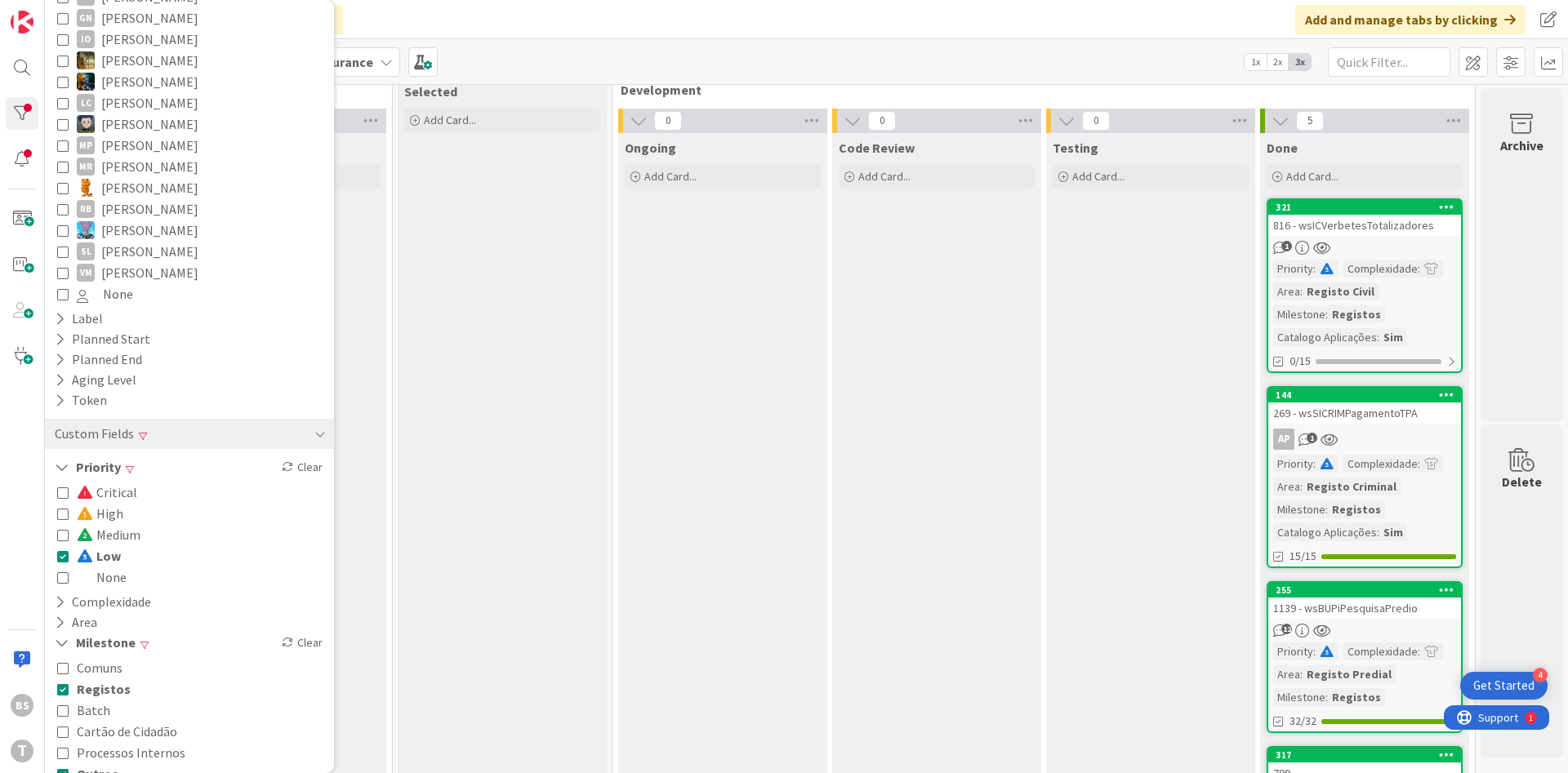
scroll to position [0, 0]
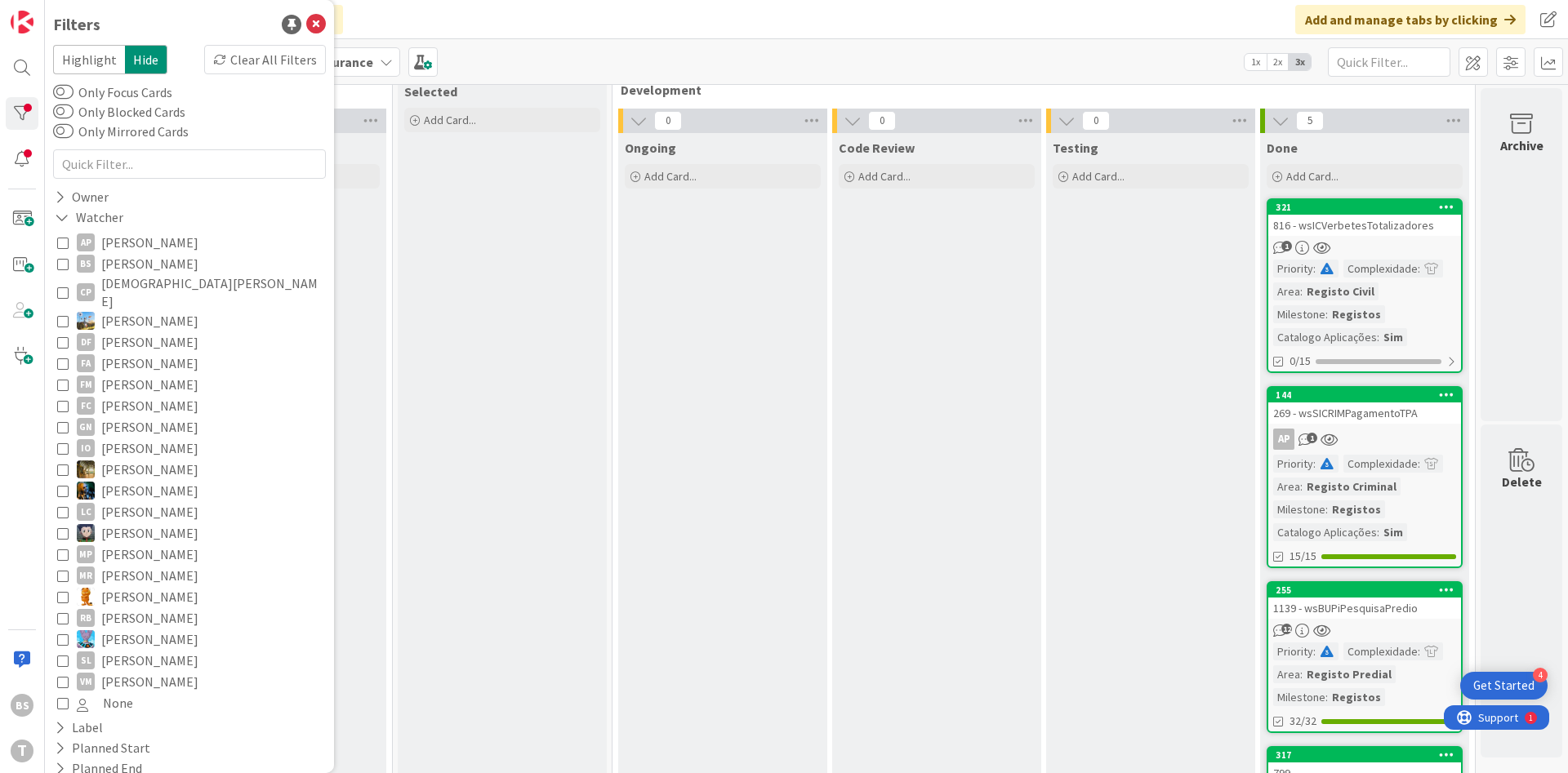
click at [67, 263] on icon at bounding box center [62, 263] width 11 height 11
click at [750, 293] on div "Ongoing Add Card..." at bounding box center [723, 552] width 209 height 839
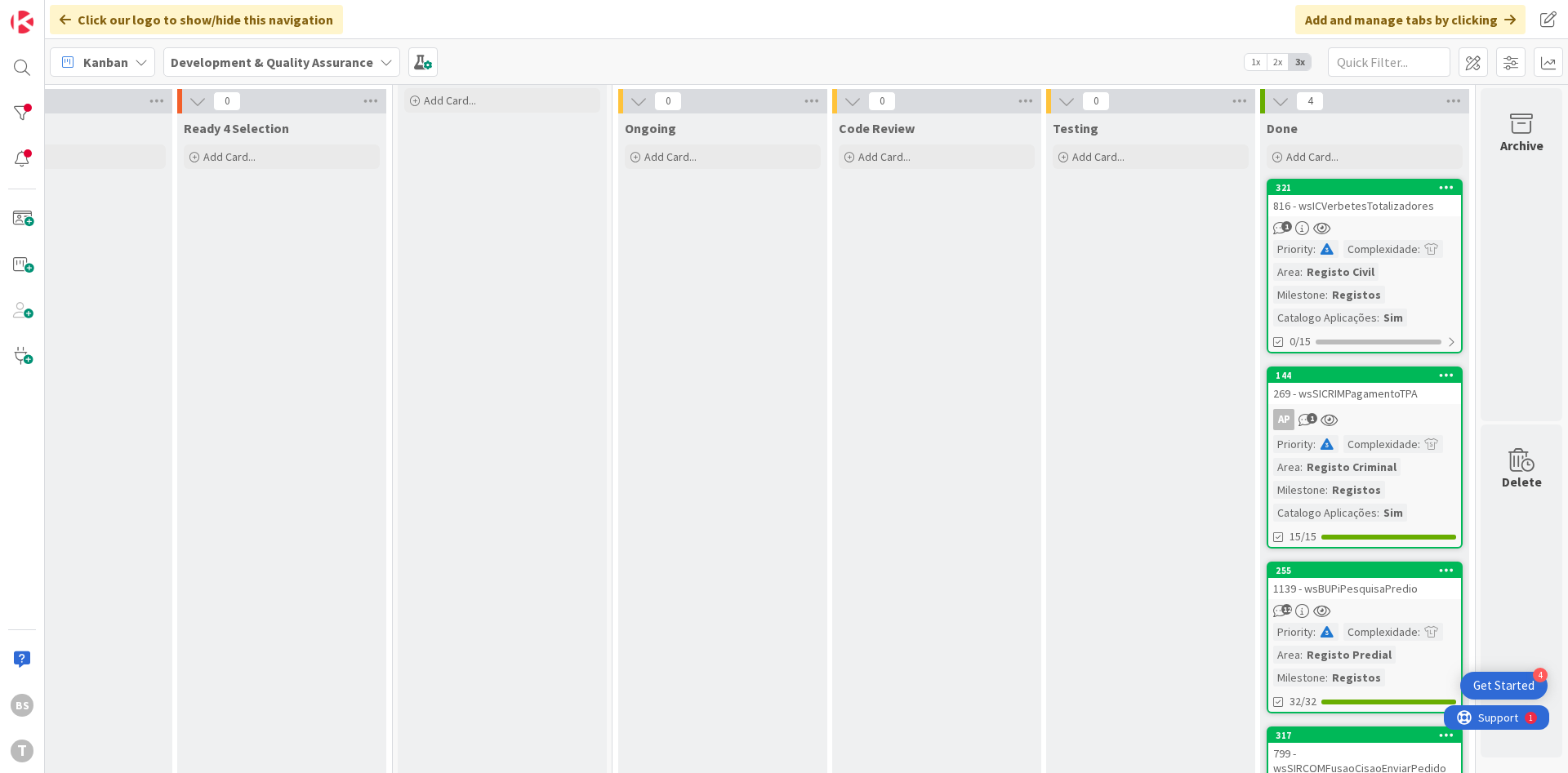
scroll to position [0, 308]
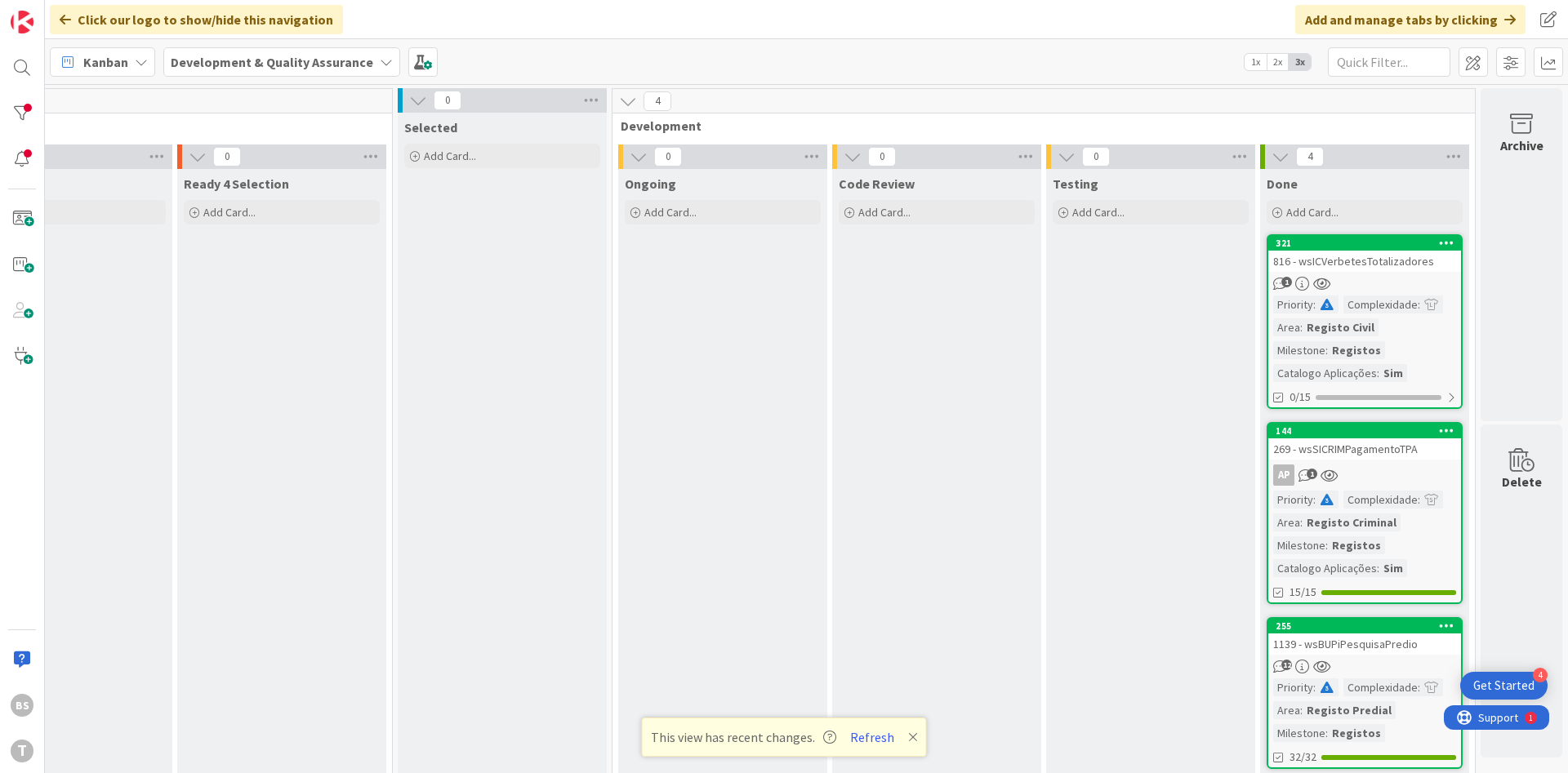
click at [1334, 264] on div "816 - wsICVerbetesTotalizadores" at bounding box center [1364, 261] width 193 height 21
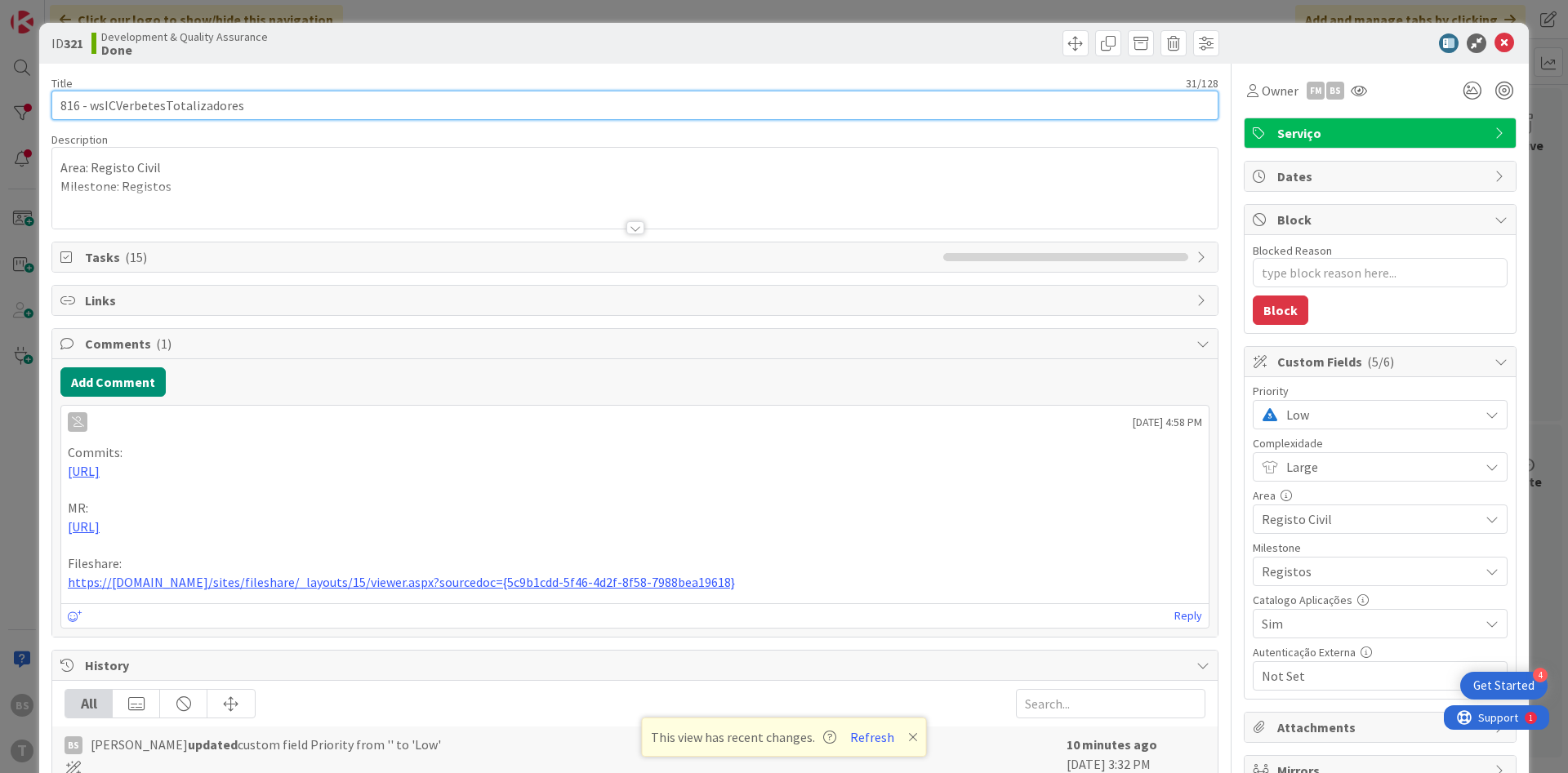
click at [195, 108] on input "816 - wsICVerbetesTotalizadores" at bounding box center [635, 105] width 1167 height 29
click at [200, 117] on input "816 - wsICVerbetesTotalizadores" at bounding box center [635, 105] width 1167 height 29
click at [210, 113] on input "816 - wsICVerbetesTotalizadores" at bounding box center [635, 105] width 1167 height 29
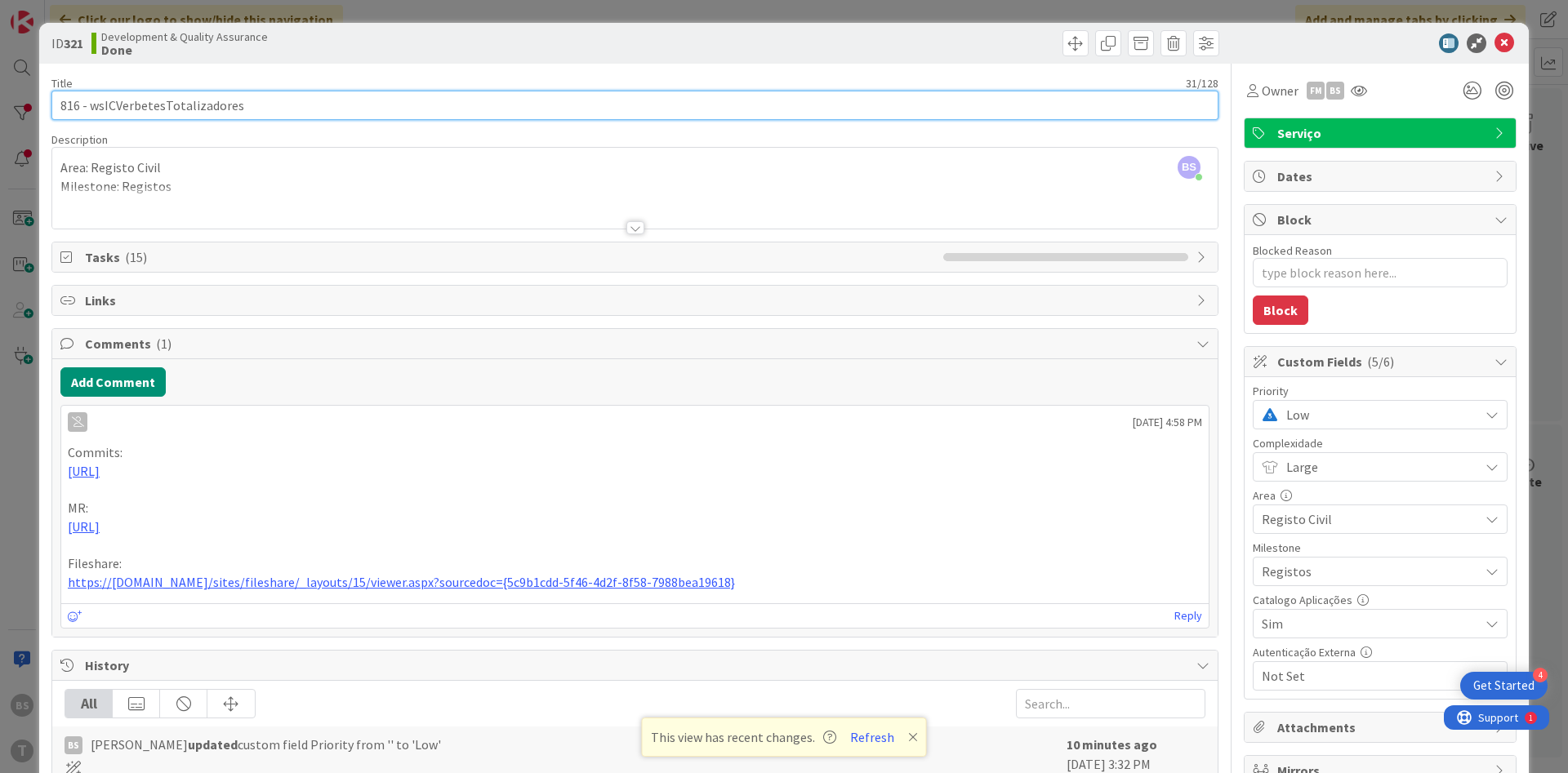
click at [210, 113] on input "816 - wsICVerbetesTotalizadores" at bounding box center [635, 105] width 1167 height 29
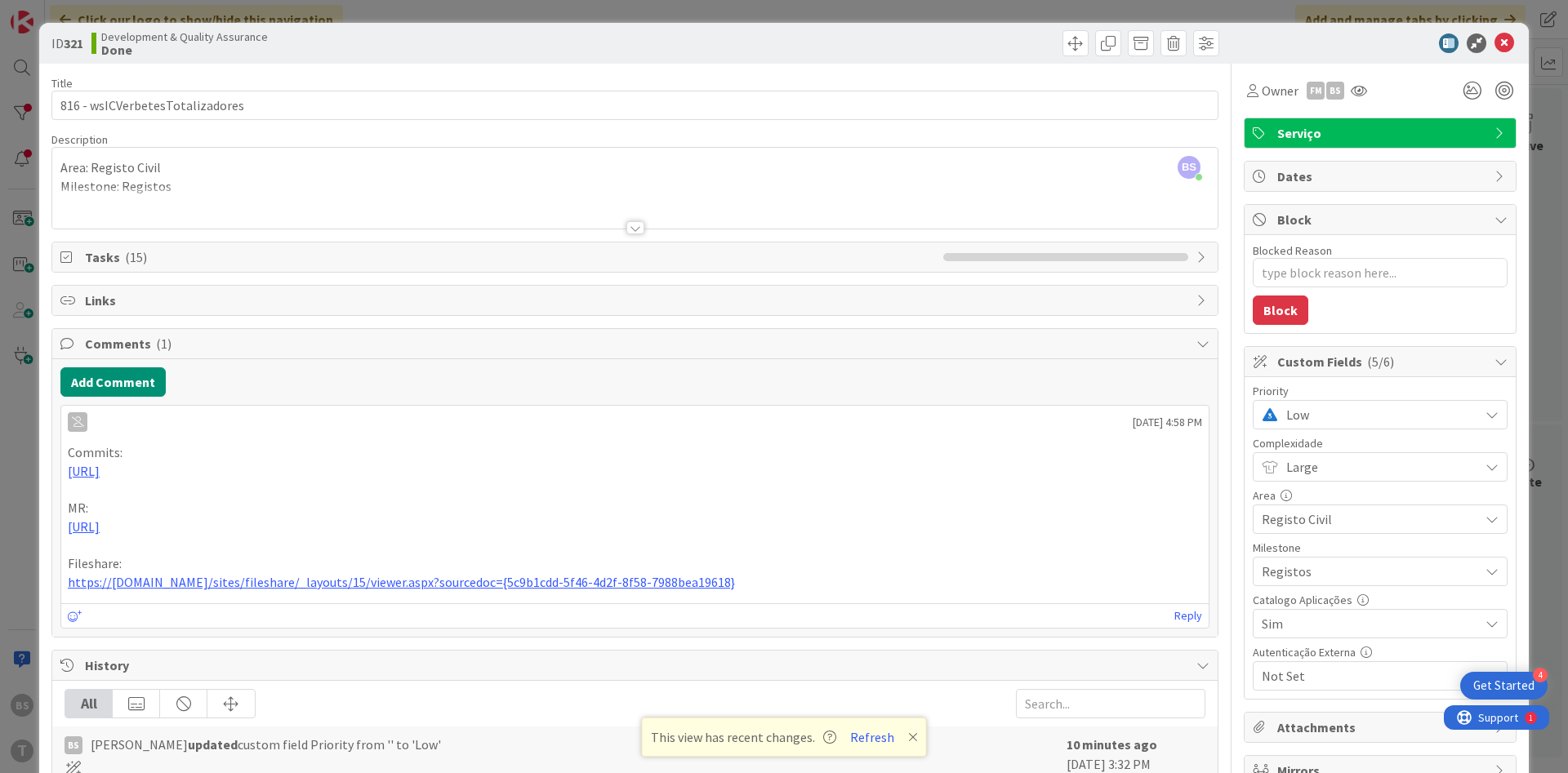
type textarea "x"
